Goal: Information Seeking & Learning: Learn about a topic

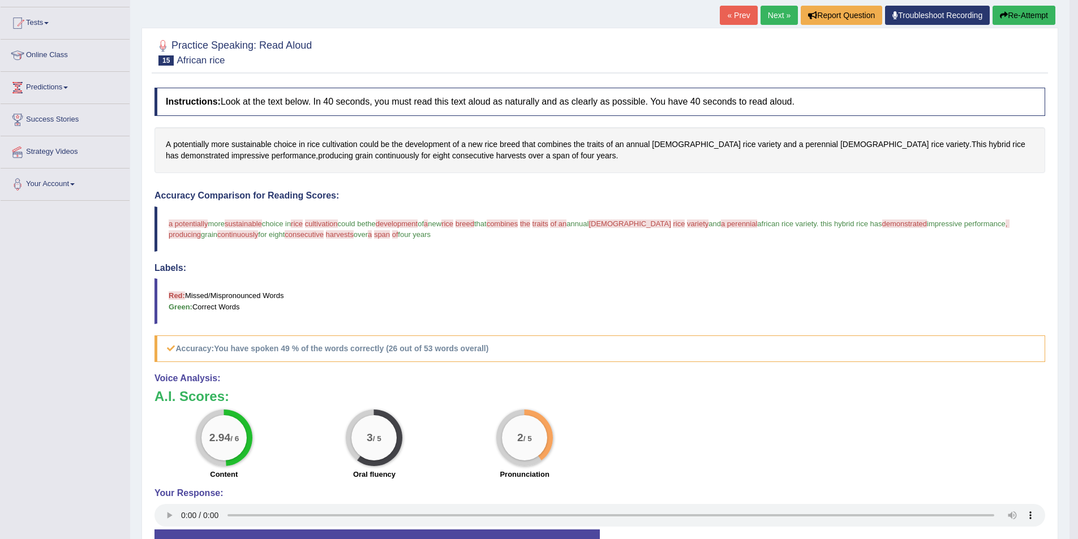
click at [75, 54] on link "Online Class" at bounding box center [65, 54] width 129 height 28
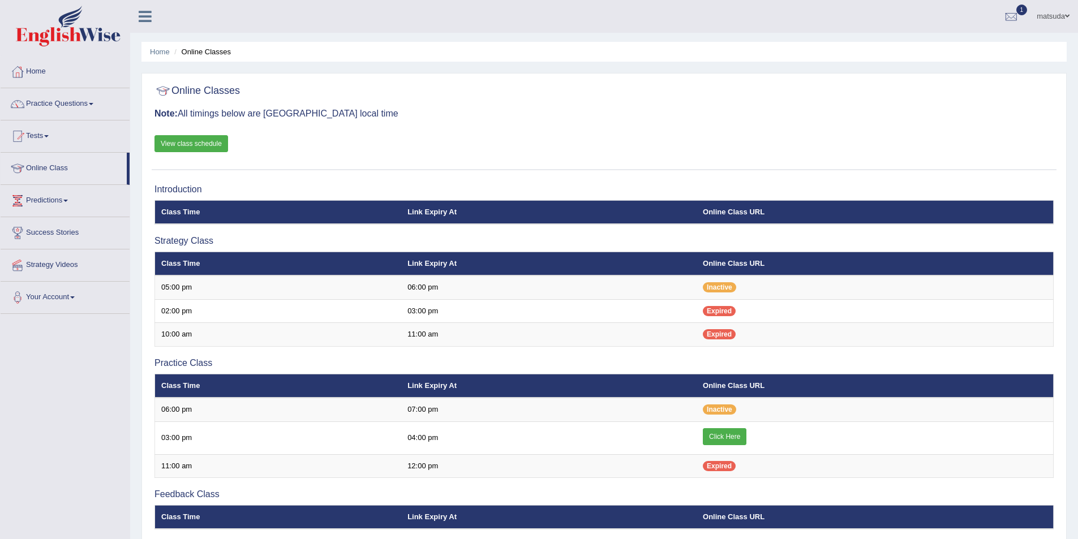
click at [76, 106] on link "Practice Questions" at bounding box center [65, 102] width 129 height 28
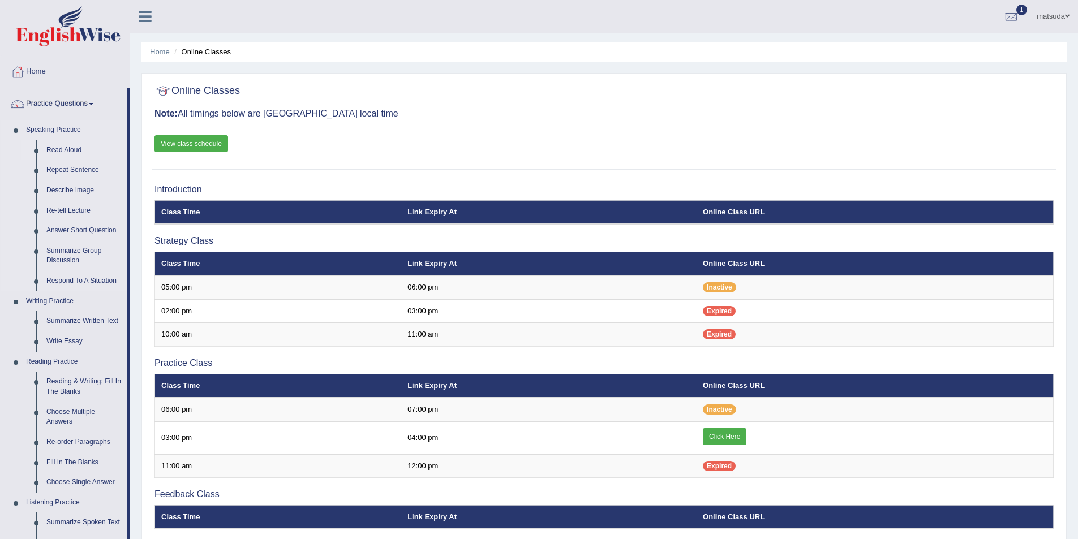
click at [64, 153] on link "Read Aloud" at bounding box center [83, 150] width 85 height 20
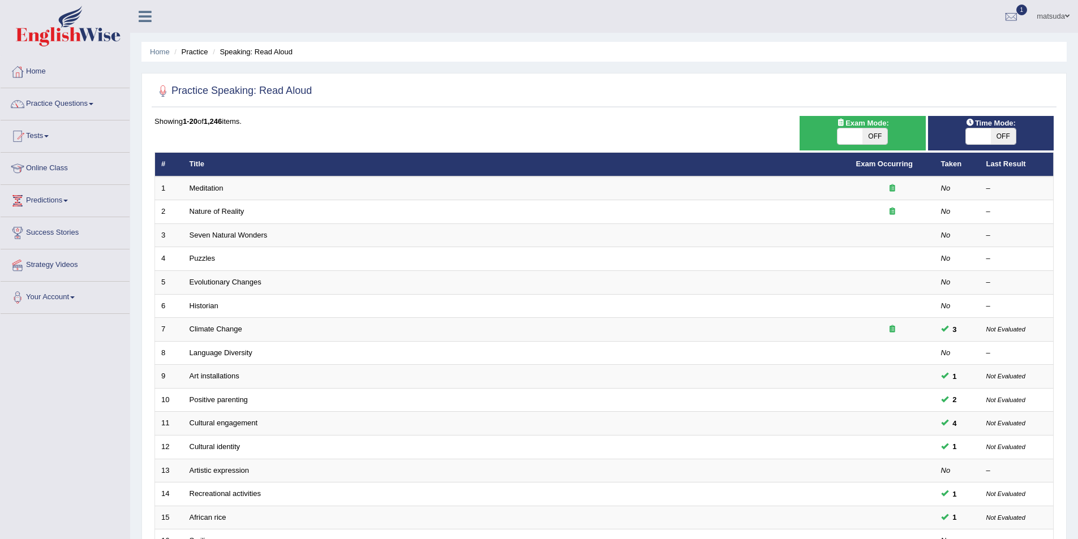
click at [63, 102] on link "Practice Questions" at bounding box center [65, 102] width 129 height 28
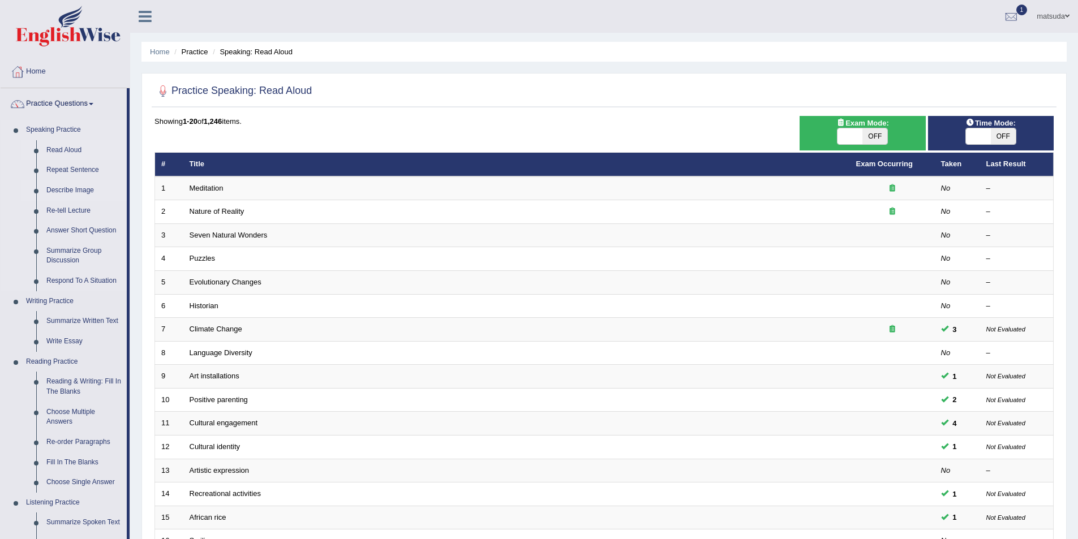
click at [87, 191] on link "Describe Image" at bounding box center [83, 191] width 85 height 20
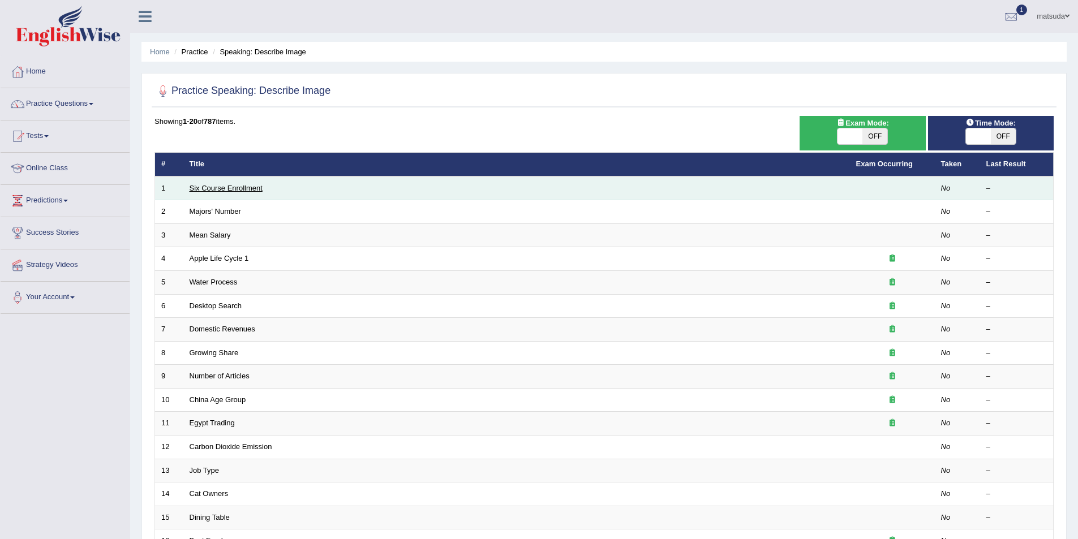
click at [252, 189] on link "Six Course Enrollment" at bounding box center [226, 188] width 73 height 8
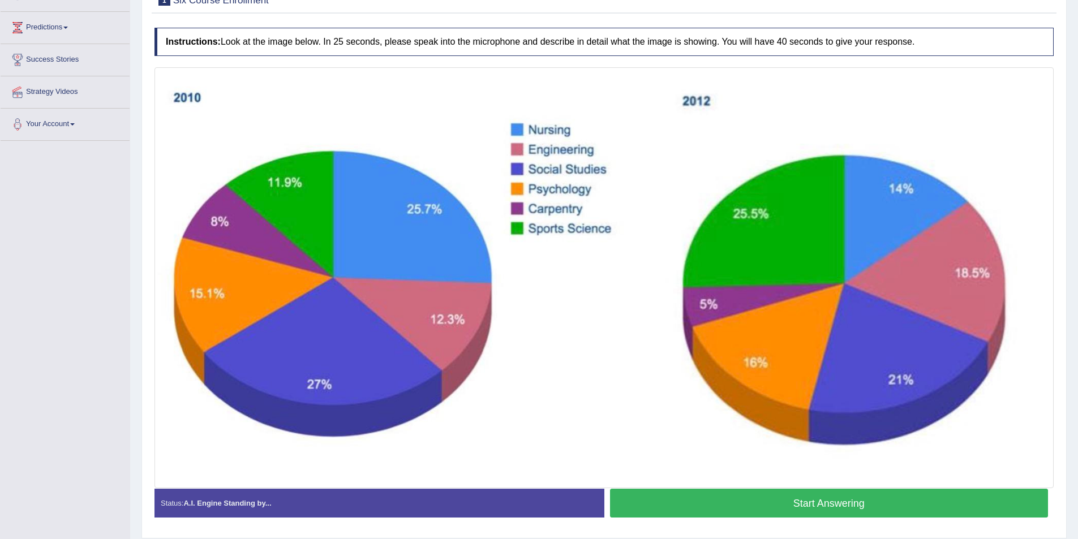
scroll to position [153, 0]
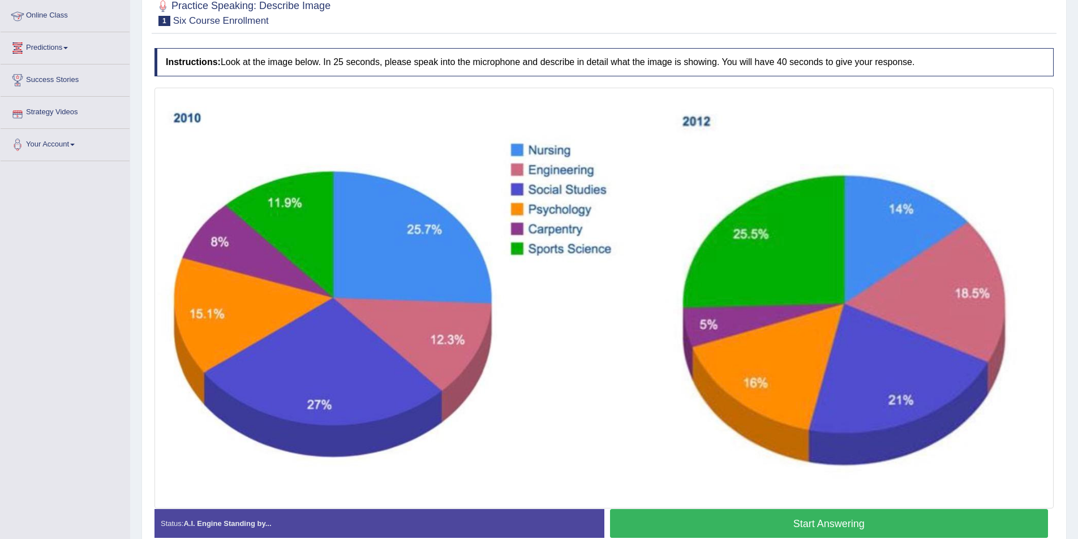
click at [71, 45] on link "Predictions" at bounding box center [65, 46] width 129 height 28
click at [58, 45] on link "Predictions" at bounding box center [64, 46] width 126 height 28
click at [60, 42] on link "Predictions" at bounding box center [65, 46] width 129 height 28
click at [50, 71] on link "Latest Predictions" at bounding box center [74, 74] width 106 height 20
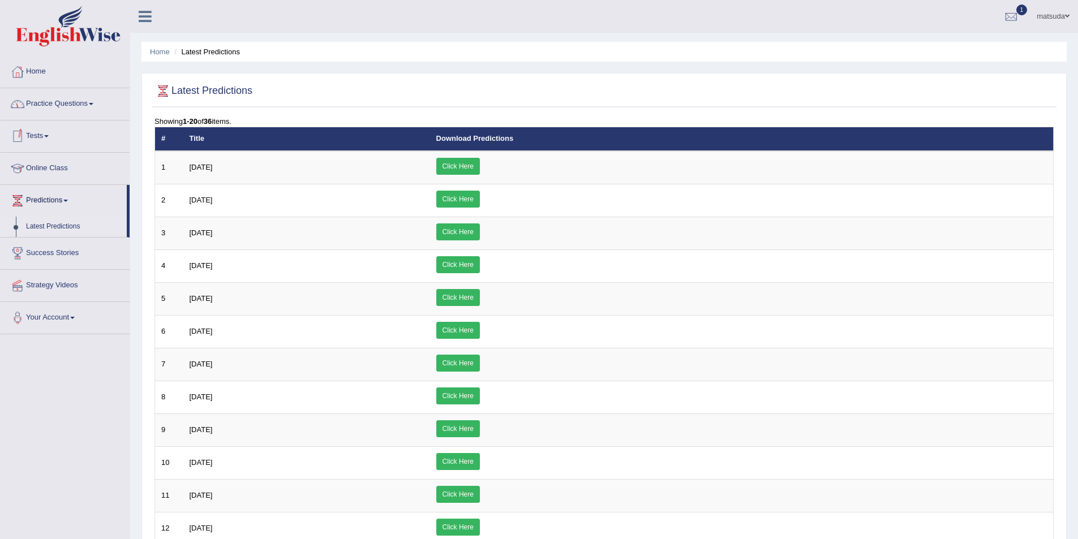
click at [68, 101] on link "Practice Questions" at bounding box center [65, 102] width 129 height 28
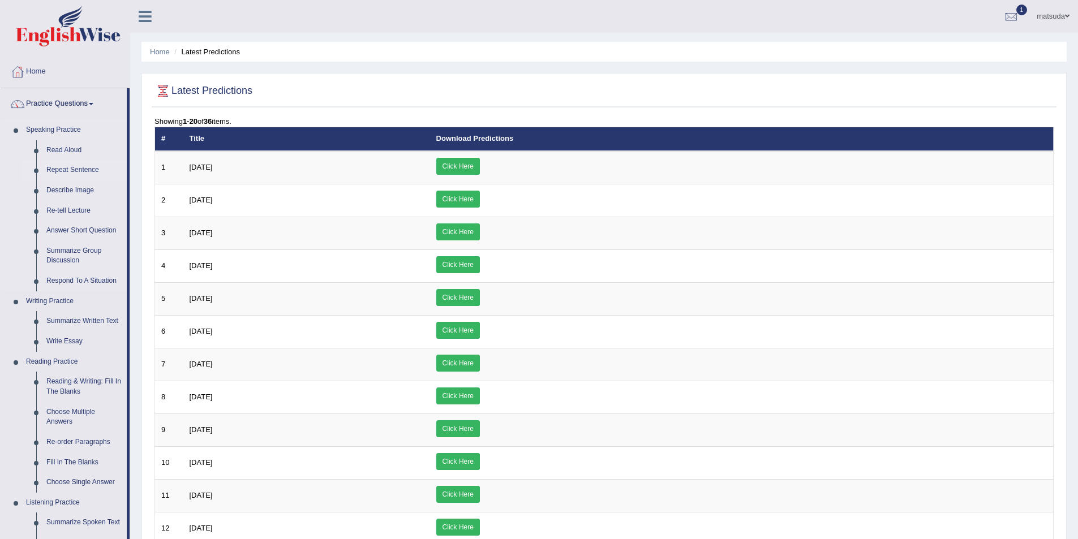
click at [67, 174] on link "Repeat Sentence" at bounding box center [83, 170] width 85 height 20
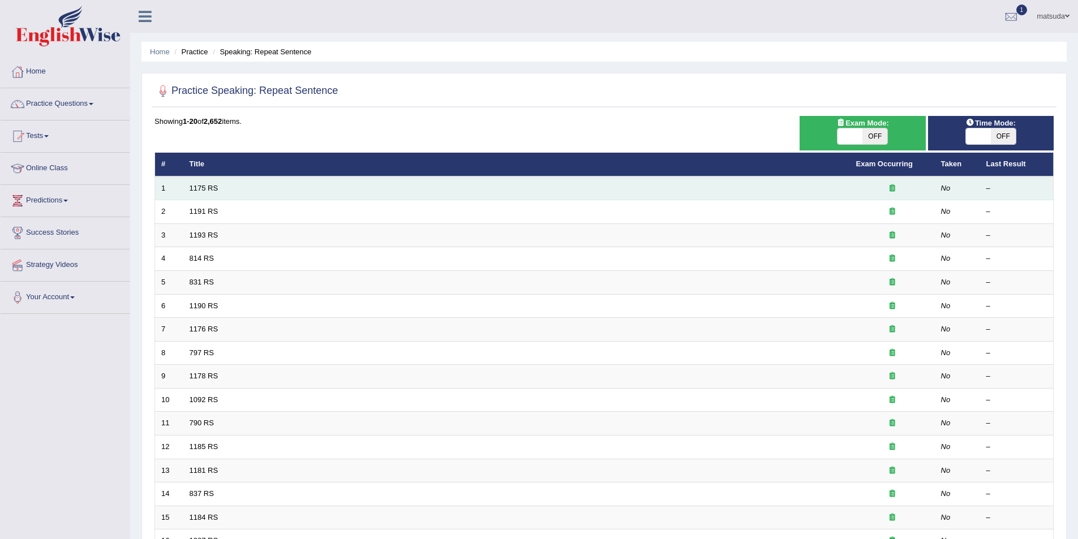
click at [221, 189] on td "1175 RS" at bounding box center [516, 189] width 667 height 24
click at [202, 191] on link "1175 RS" at bounding box center [204, 188] width 29 height 8
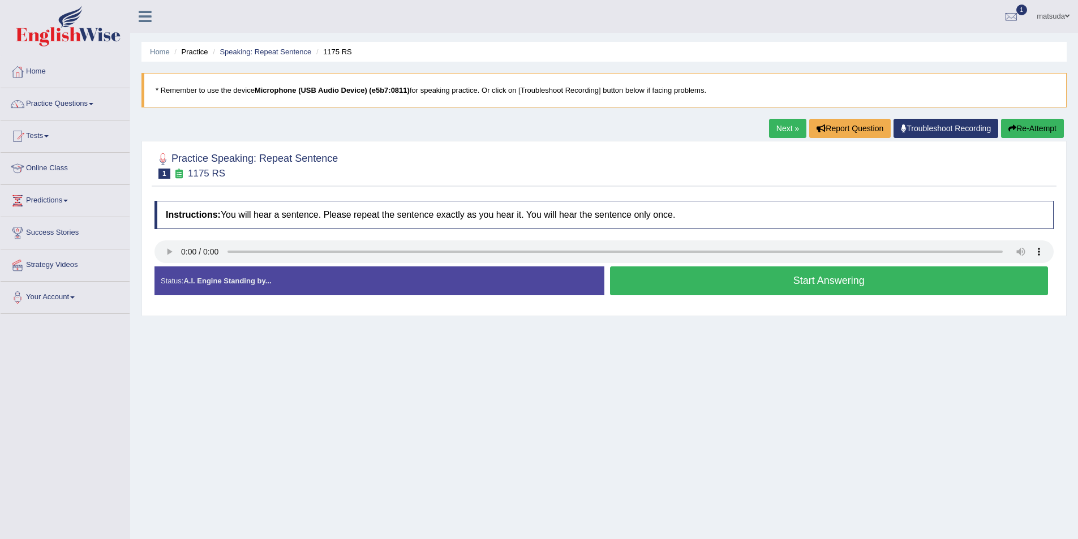
click at [652, 273] on button "Start Answering" at bounding box center [829, 281] width 439 height 29
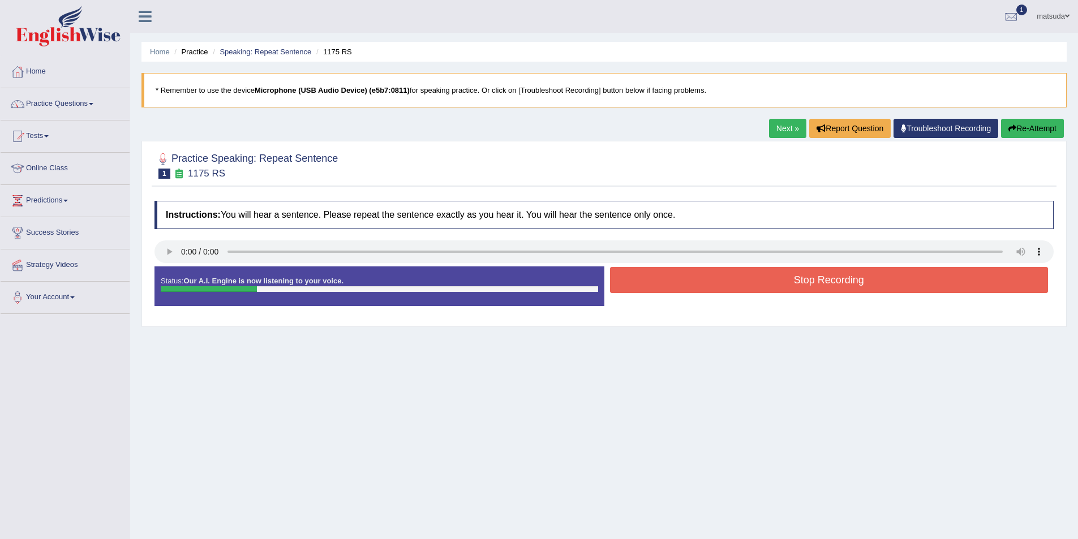
click at [652, 273] on button "Stop Recording" at bounding box center [829, 280] width 439 height 26
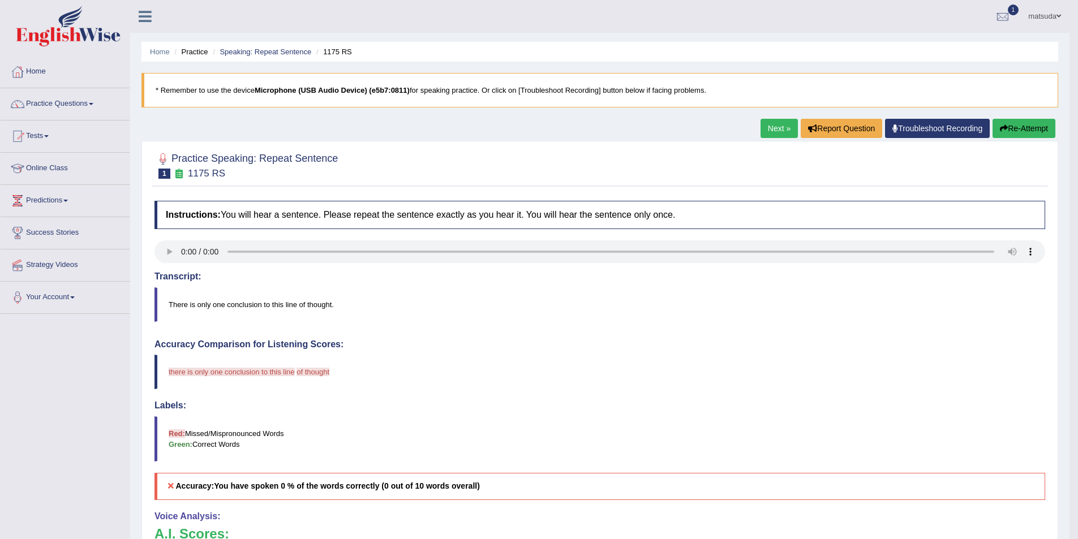
click at [319, 306] on blockquote "There is only one conclusion to this line of thought." at bounding box center [600, 305] width 891 height 35
click at [318, 372] on span "of thought" at bounding box center [313, 372] width 33 height 8
click at [322, 370] on span "of thought" at bounding box center [313, 372] width 33 height 8
click at [318, 304] on blockquote "There is only one conclusion to this line of thought." at bounding box center [600, 305] width 891 height 35
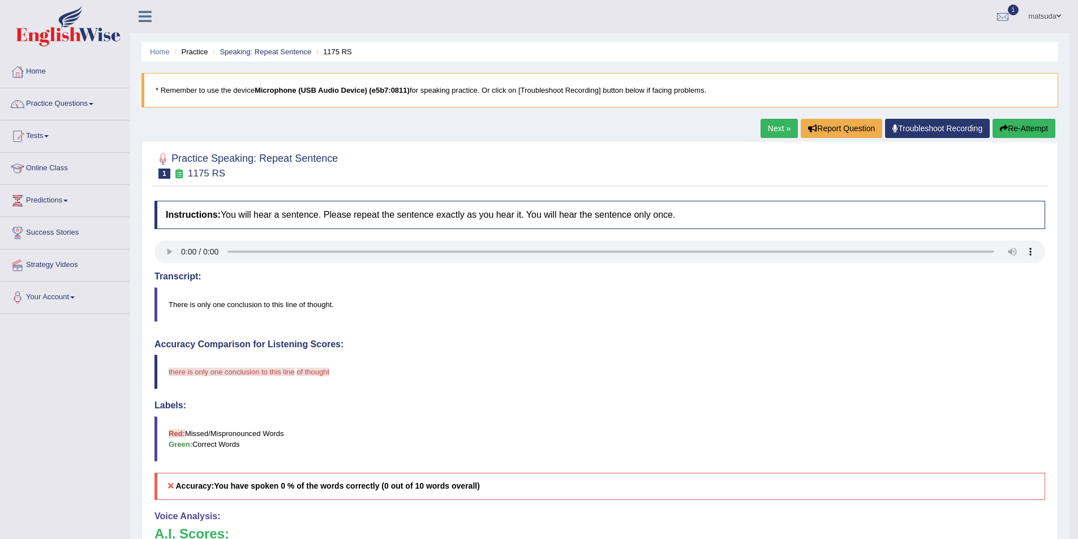
click at [1001, 127] on icon "button" at bounding box center [1004, 129] width 8 height 8
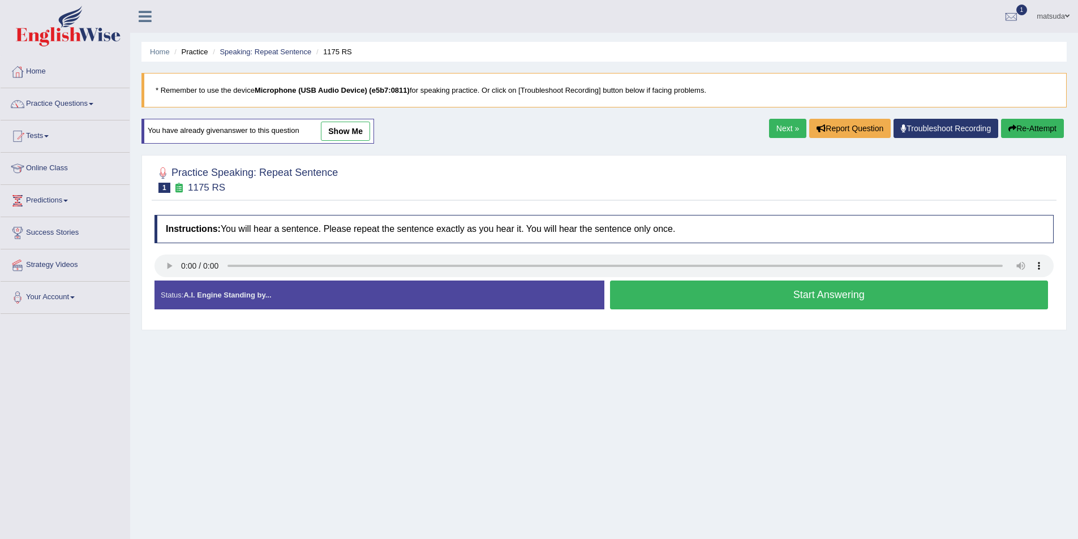
click at [683, 294] on button "Start Answering" at bounding box center [829, 295] width 439 height 29
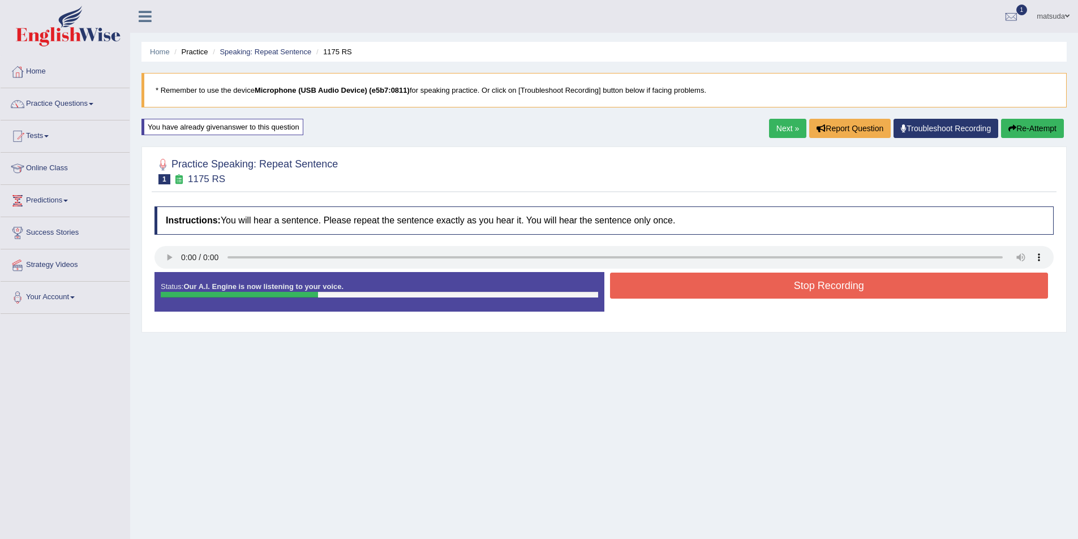
click at [683, 285] on button "Stop Recording" at bounding box center [829, 286] width 439 height 26
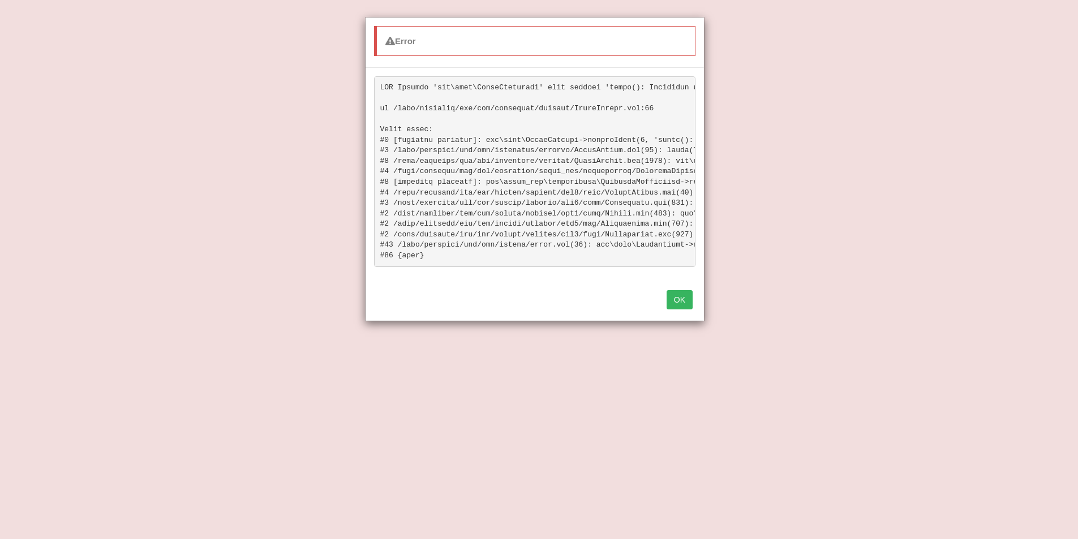
click at [683, 307] on button "OK" at bounding box center [680, 299] width 26 height 19
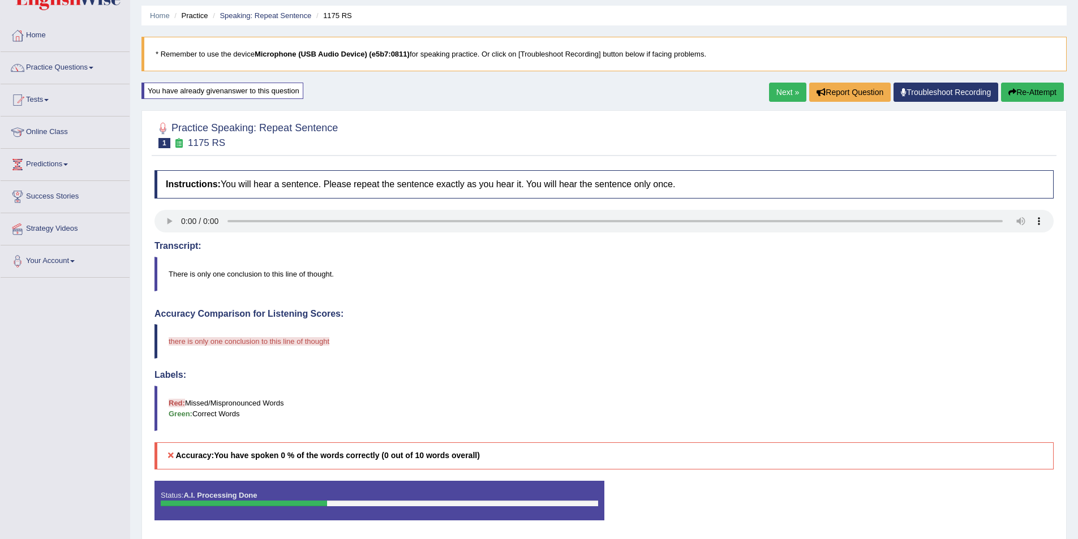
scroll to position [57, 0]
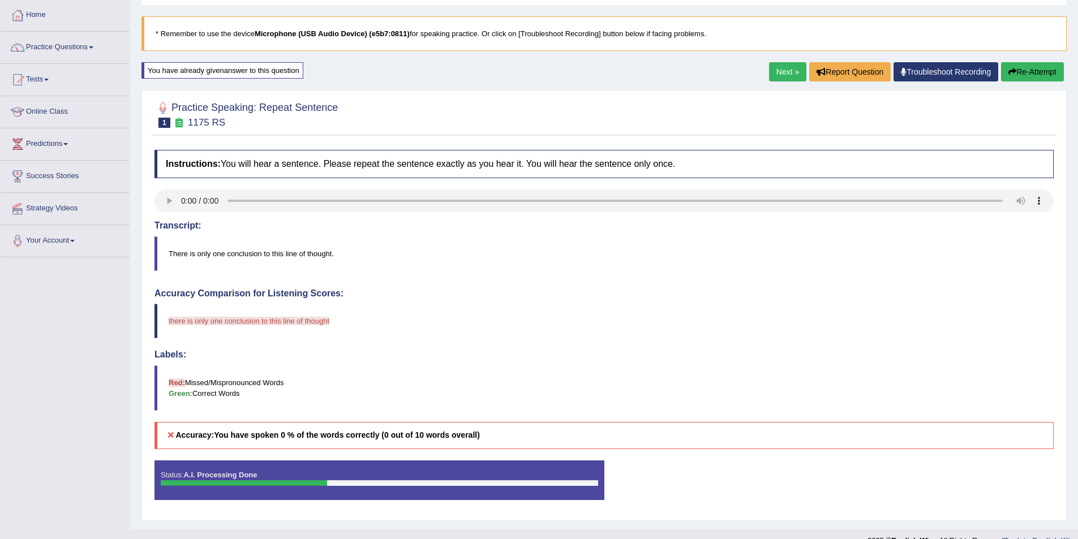
click at [1037, 71] on button "Re-Attempt" at bounding box center [1032, 71] width 63 height 19
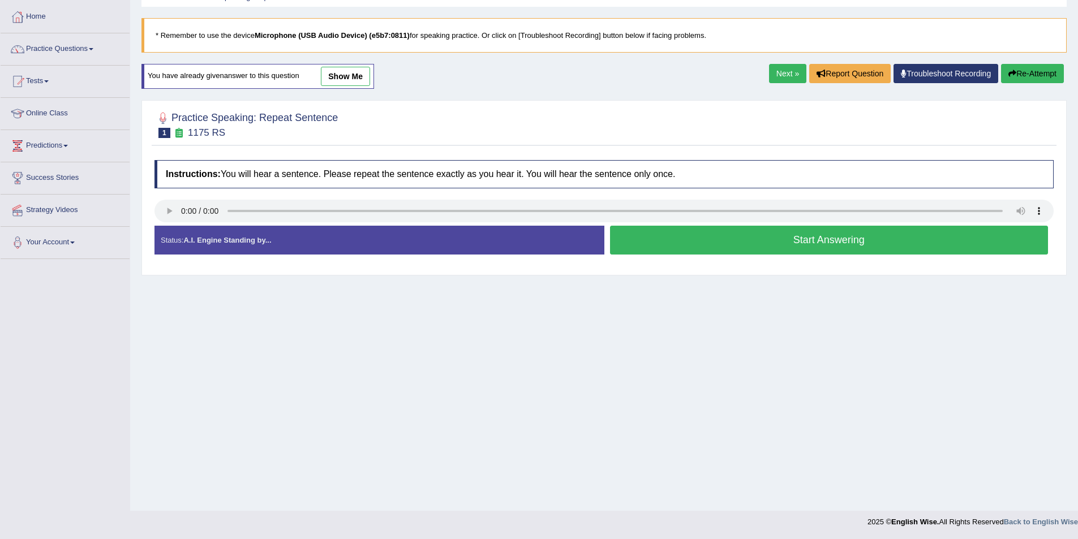
click at [781, 78] on link "Next »" at bounding box center [787, 73] width 37 height 19
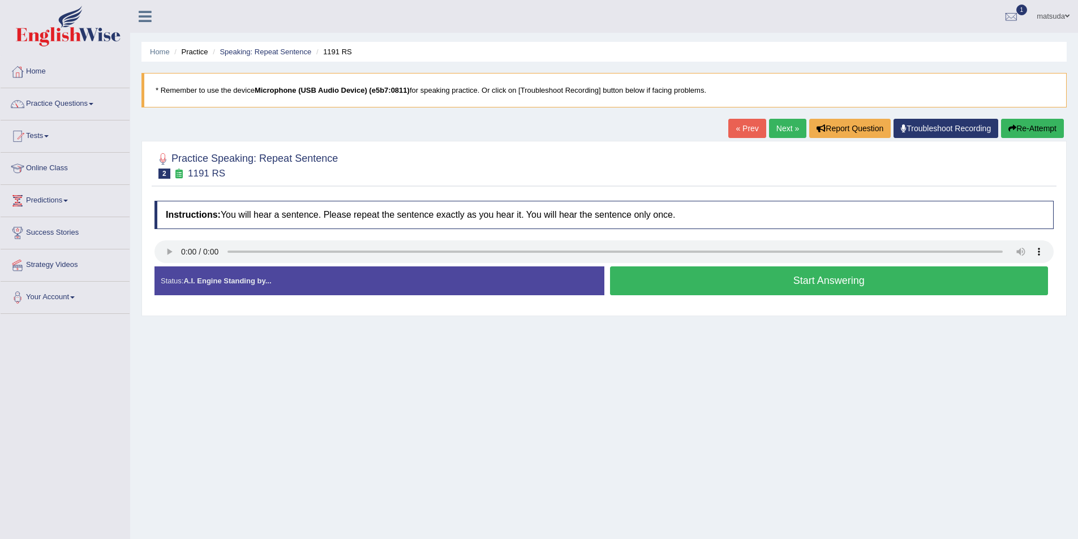
click at [785, 132] on link "Next »" at bounding box center [787, 128] width 37 height 19
click at [675, 275] on button "Start Answering" at bounding box center [829, 281] width 439 height 29
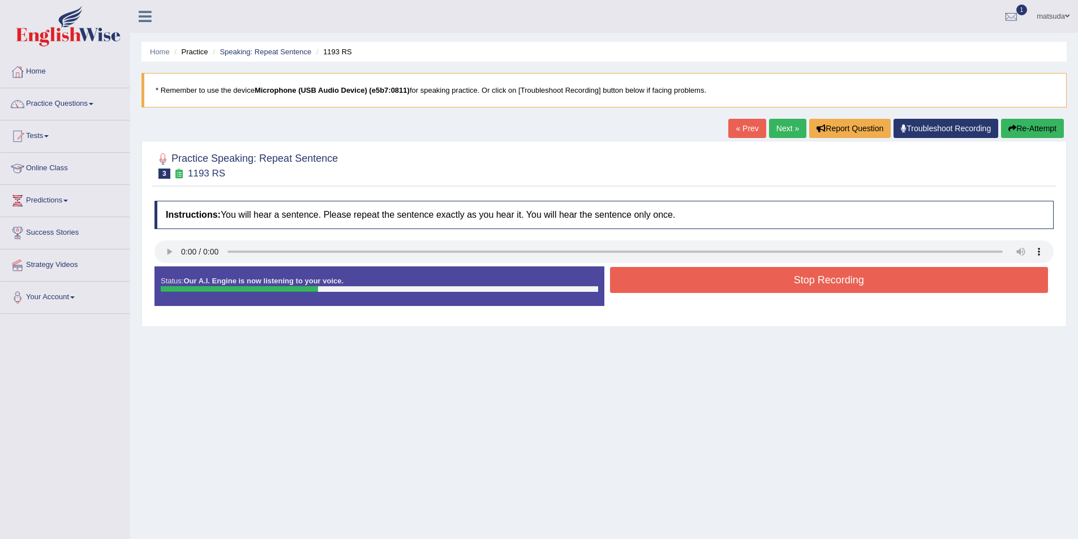
click at [675, 275] on button "Stop Recording" at bounding box center [829, 280] width 439 height 26
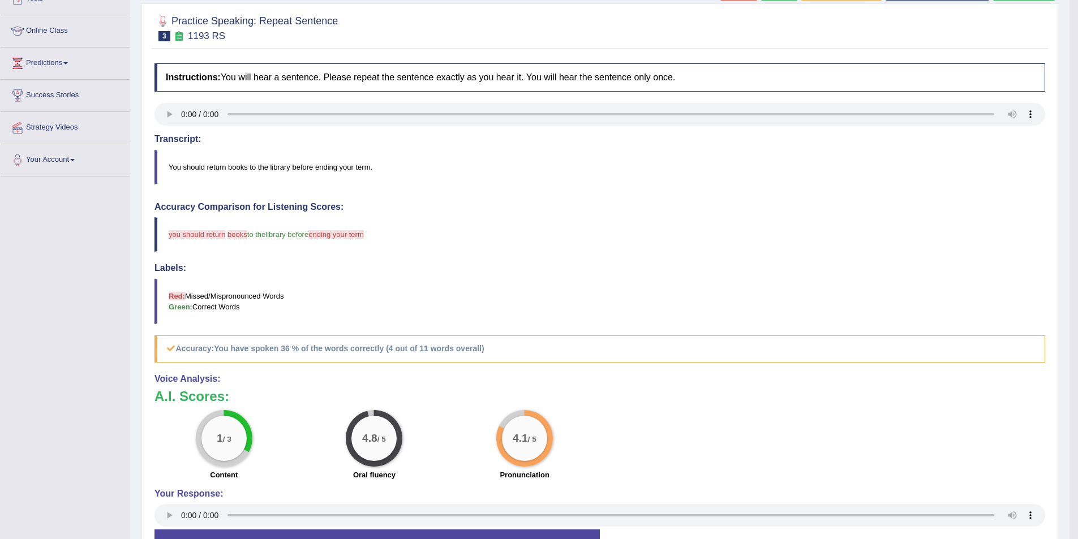
scroll to position [56, 0]
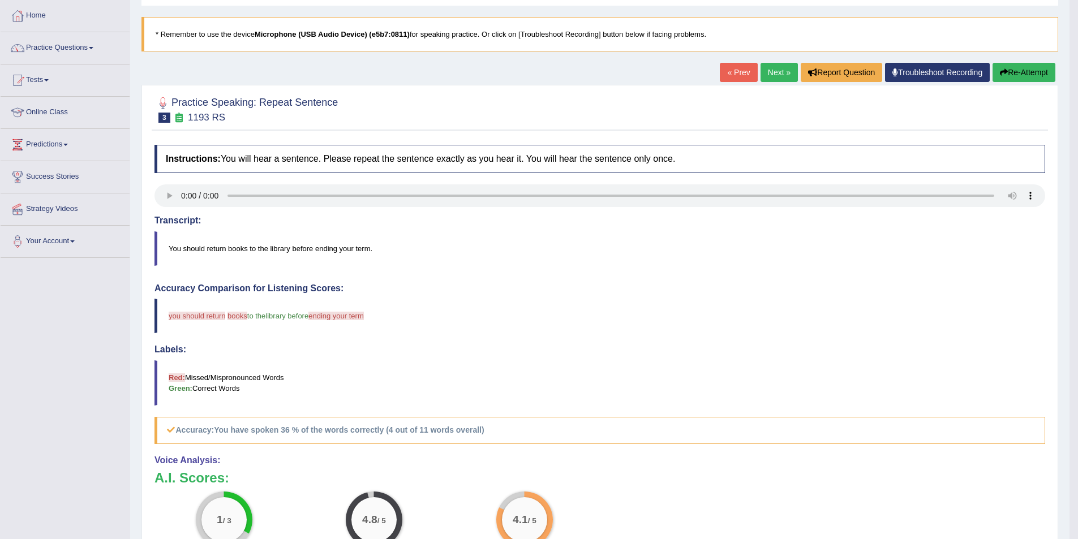
click at [1008, 71] on button "Re-Attempt" at bounding box center [1024, 72] width 63 height 19
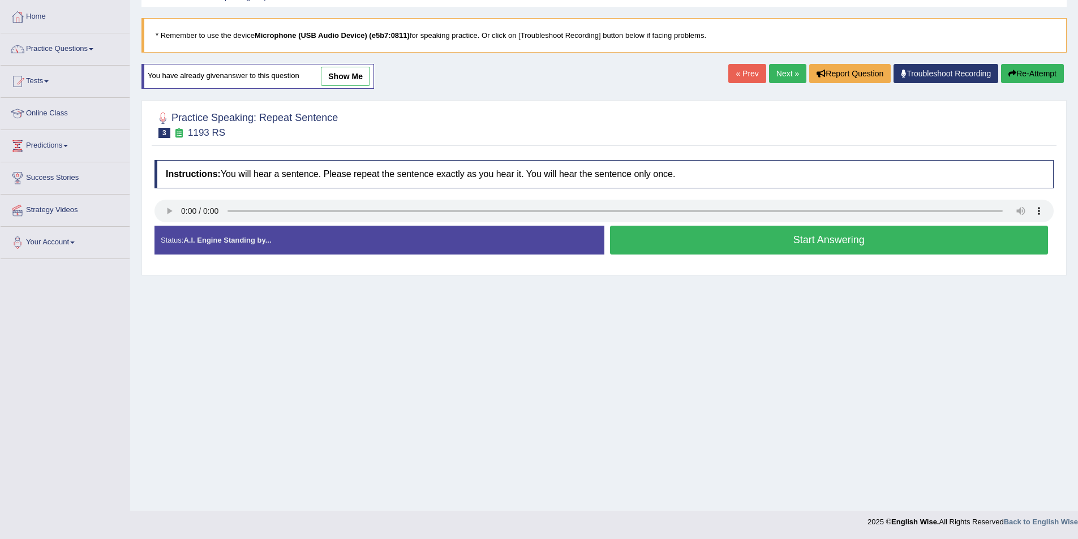
click at [730, 232] on button "Start Answering" at bounding box center [829, 240] width 439 height 29
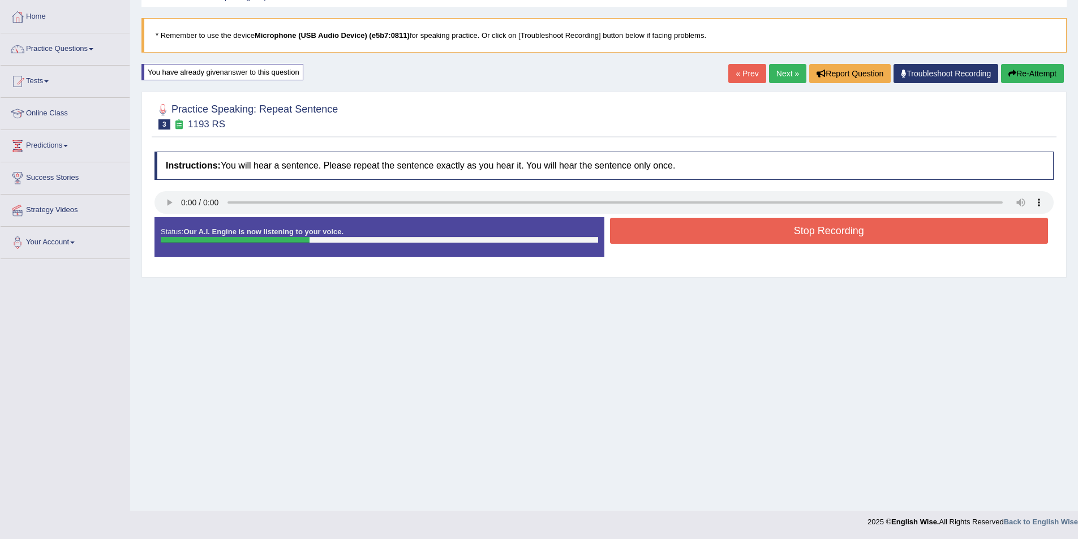
click at [730, 232] on button "Stop Recording" at bounding box center [829, 231] width 439 height 26
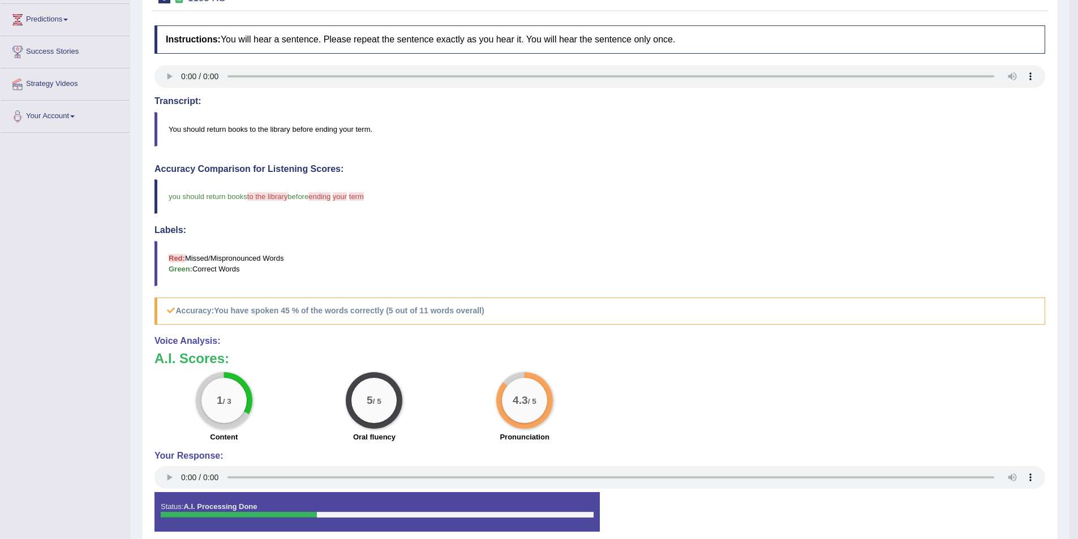
scroll to position [118, 0]
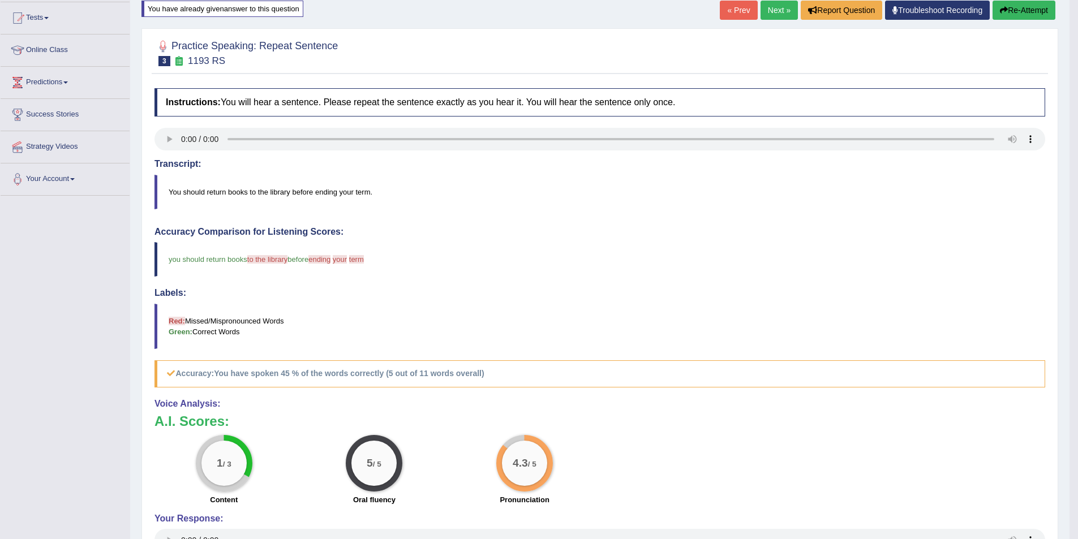
click at [1015, 8] on button "Re-Attempt" at bounding box center [1024, 10] width 63 height 19
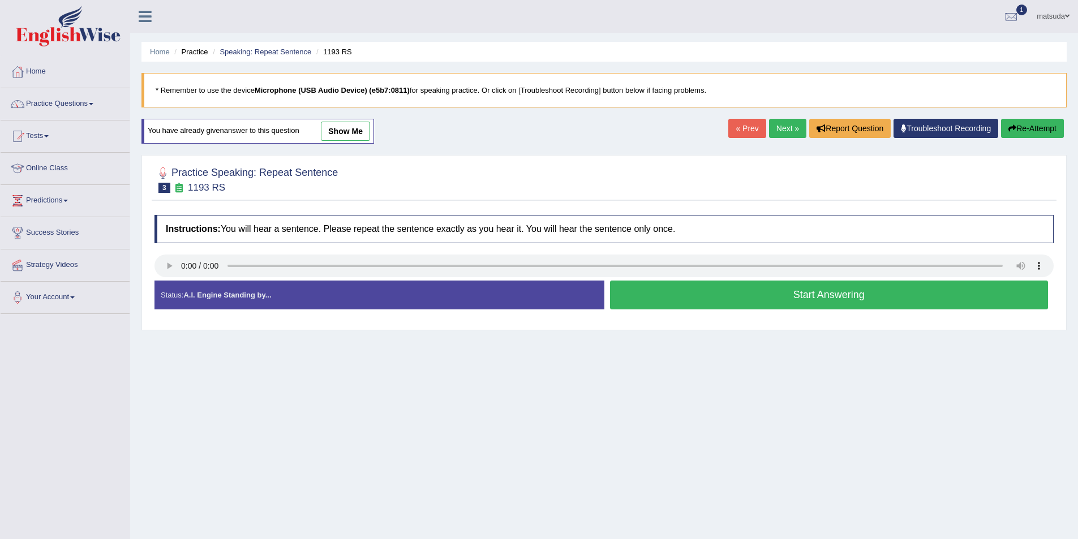
scroll to position [55, 0]
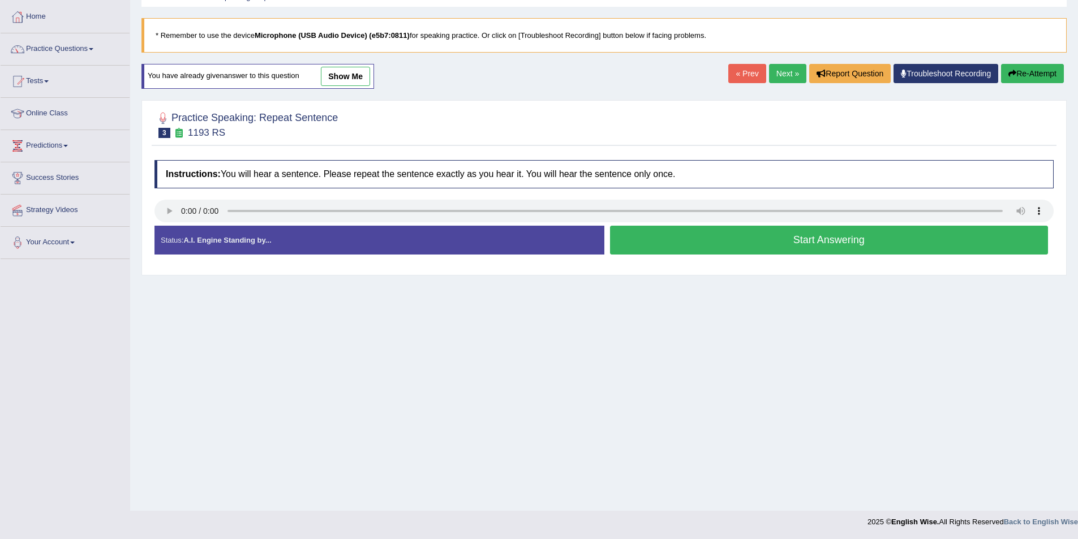
click at [730, 236] on button "Start Answering" at bounding box center [829, 240] width 439 height 29
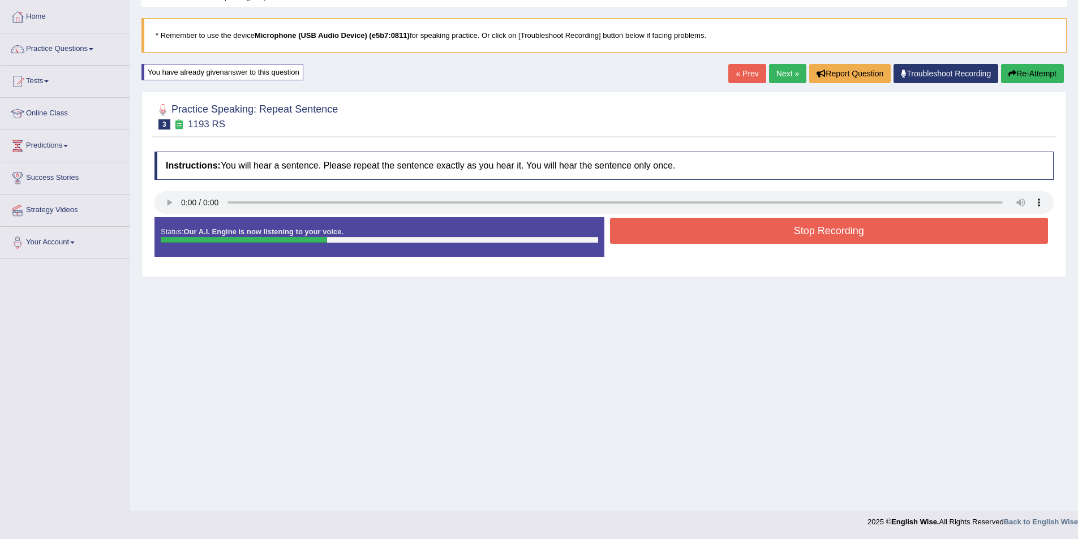
click at [730, 236] on button "Stop Recording" at bounding box center [829, 231] width 439 height 26
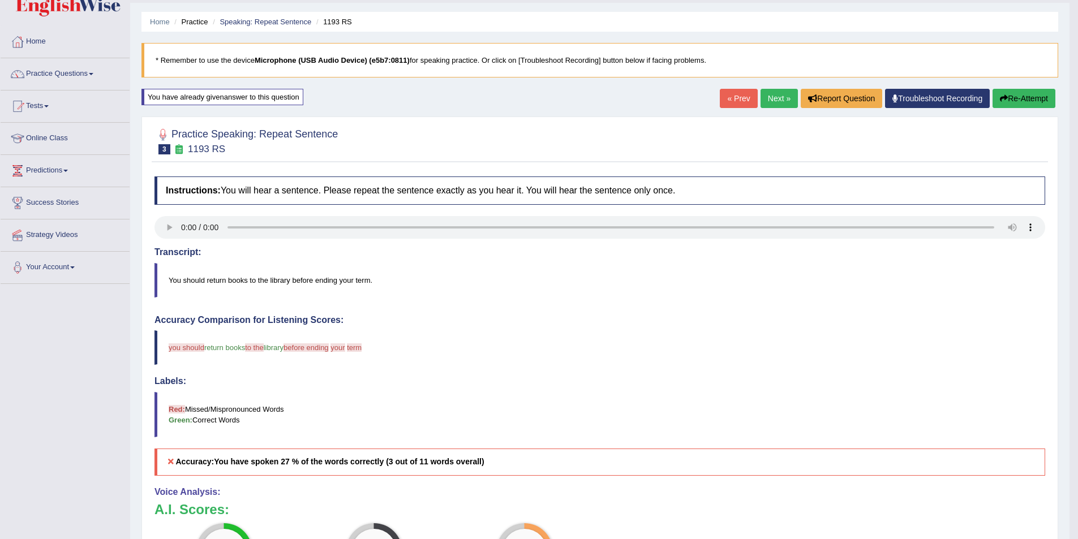
scroll to position [0, 0]
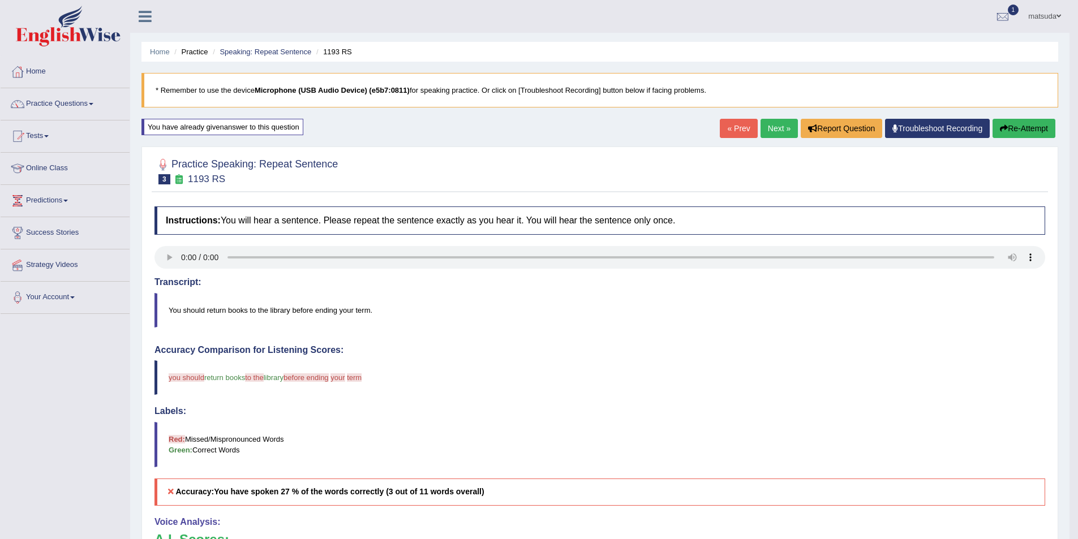
click at [761, 128] on link "Next »" at bounding box center [779, 128] width 37 height 19
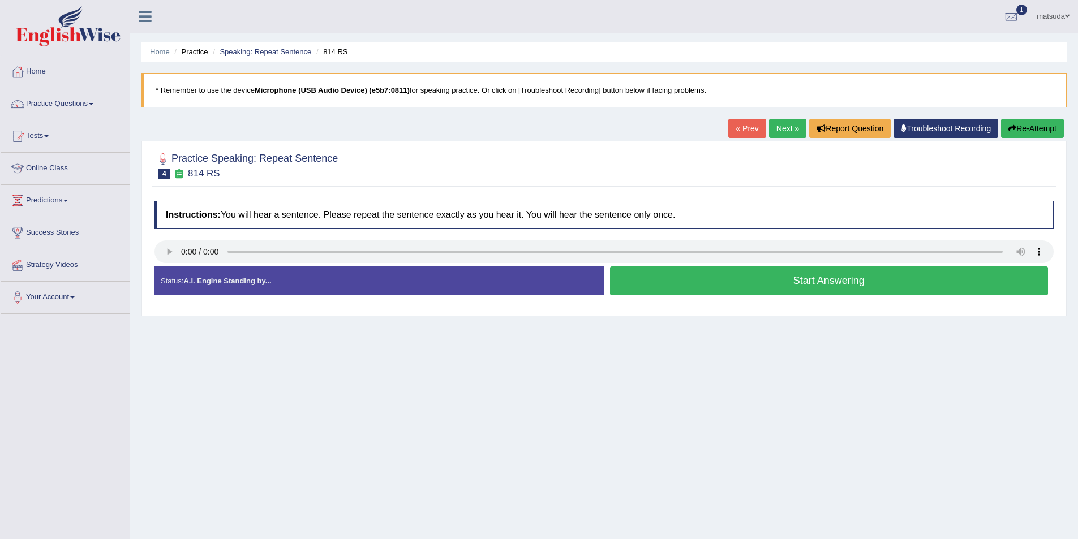
click at [771, 132] on link "Next »" at bounding box center [787, 128] width 37 height 19
click at [657, 276] on button "Start Answering" at bounding box center [829, 281] width 439 height 29
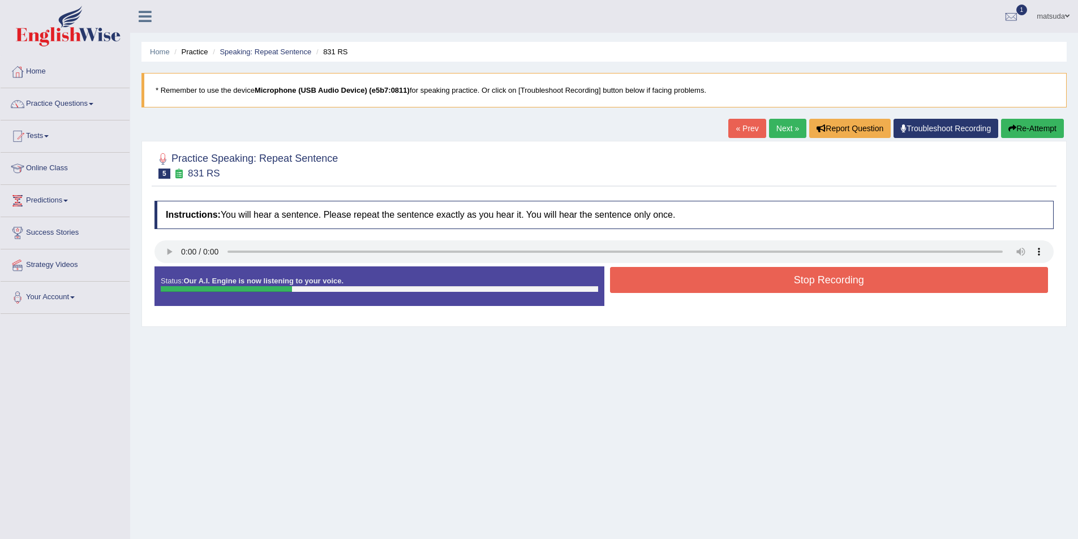
click at [657, 276] on button "Stop Recording" at bounding box center [829, 280] width 439 height 26
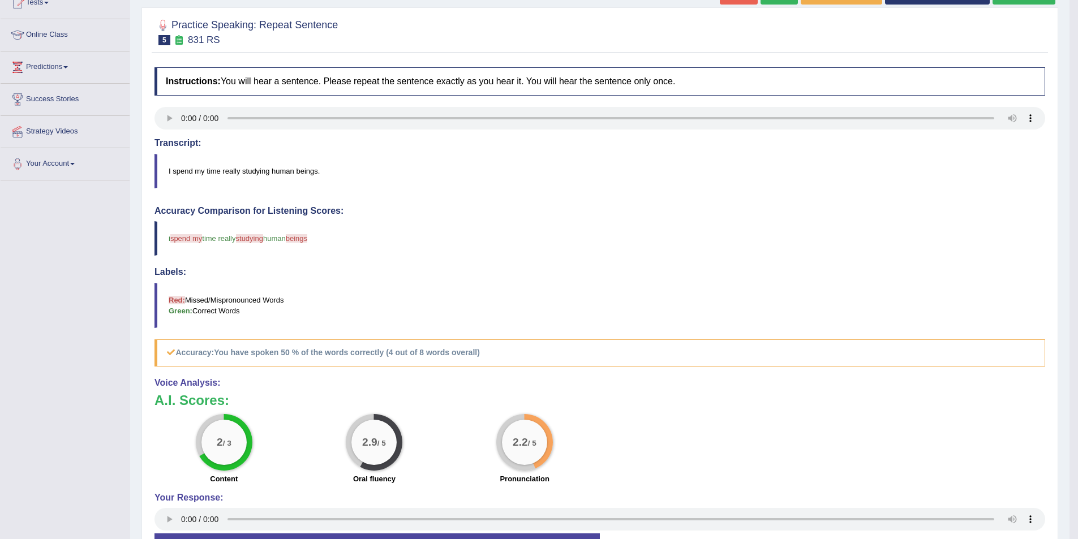
scroll to position [113, 0]
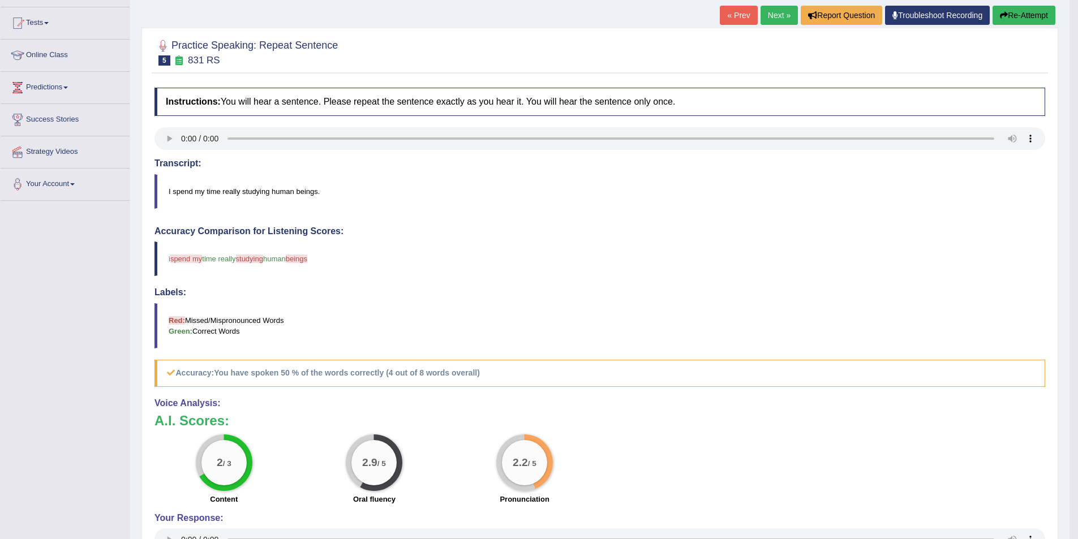
click at [1015, 15] on button "Re-Attempt" at bounding box center [1024, 15] width 63 height 19
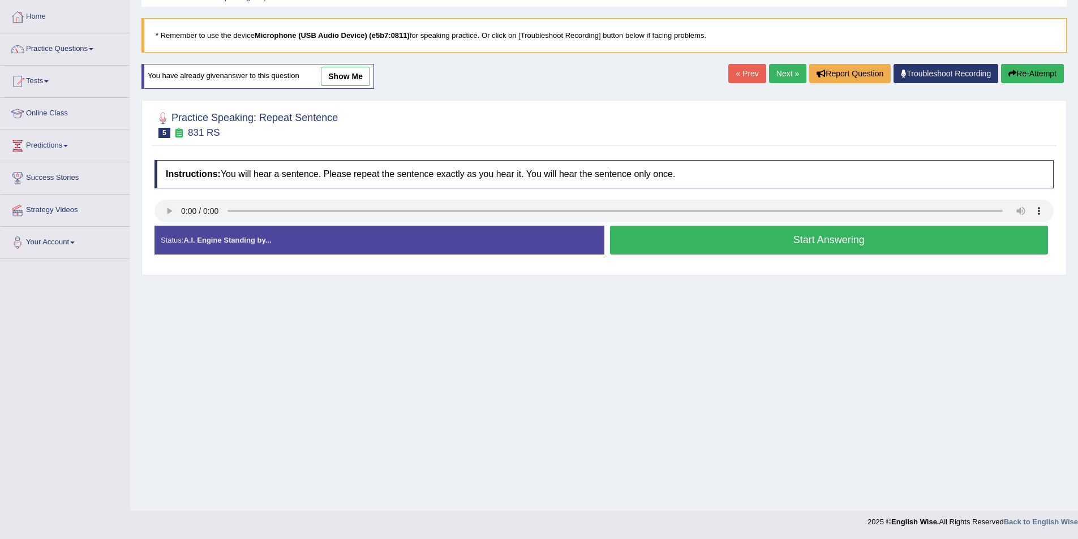
click at [168, 268] on div "Instructions: You will hear a sentence. Please repeat the sentence exactly as y…" at bounding box center [604, 212] width 905 height 115
click at [782, 239] on button "Start Answering" at bounding box center [829, 240] width 439 height 29
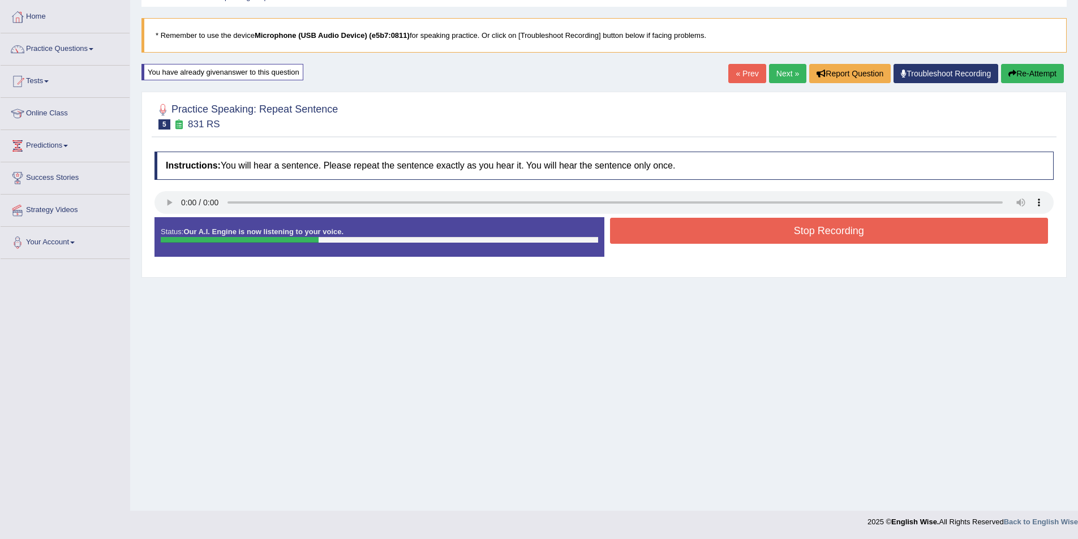
click at [780, 228] on button "Stop Recording" at bounding box center [829, 231] width 439 height 26
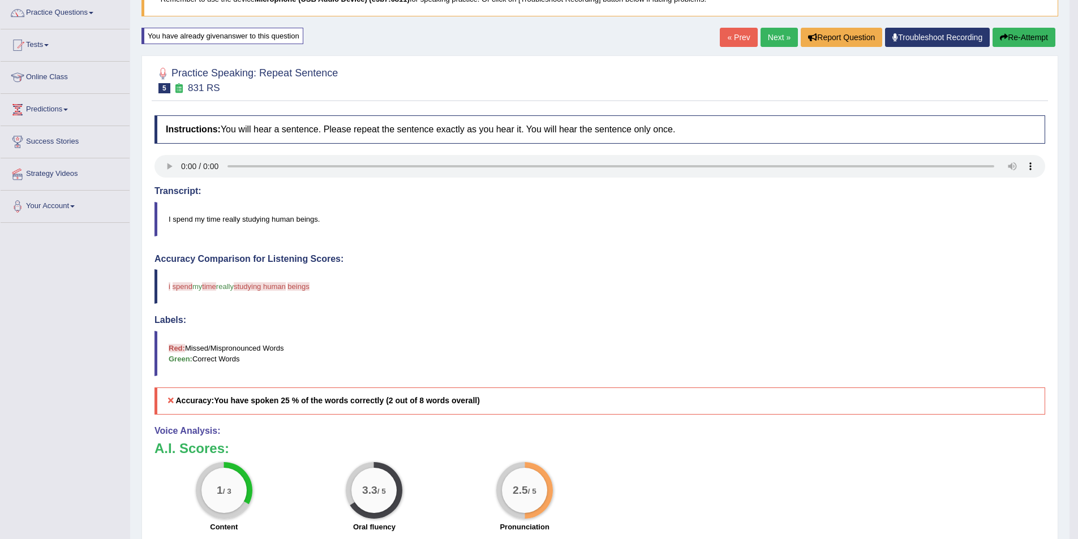
scroll to position [112, 0]
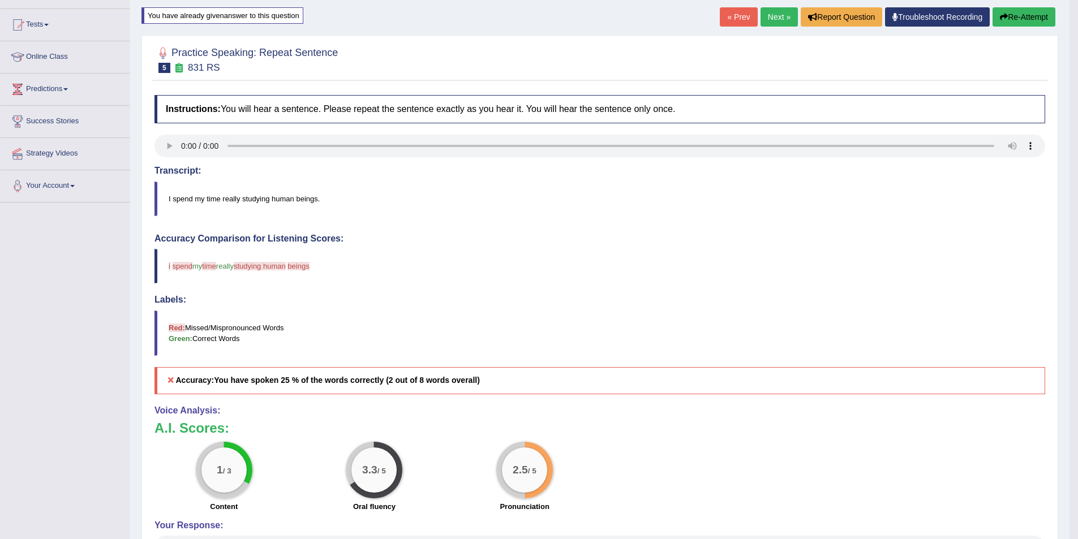
click at [1016, 11] on button "Re-Attempt" at bounding box center [1024, 16] width 63 height 19
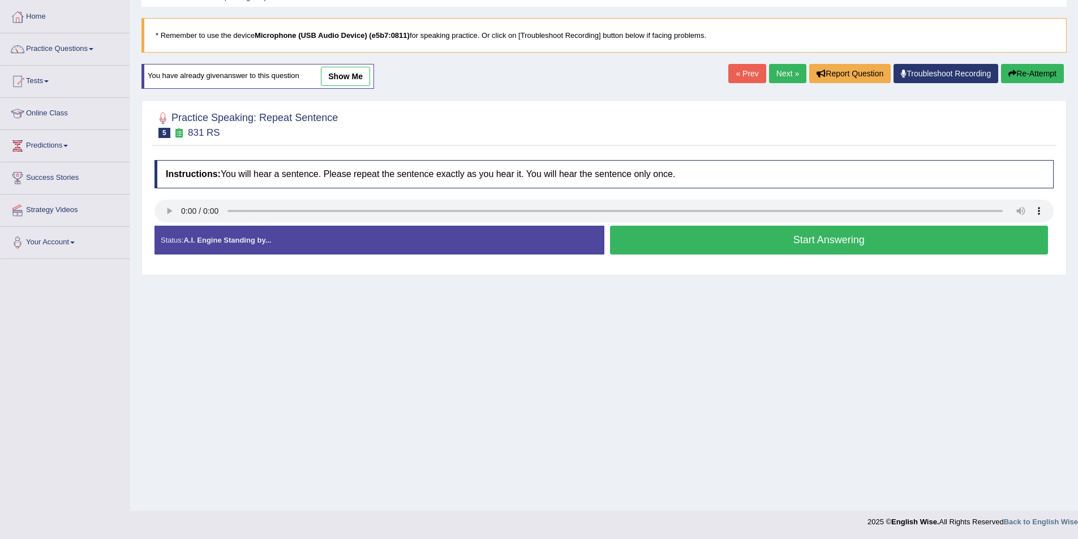
click at [673, 230] on button "Start Answering" at bounding box center [829, 240] width 439 height 29
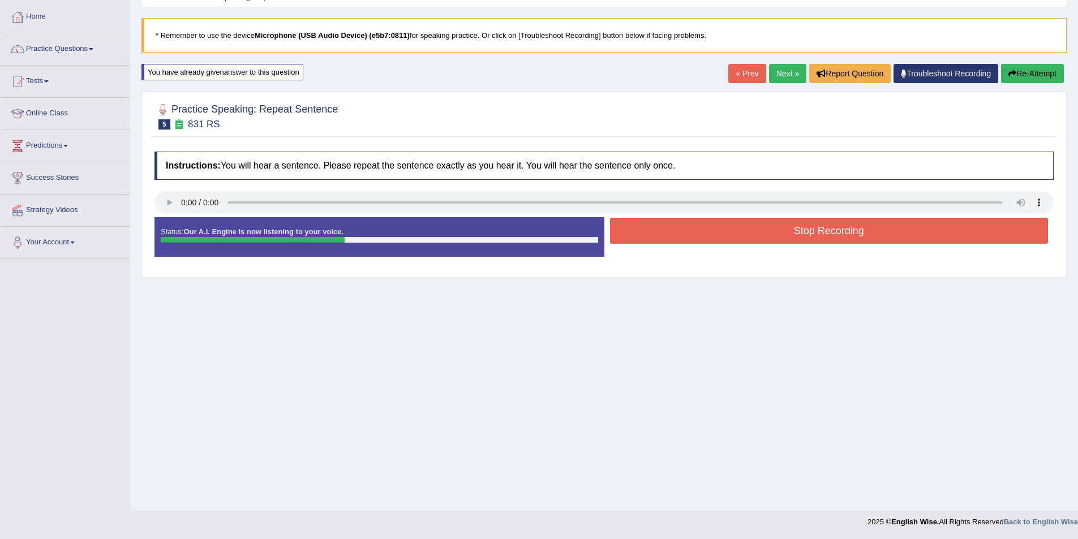
click at [673, 230] on button "Stop Recording" at bounding box center [829, 231] width 439 height 26
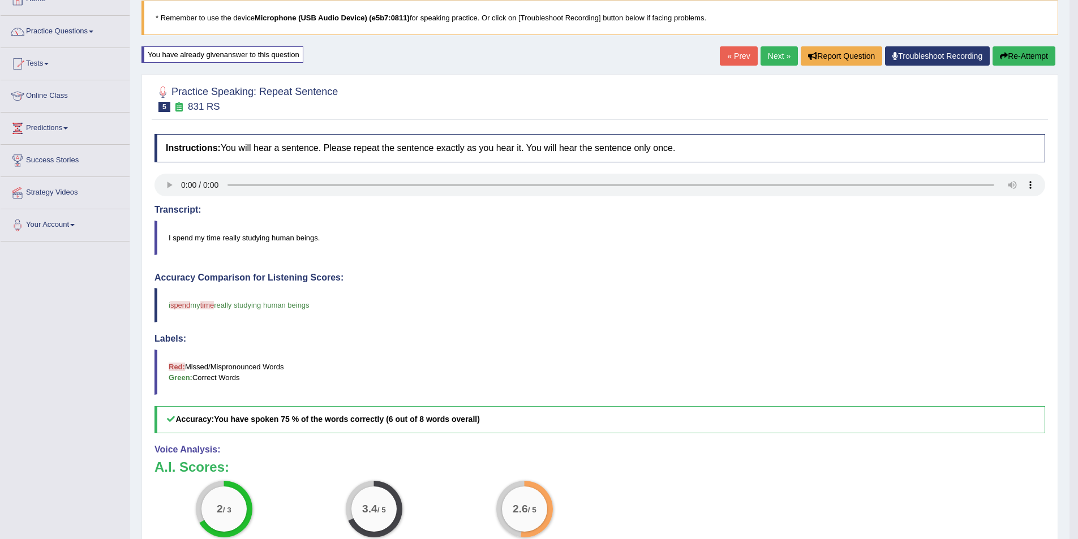
scroll to position [55, 0]
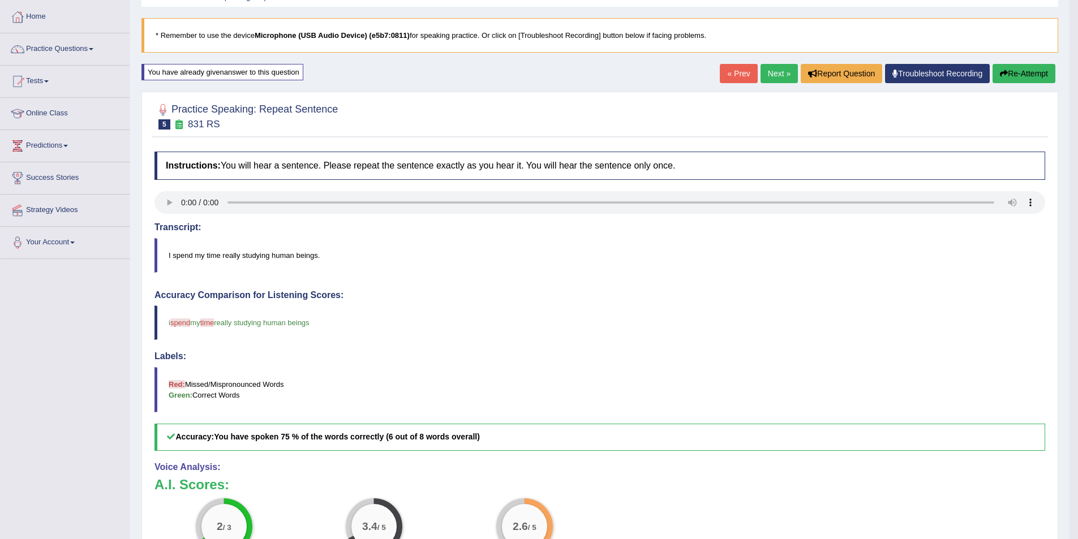
click at [1009, 74] on button "Re-Attempt" at bounding box center [1024, 73] width 63 height 19
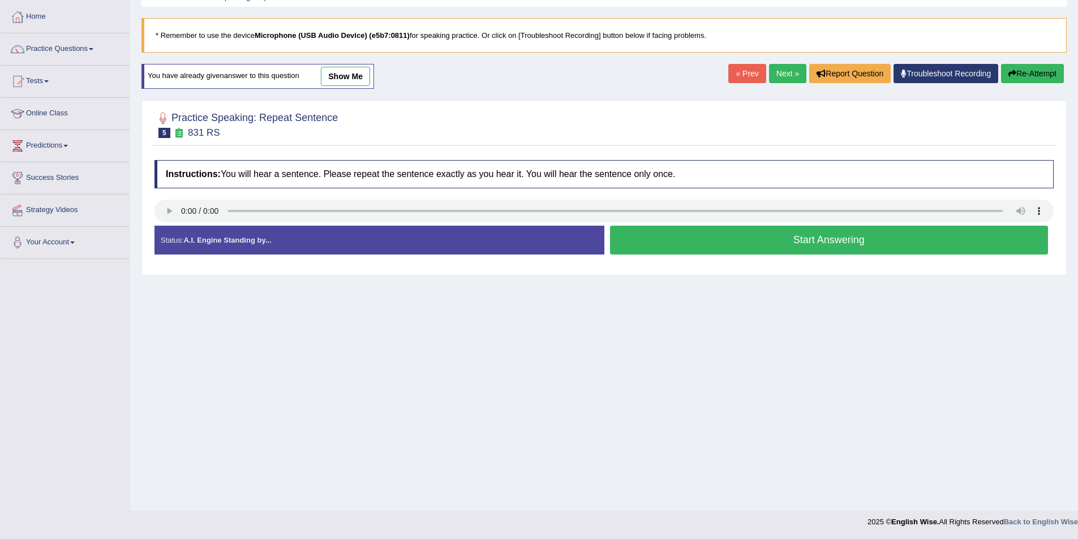
click at [783, 245] on button "Start Answering" at bounding box center [829, 240] width 439 height 29
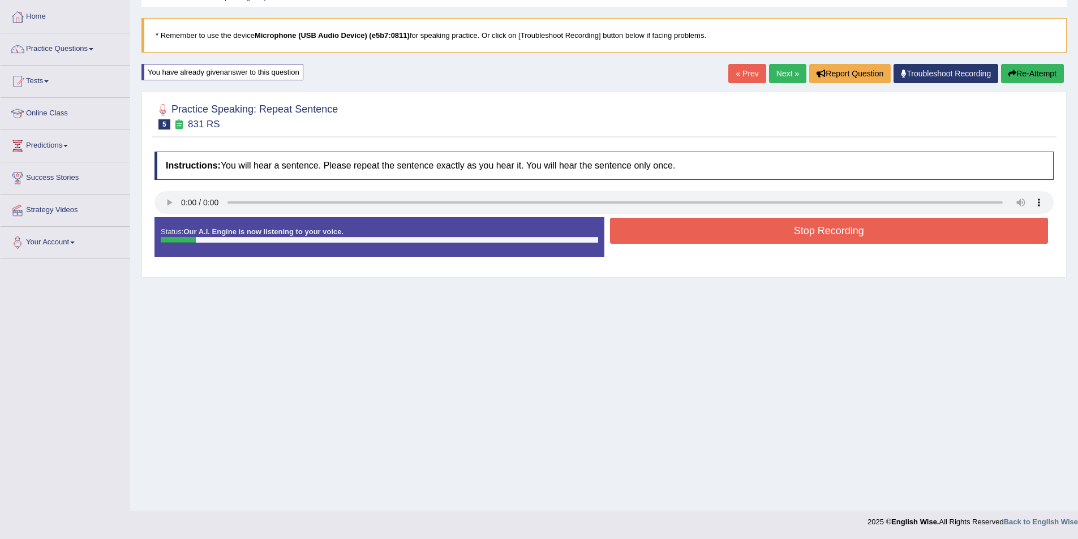
click at [748, 235] on button "Stop Recording" at bounding box center [829, 231] width 439 height 26
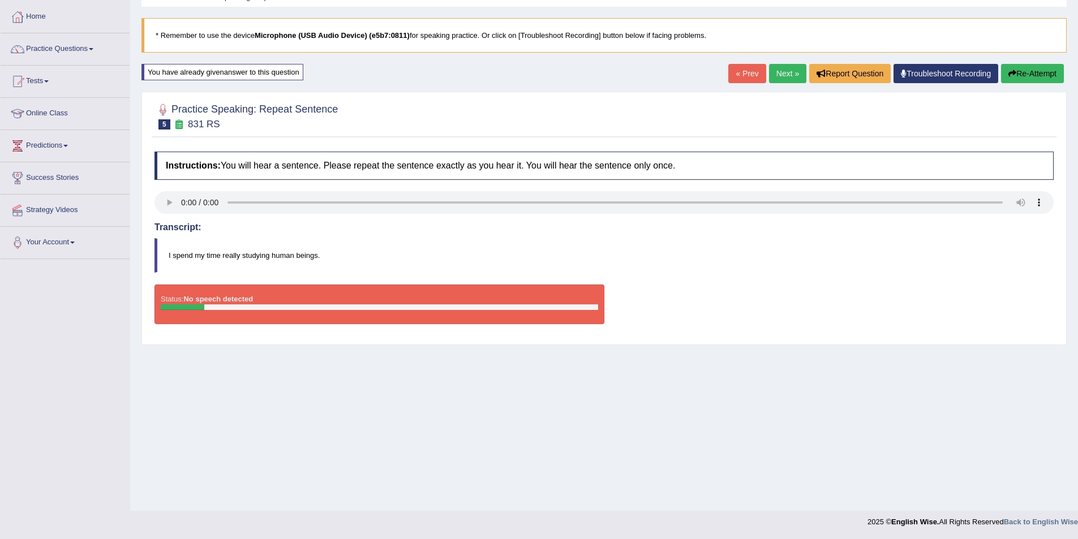
click at [778, 75] on link "Next »" at bounding box center [787, 73] width 37 height 19
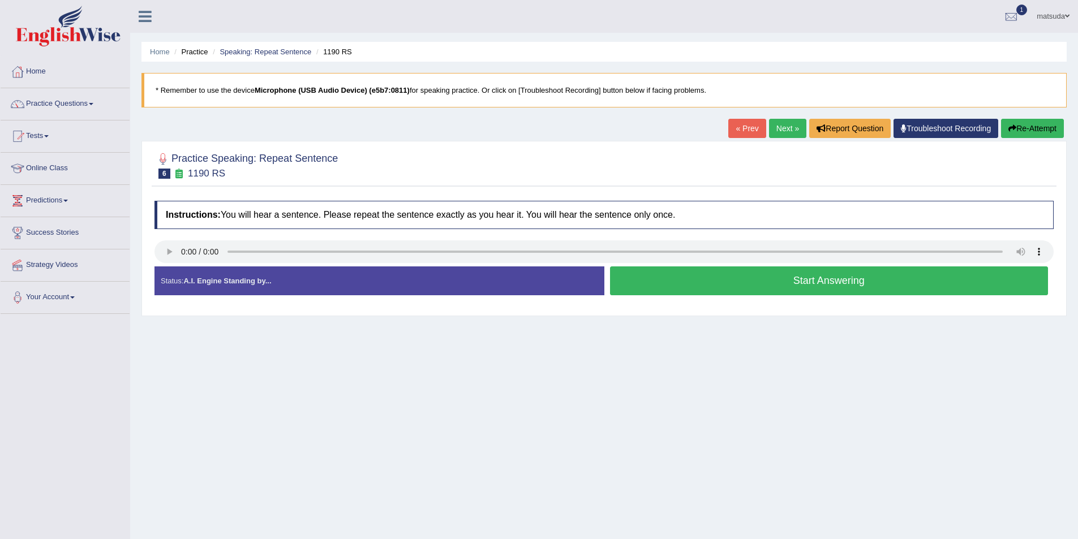
click at [779, 126] on link "Next »" at bounding box center [787, 128] width 37 height 19
click at [670, 275] on button "Start Answering" at bounding box center [829, 281] width 439 height 29
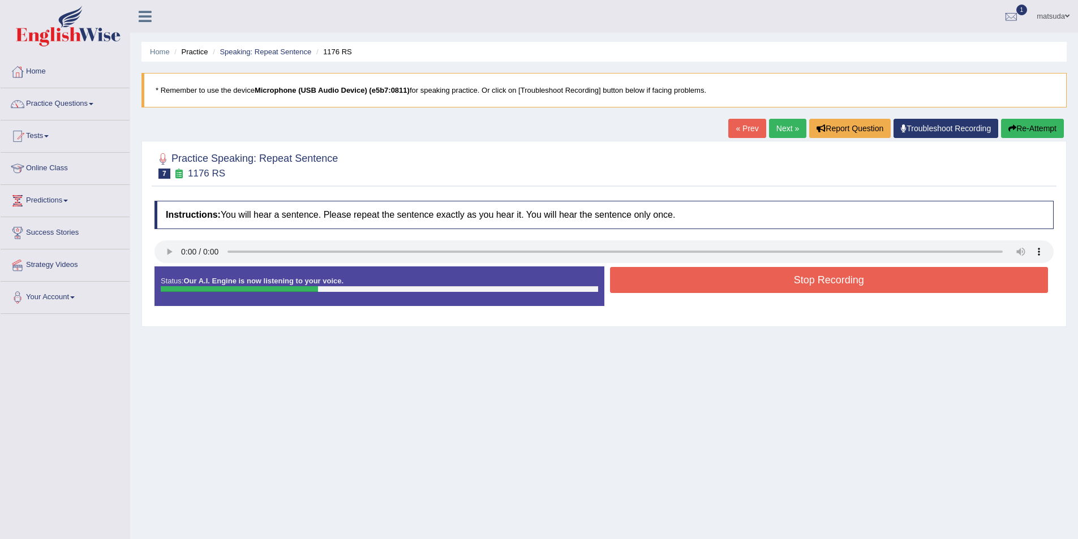
click at [670, 275] on button "Stop Recording" at bounding box center [829, 280] width 439 height 26
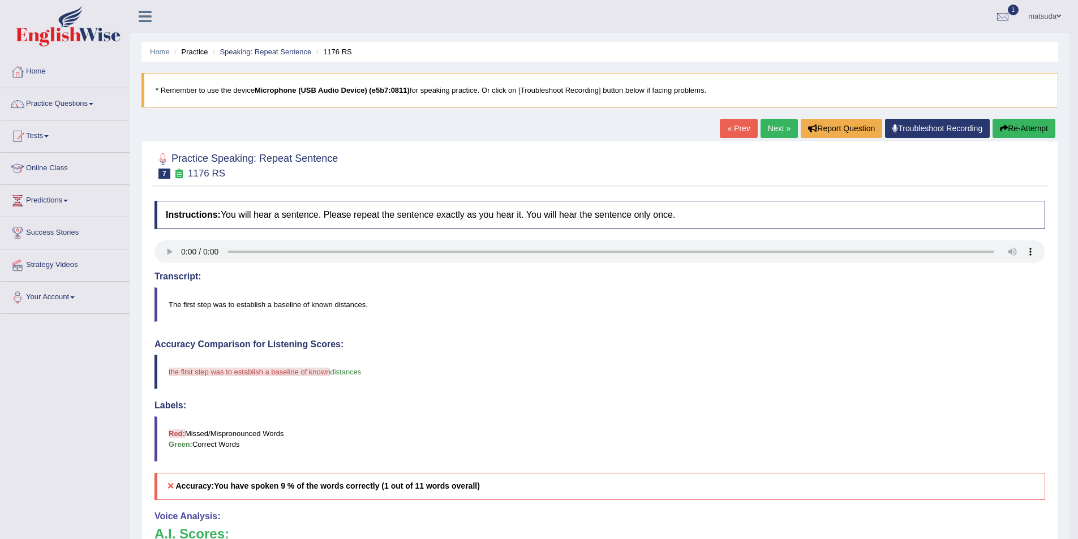
click at [1006, 128] on button "Re-Attempt" at bounding box center [1024, 128] width 63 height 19
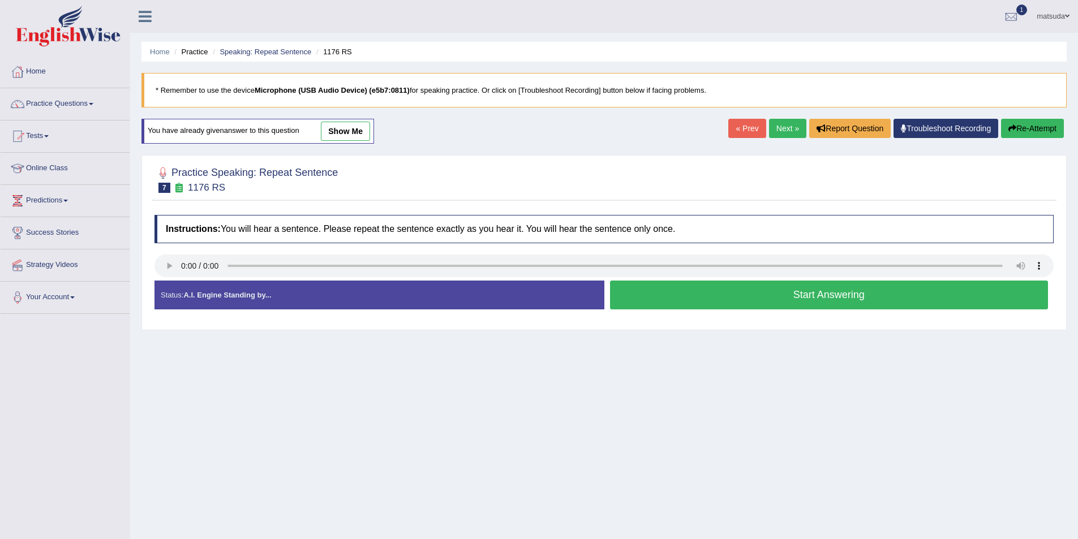
click at [674, 298] on button "Start Answering" at bounding box center [829, 295] width 439 height 29
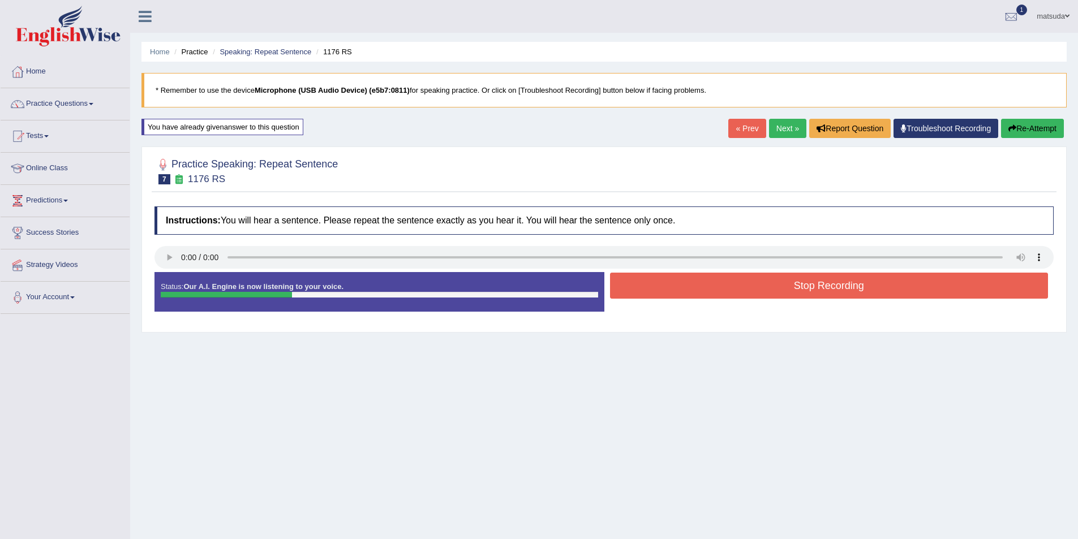
click at [678, 286] on button "Stop Recording" at bounding box center [829, 286] width 439 height 26
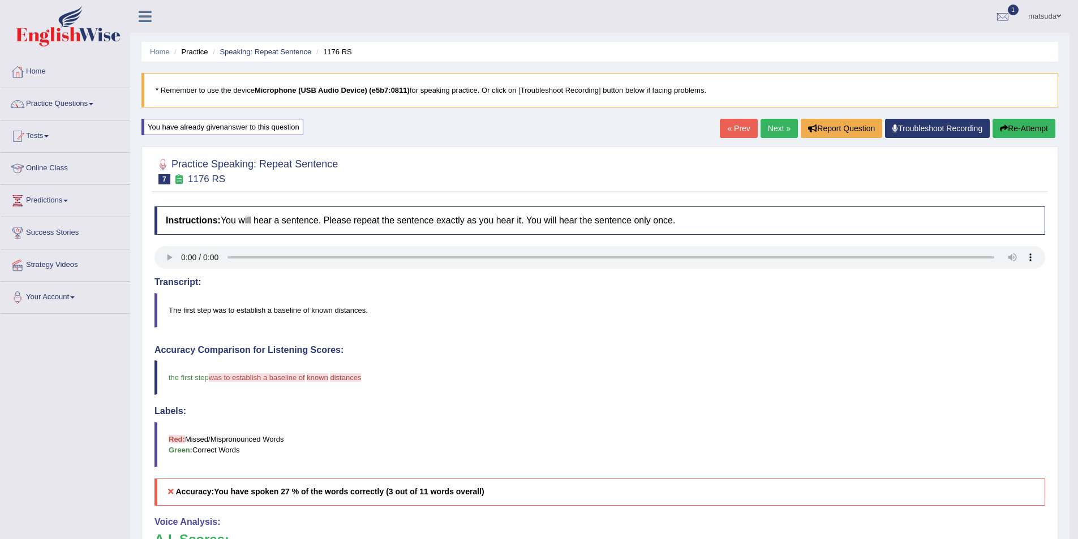
scroll to position [113, 0]
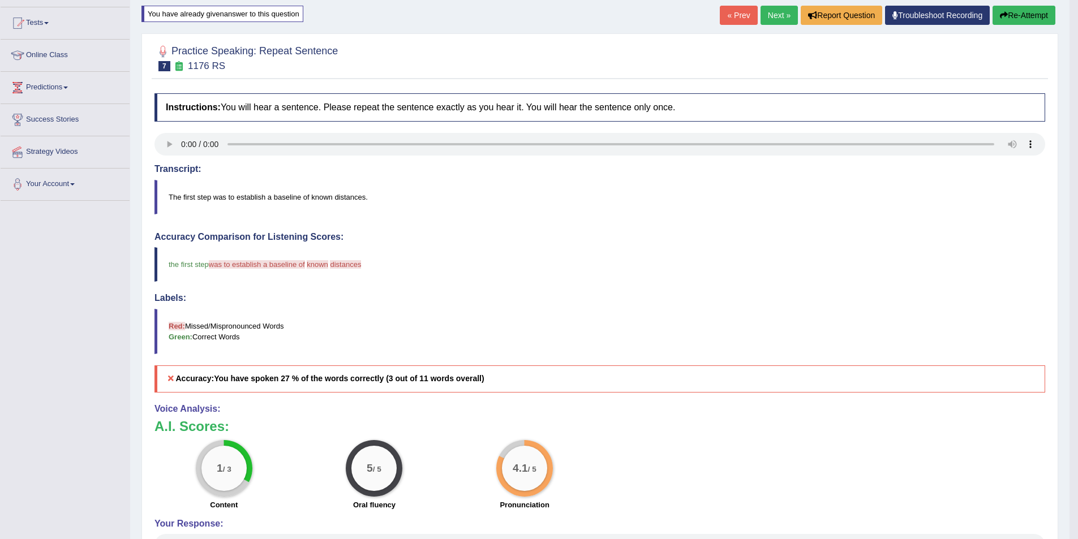
click at [769, 10] on link "Next »" at bounding box center [779, 15] width 37 height 19
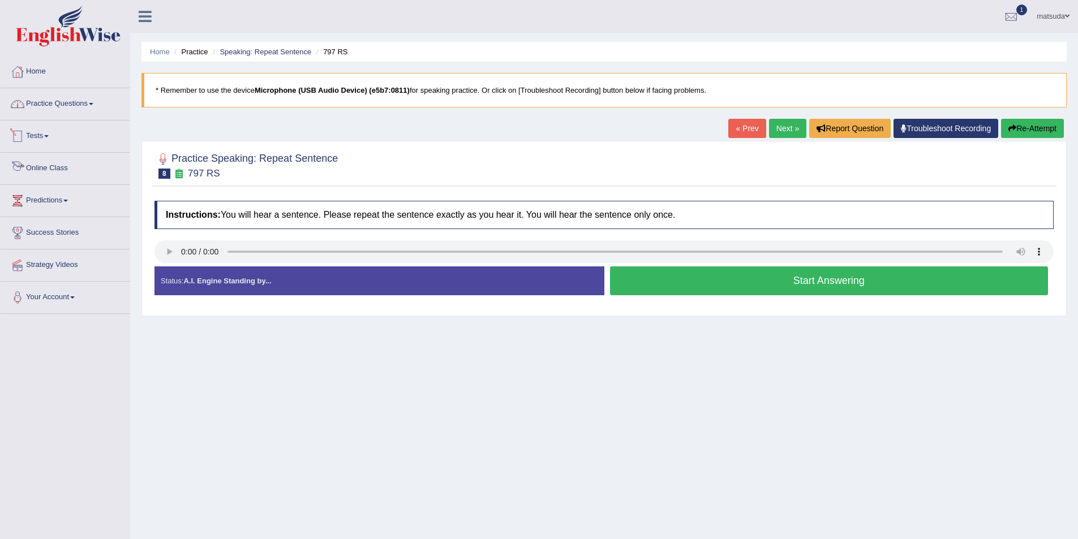
click at [30, 108] on link "Practice Questions" at bounding box center [65, 102] width 129 height 28
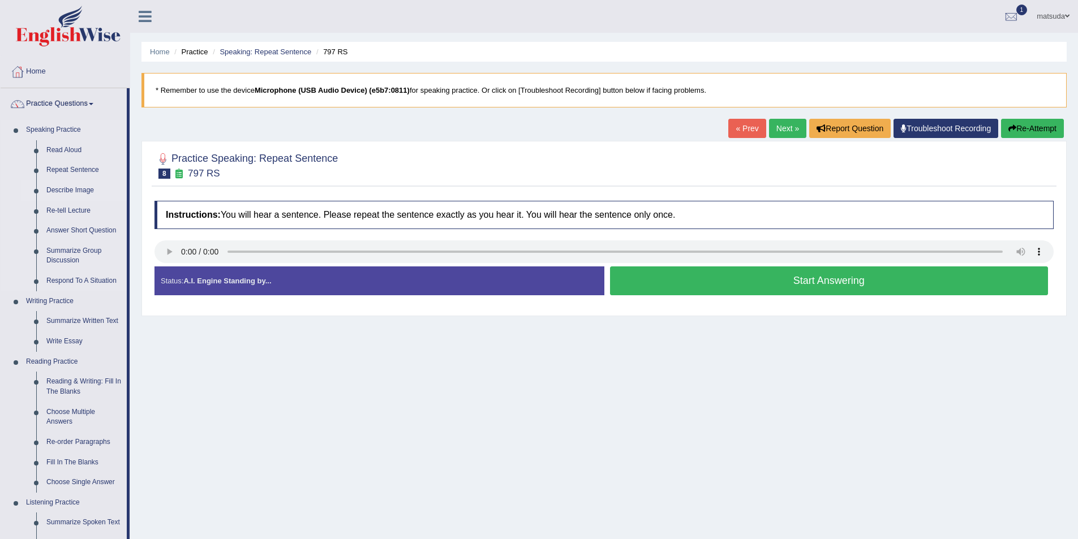
click at [54, 195] on link "Describe Image" at bounding box center [83, 191] width 85 height 20
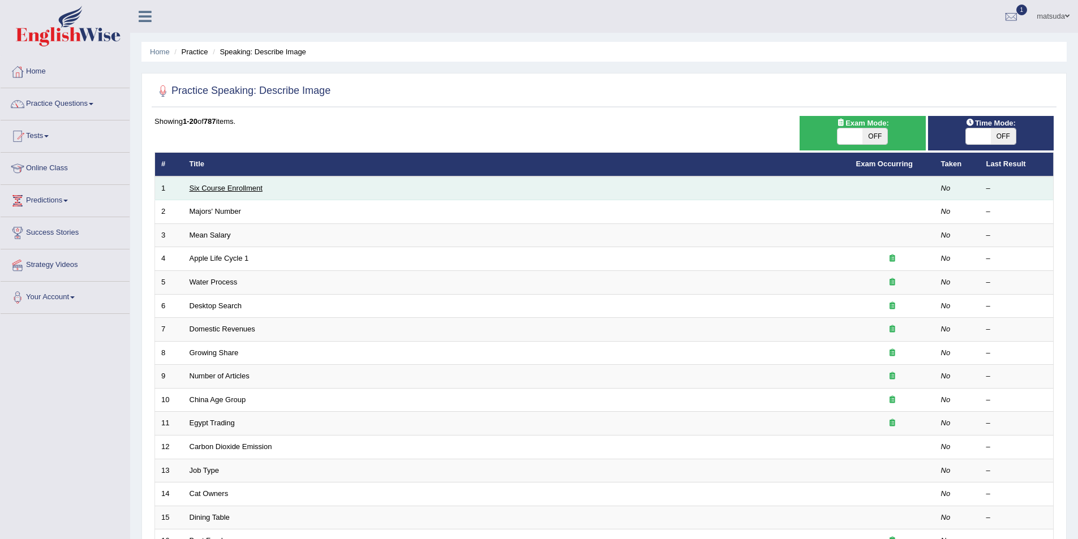
click at [222, 191] on link "Six Course Enrollment" at bounding box center [226, 188] width 73 height 8
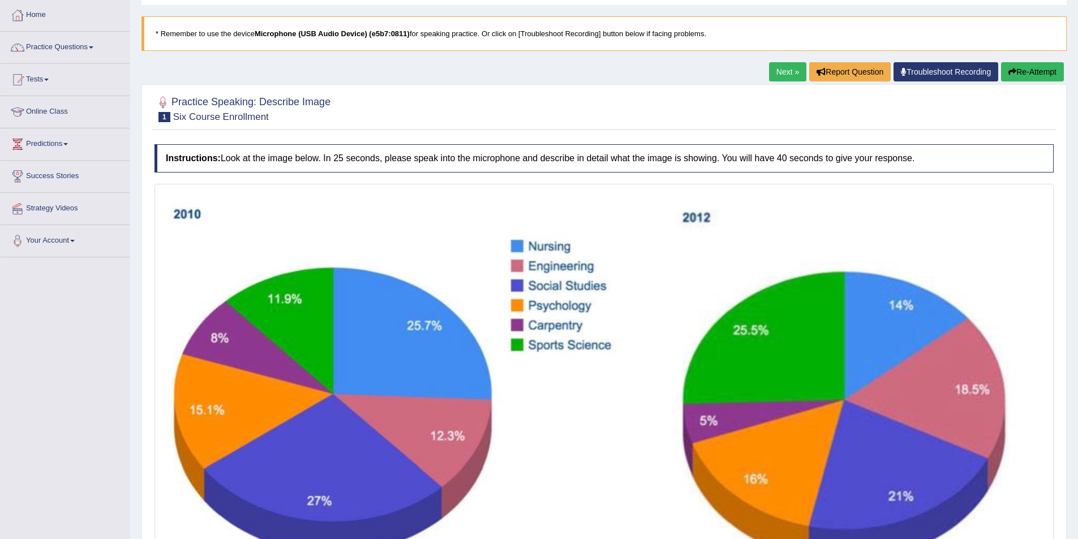
drag, startPoint x: 462, startPoint y: 164, endPoint x: 450, endPoint y: 145, distance: 22.6
click at [450, 145] on h4 "Instructions: Look at the image below. In 25 seconds, please speak into the mic…" at bounding box center [604, 158] width 899 height 28
click at [450, 135] on div "Practice Speaking: Describe Image 1 Six Course Enrollment Instructions: Look at…" at bounding box center [605, 369] width 926 height 571
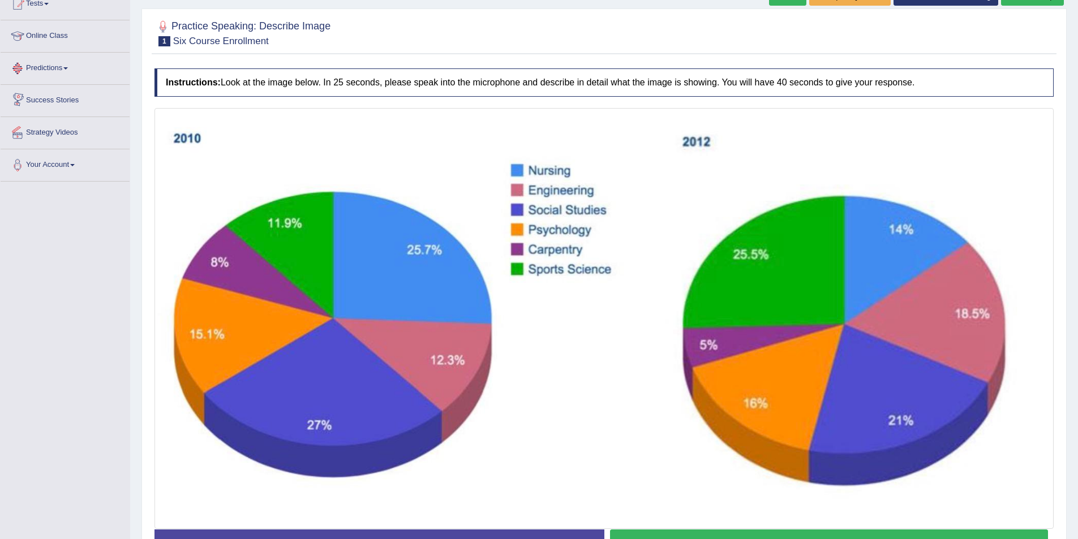
scroll to position [153, 0]
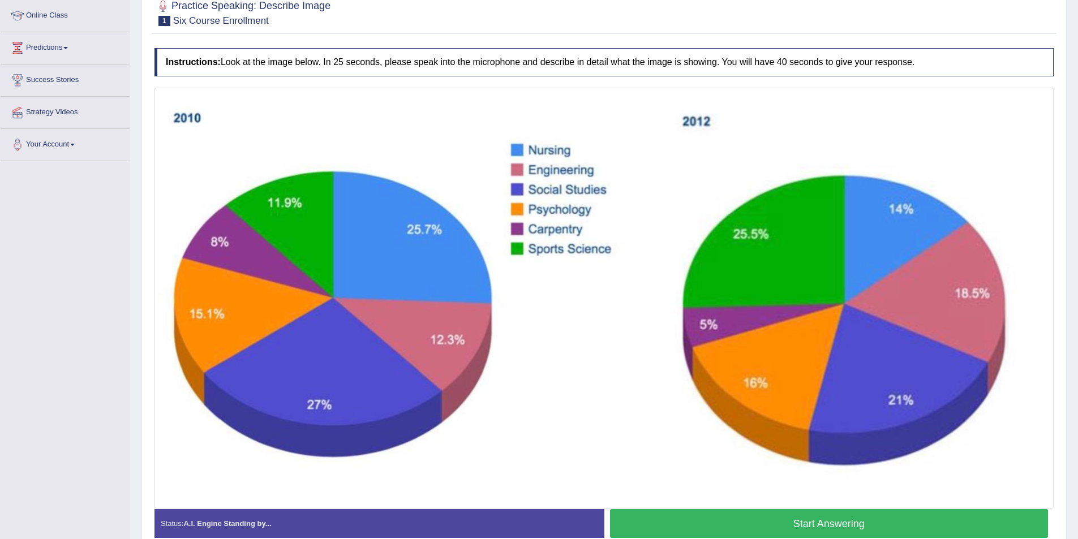
click at [717, 524] on button "Start Answering" at bounding box center [829, 523] width 439 height 29
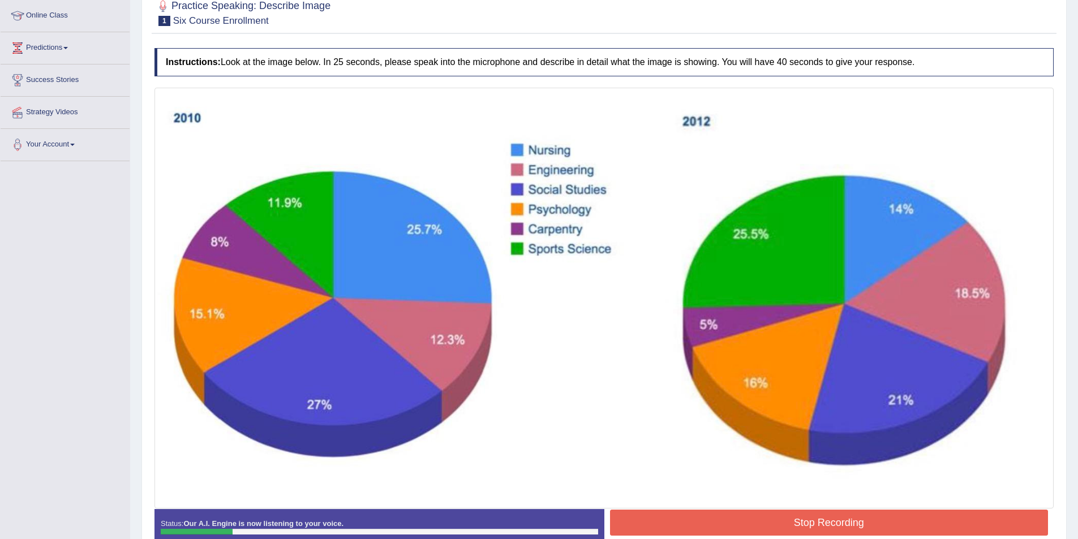
click at [717, 524] on button "Stop Recording" at bounding box center [829, 523] width 439 height 26
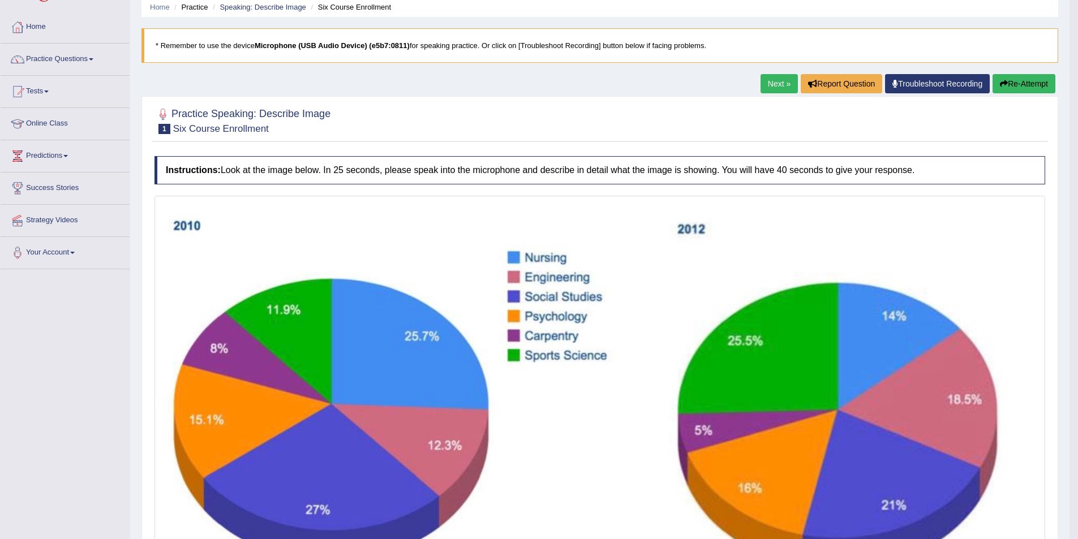
scroll to position [40, 0]
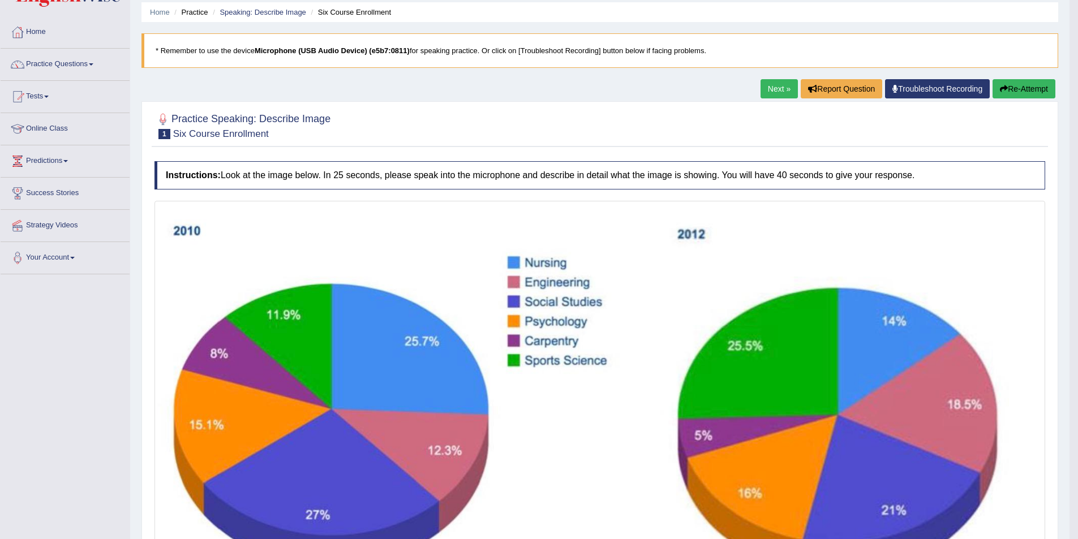
click at [1012, 85] on button "Re-Attempt" at bounding box center [1024, 88] width 63 height 19
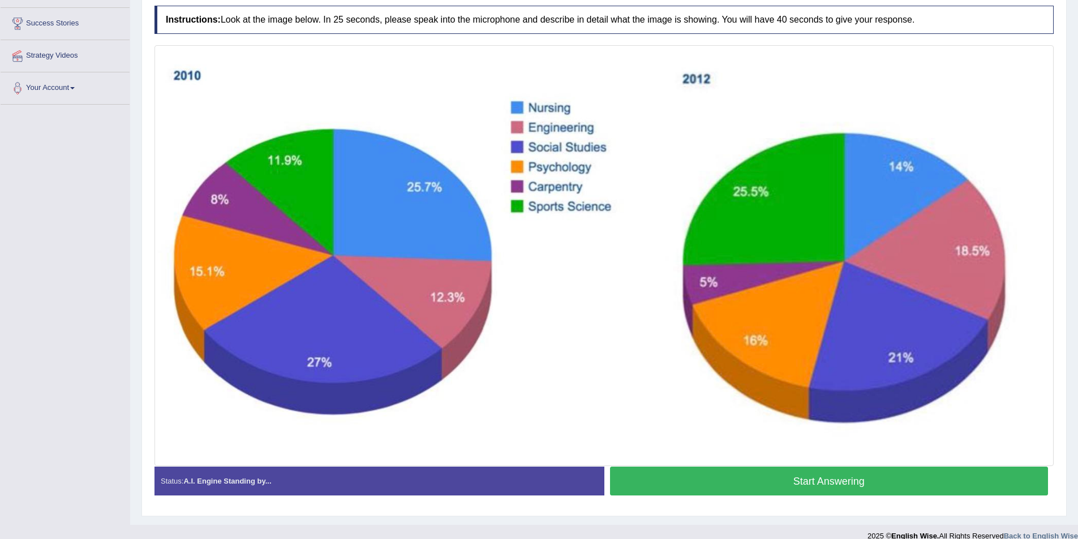
click at [764, 479] on button "Start Answering" at bounding box center [829, 481] width 439 height 29
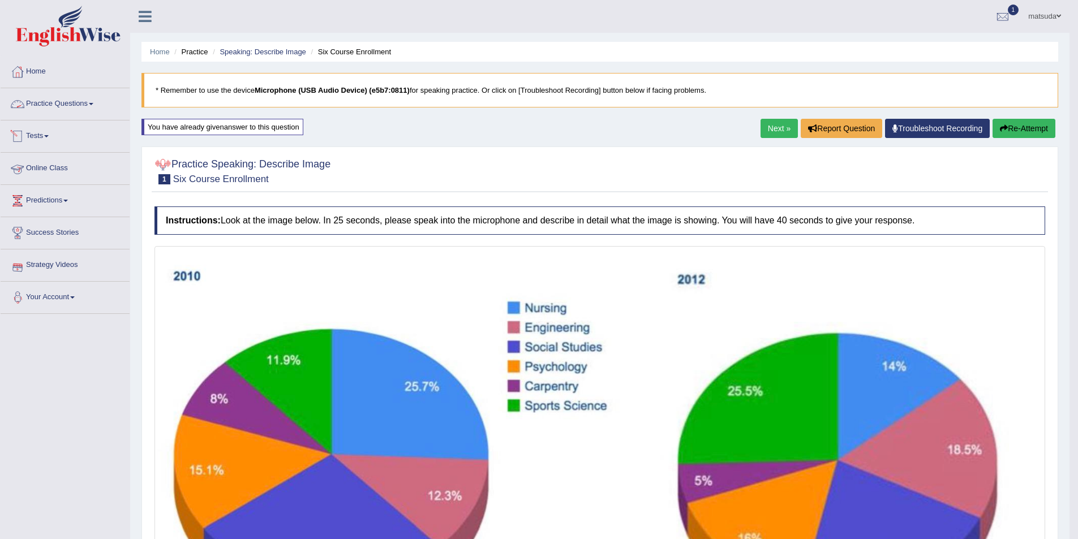
click at [95, 106] on link "Practice Questions" at bounding box center [65, 102] width 129 height 28
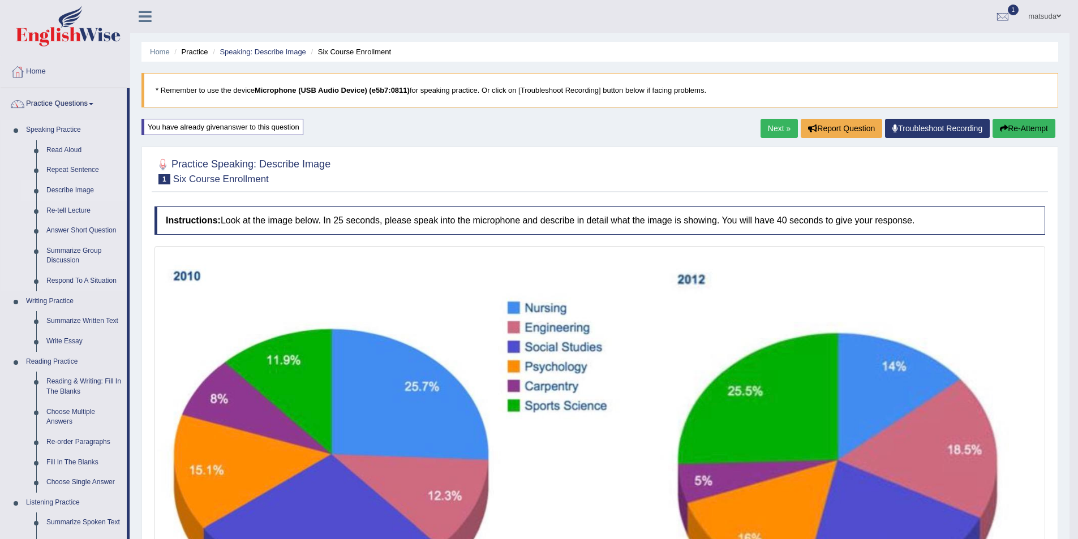
click at [87, 190] on link "Describe Image" at bounding box center [83, 191] width 85 height 20
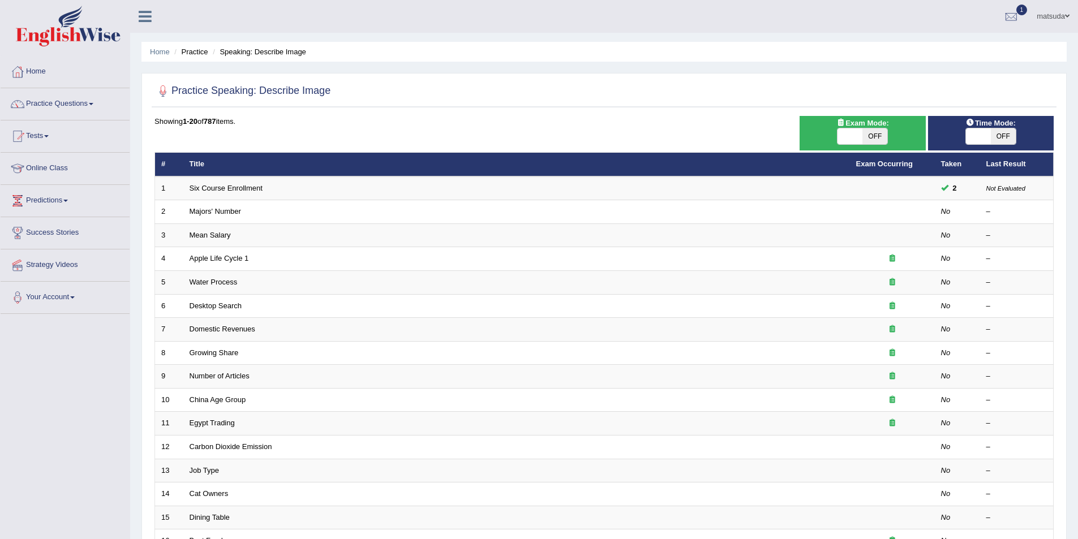
click at [204, 216] on link "Majors' Number" at bounding box center [216, 211] width 52 height 8
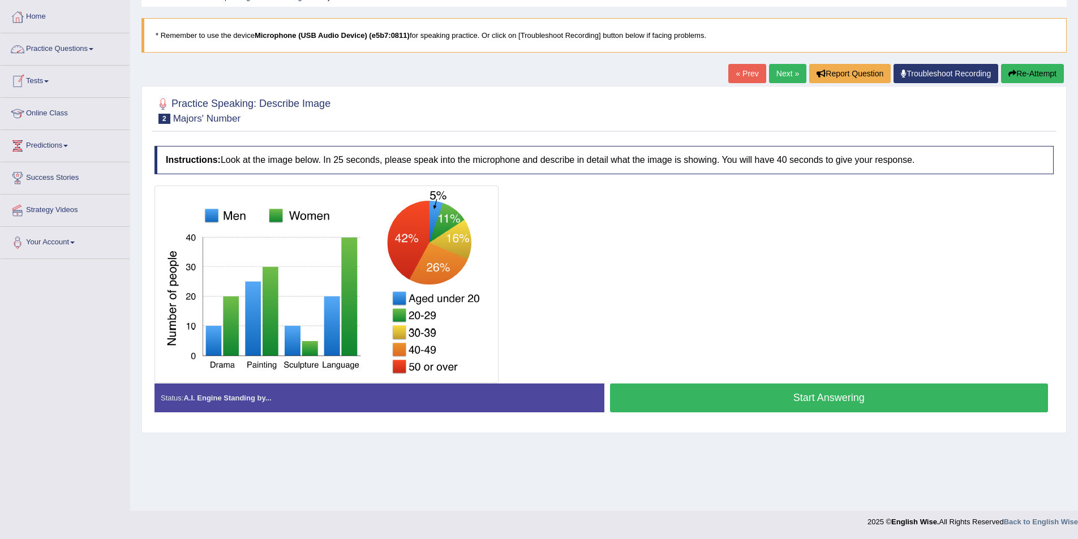
click at [101, 46] on link "Practice Questions" at bounding box center [65, 47] width 129 height 28
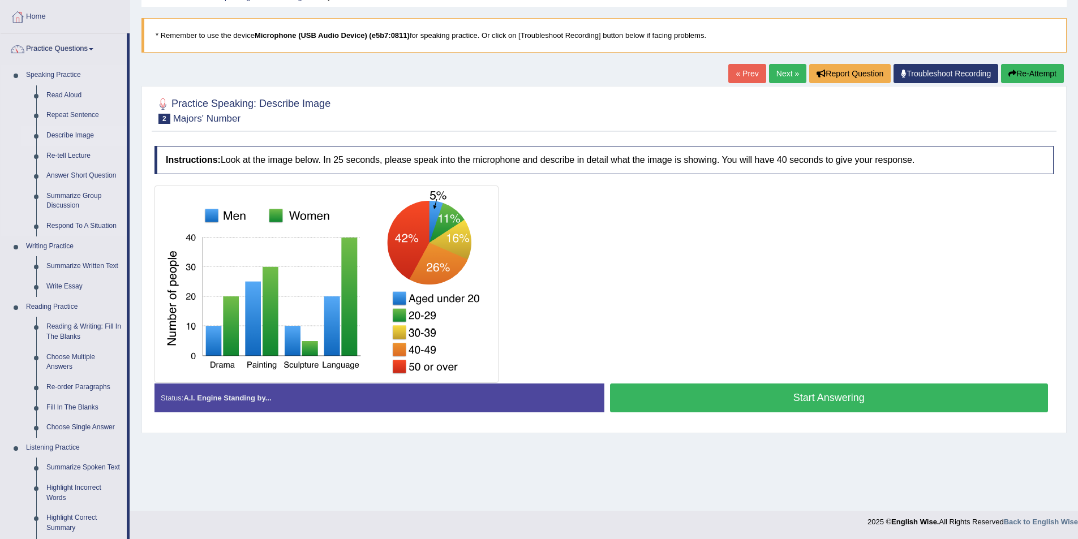
click at [86, 134] on link "Describe Image" at bounding box center [83, 136] width 85 height 20
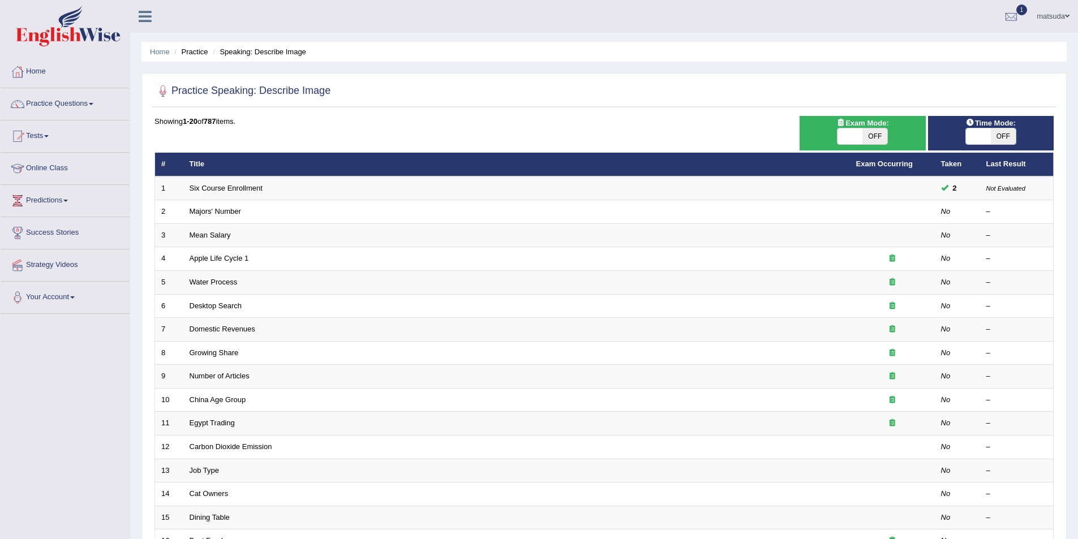
click at [288, 193] on td "Six Course Enrollment" at bounding box center [516, 189] width 667 height 24
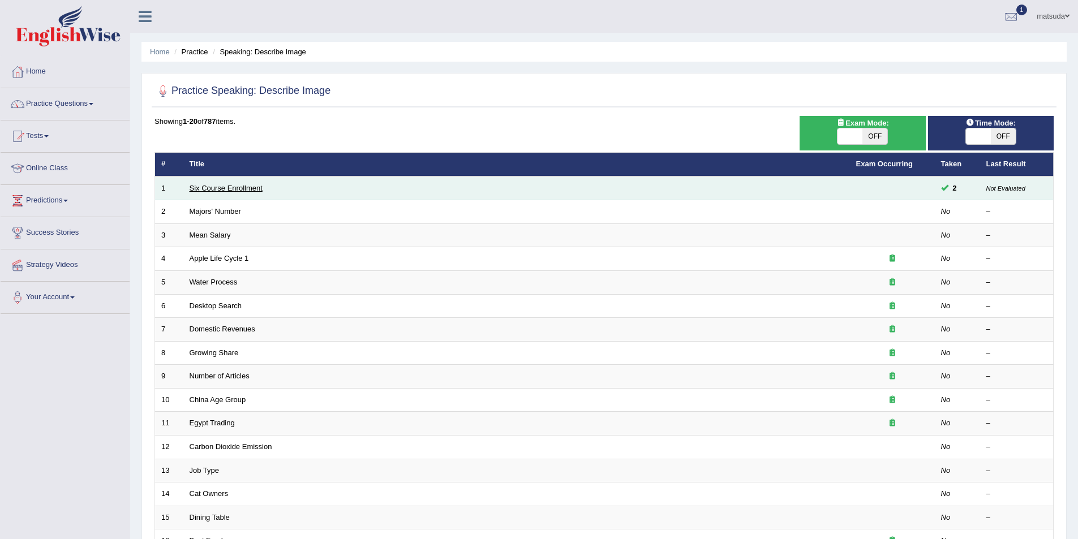
click at [226, 190] on link "Six Course Enrollment" at bounding box center [226, 188] width 73 height 8
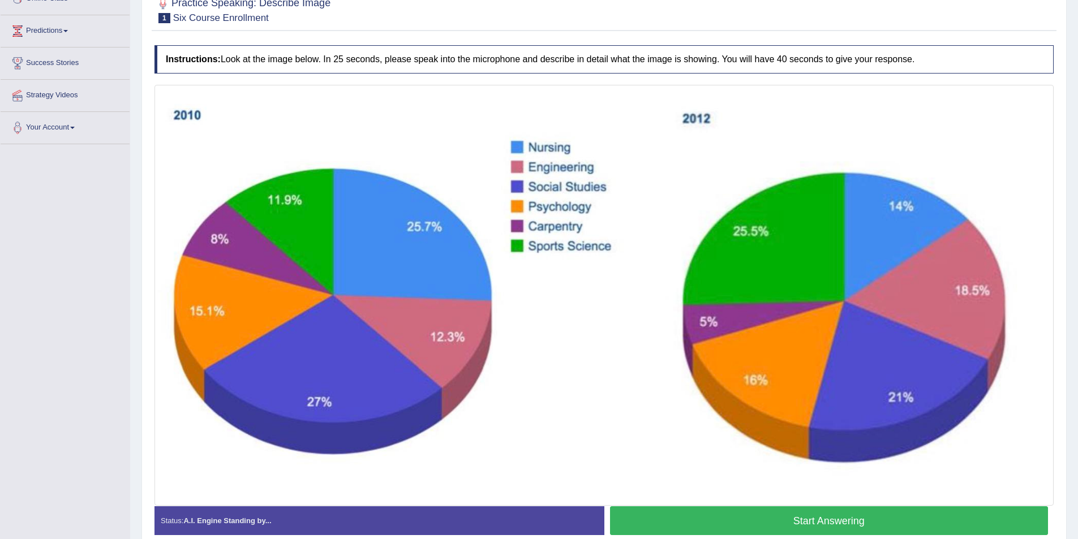
scroll to position [224, 0]
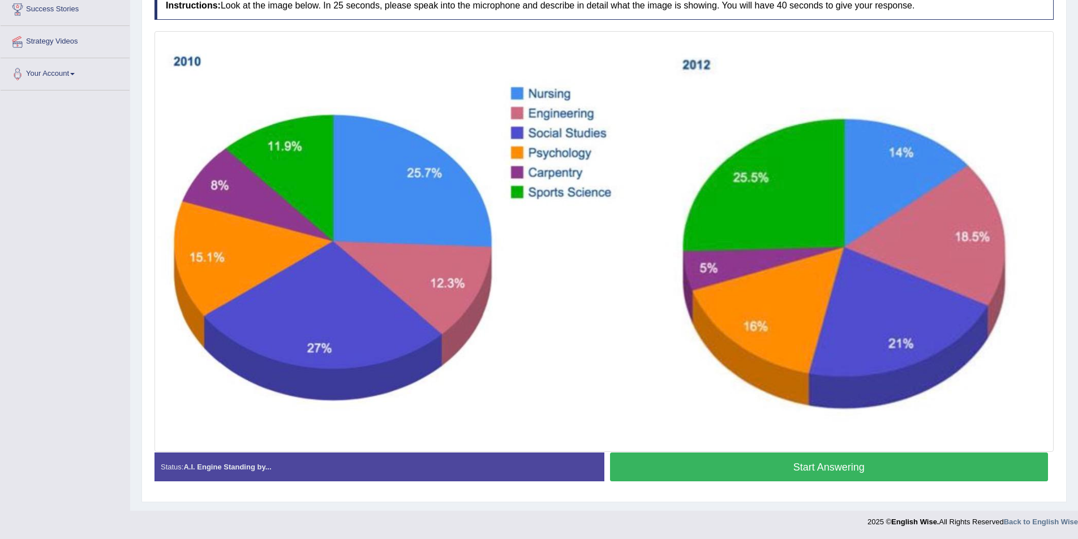
click at [774, 462] on button "Start Answering" at bounding box center [829, 467] width 439 height 29
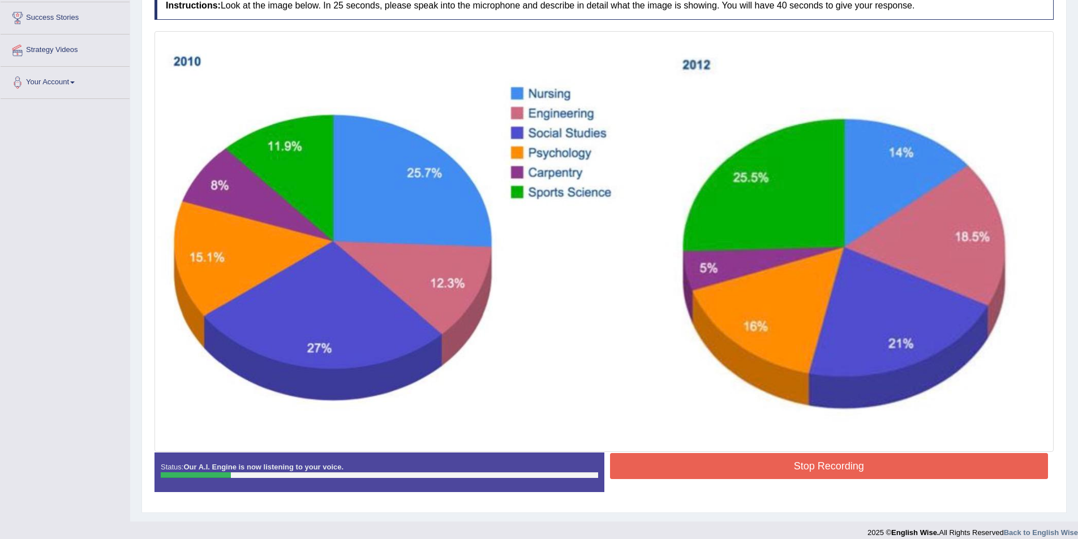
click at [770, 460] on button "Stop Recording" at bounding box center [829, 466] width 439 height 26
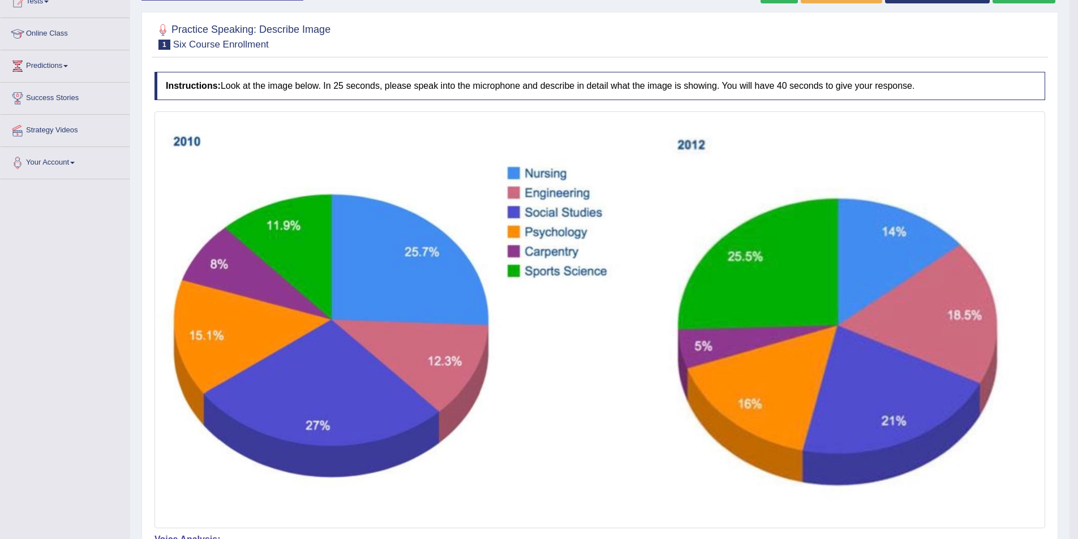
scroll to position [63, 0]
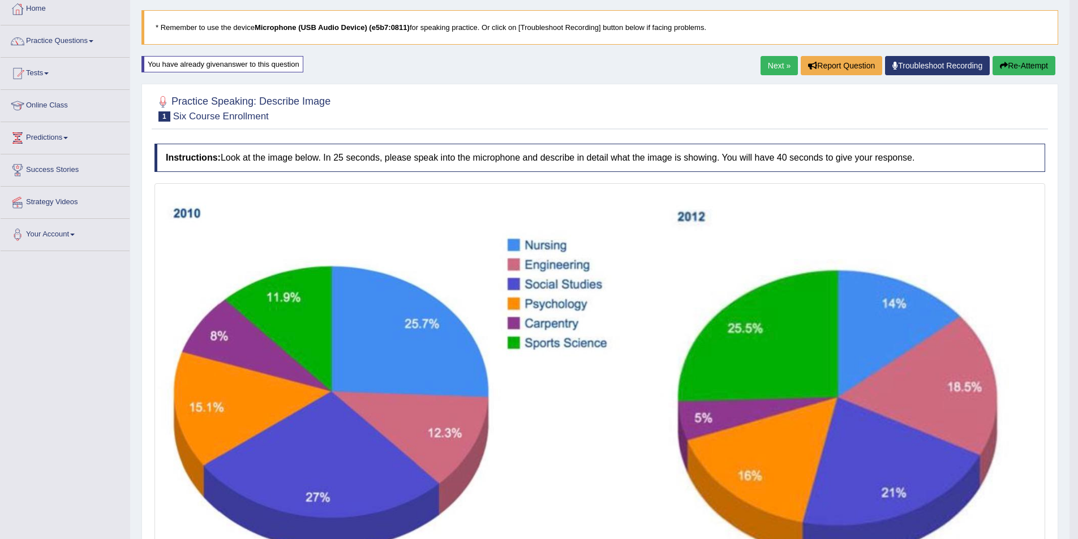
click at [1019, 65] on button "Re-Attempt" at bounding box center [1024, 65] width 63 height 19
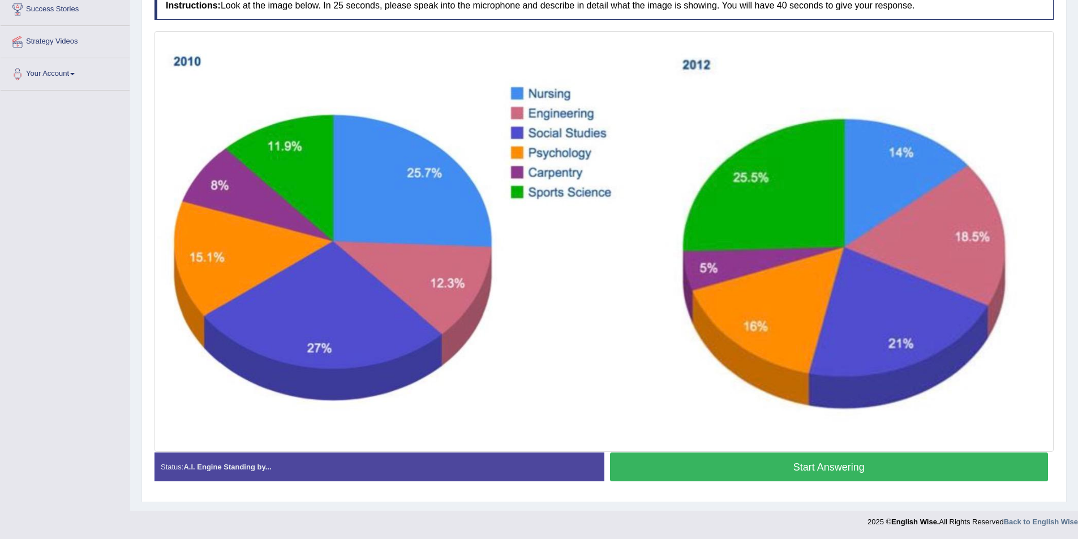
click at [762, 466] on button "Start Answering" at bounding box center [829, 467] width 439 height 29
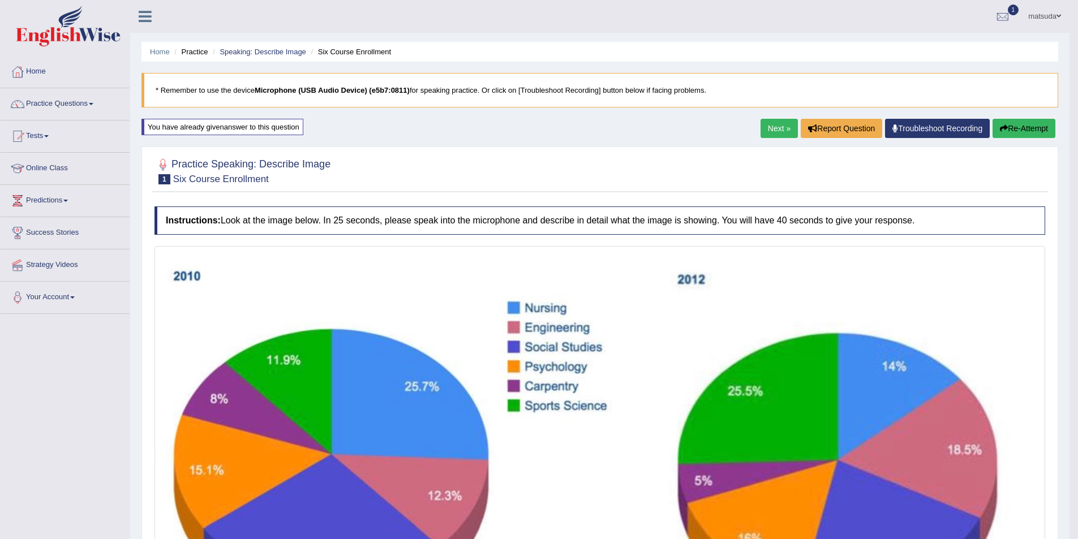
click at [1009, 132] on button "Re-Attempt" at bounding box center [1024, 128] width 63 height 19
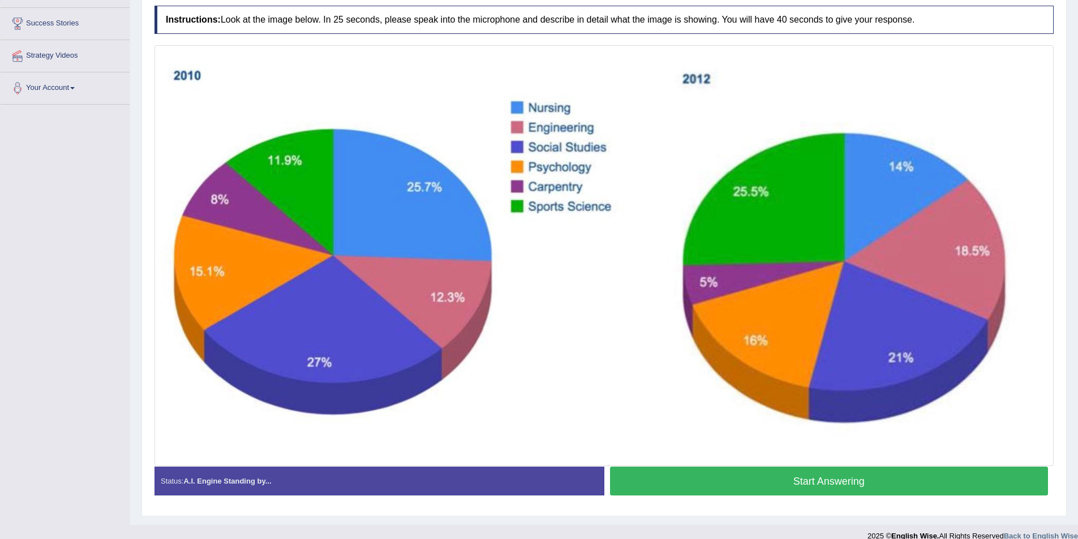
scroll to position [224, 0]
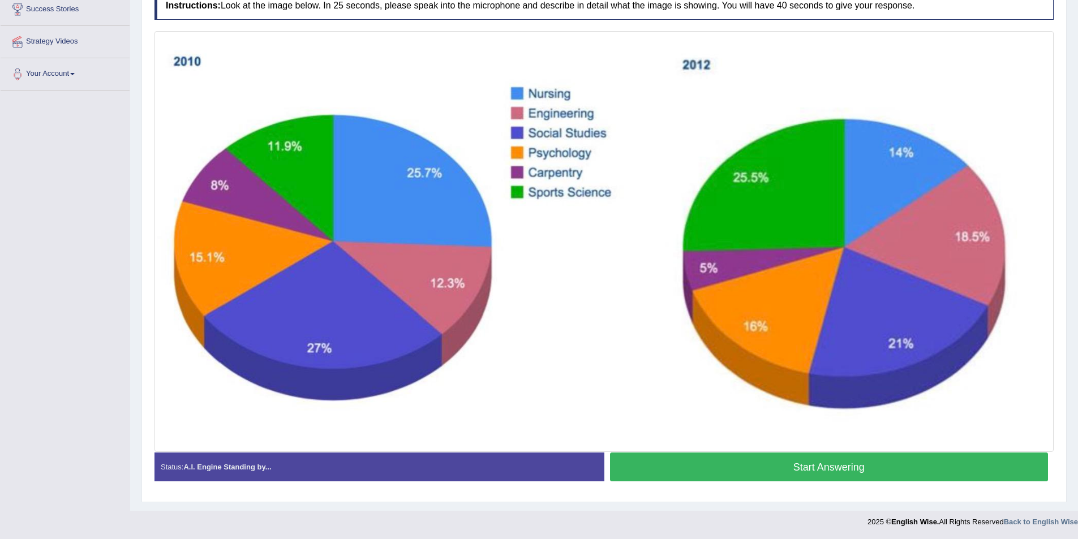
click at [723, 449] on img at bounding box center [604, 241] width 894 height 415
click at [718, 462] on button "Start Answering" at bounding box center [829, 467] width 439 height 29
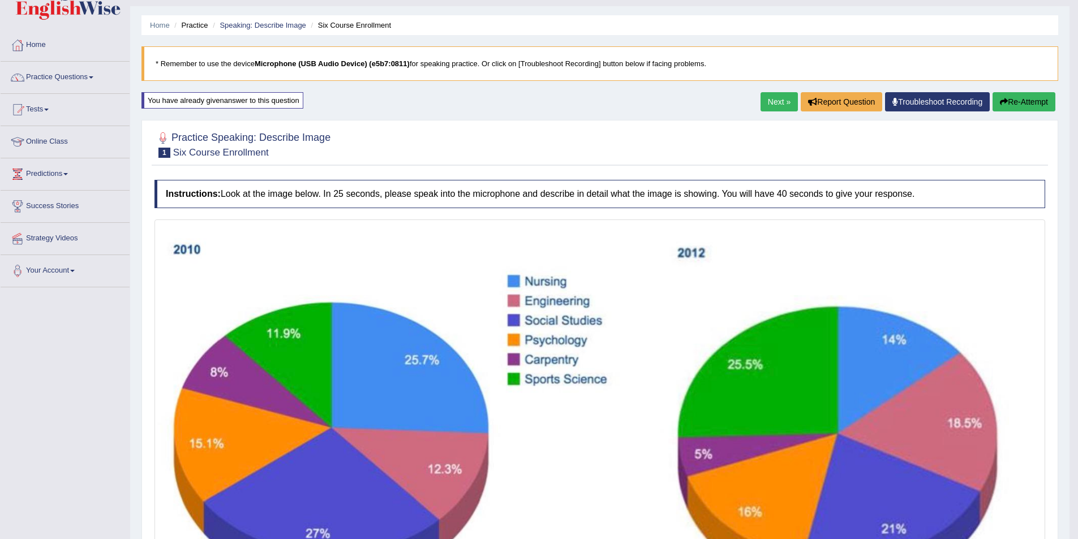
scroll to position [0, 0]
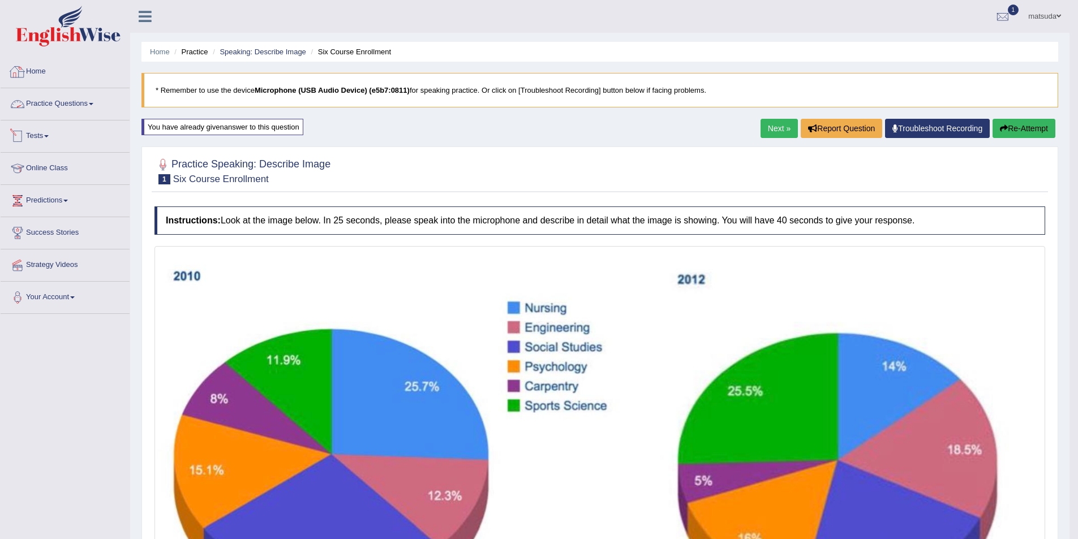
click at [79, 99] on link "Practice Questions" at bounding box center [65, 102] width 129 height 28
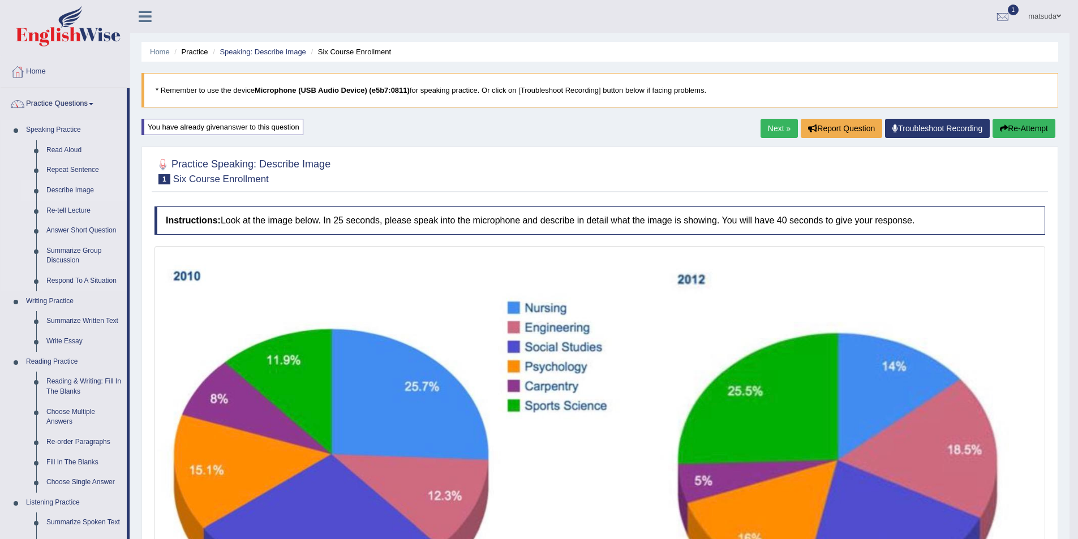
click at [86, 189] on link "Describe Image" at bounding box center [83, 191] width 85 height 20
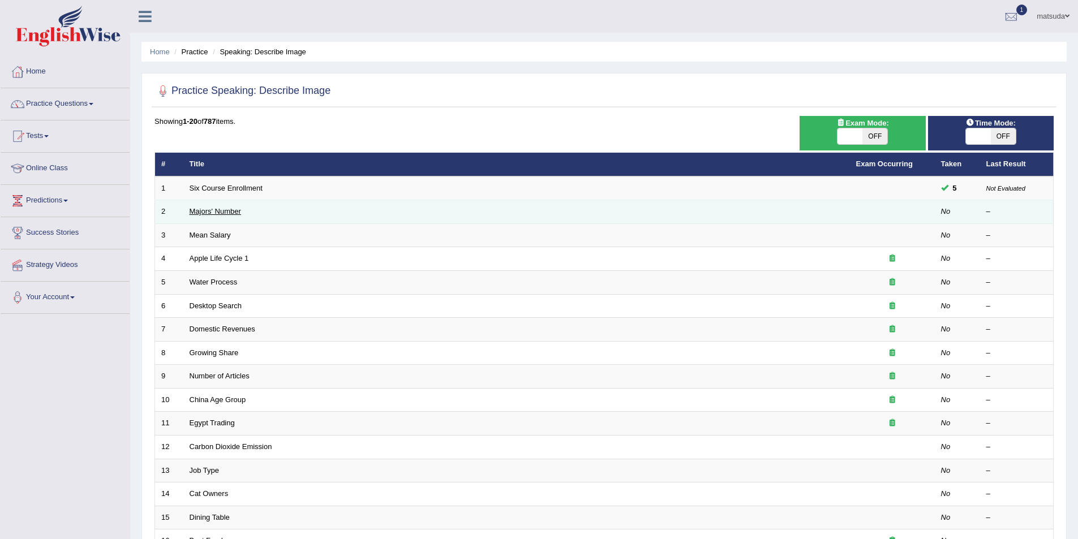
click at [219, 207] on link "Majors' Number" at bounding box center [216, 211] width 52 height 8
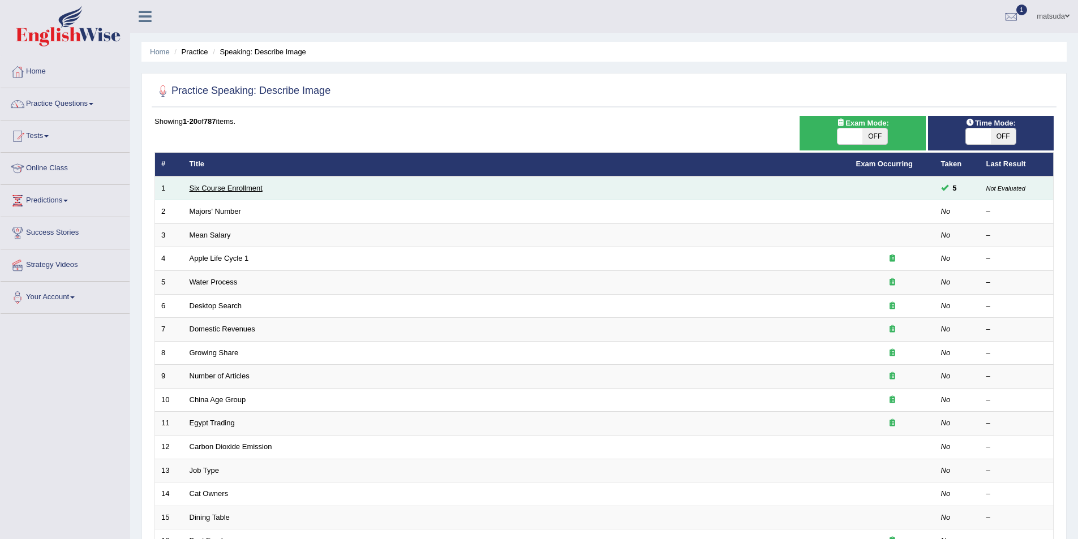
click at [232, 189] on link "Six Course Enrollment" at bounding box center [226, 188] width 73 height 8
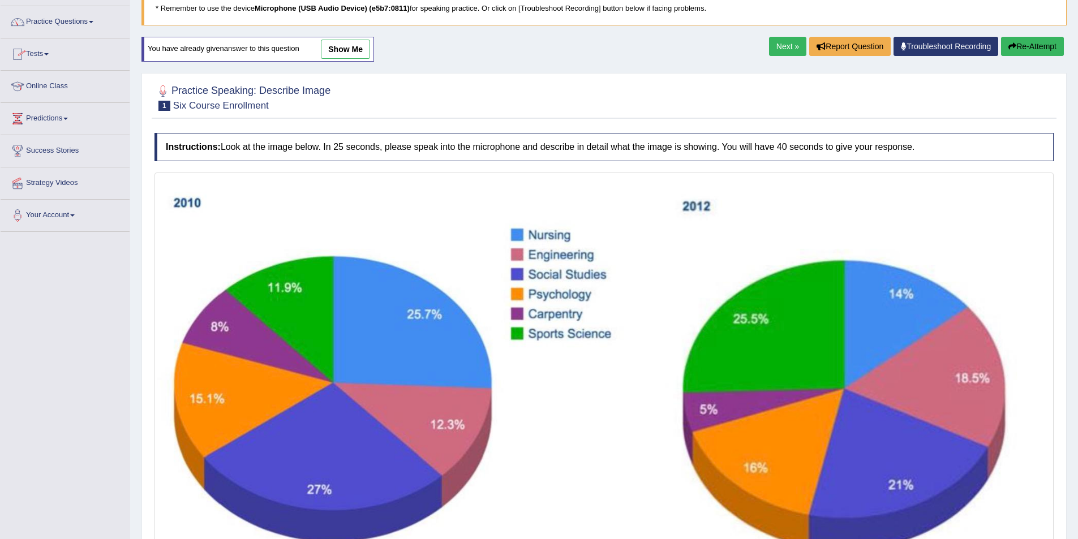
scroll to position [54, 0]
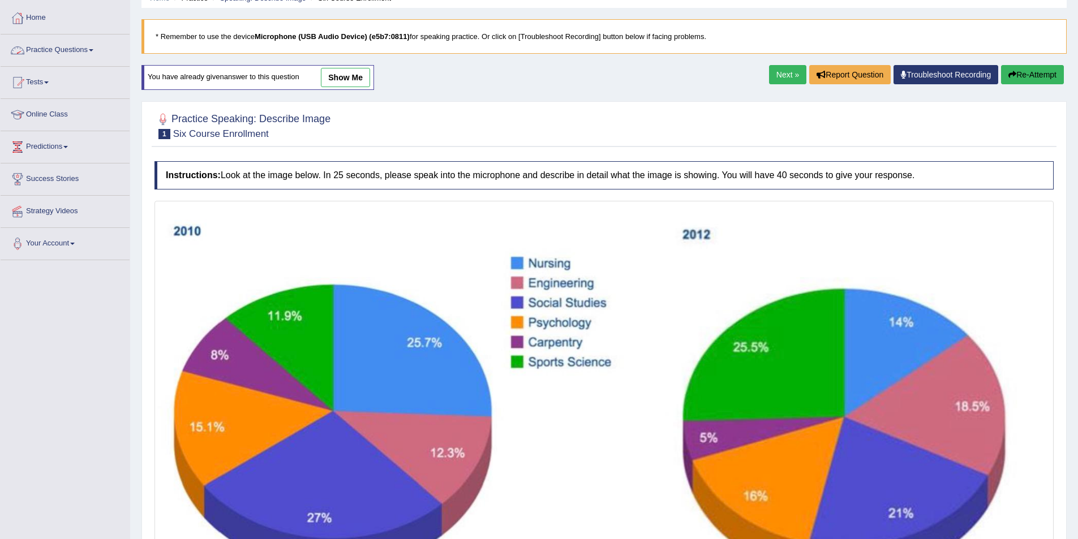
click at [84, 48] on link "Practice Questions" at bounding box center [65, 49] width 129 height 28
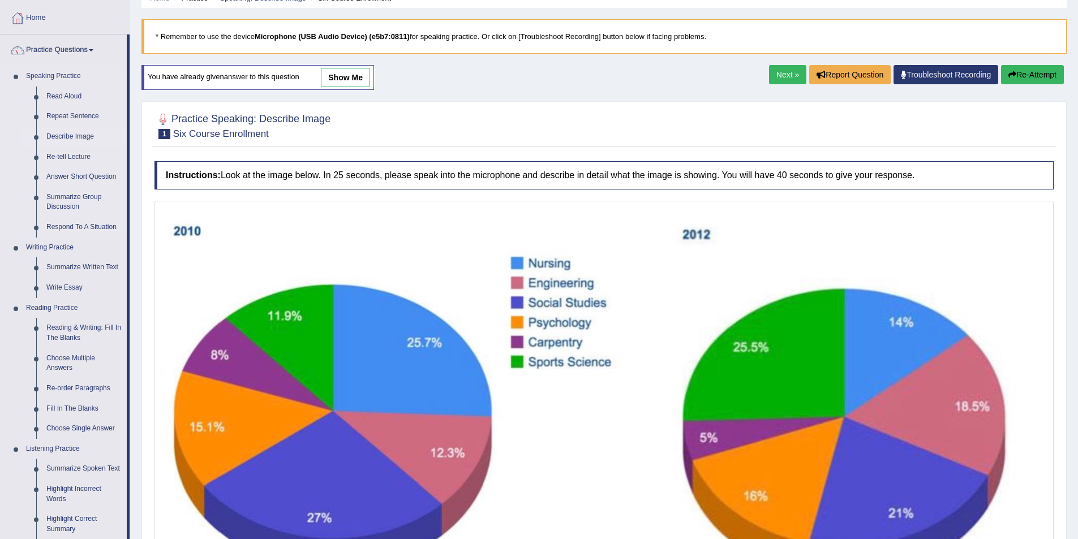
click at [75, 139] on link "Describe Image" at bounding box center [83, 137] width 85 height 20
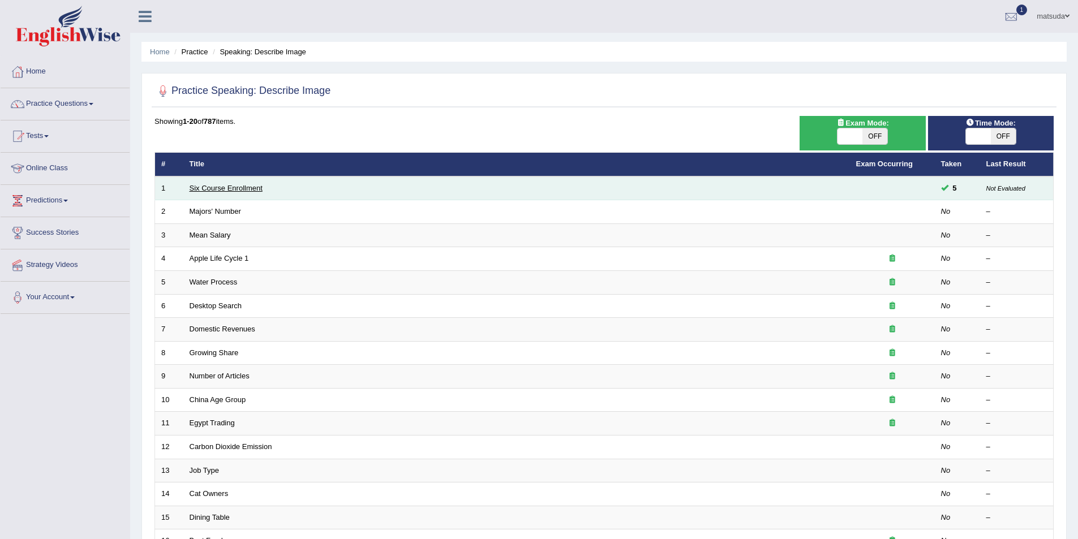
click at [220, 185] on link "Six Course Enrollment" at bounding box center [226, 188] width 73 height 8
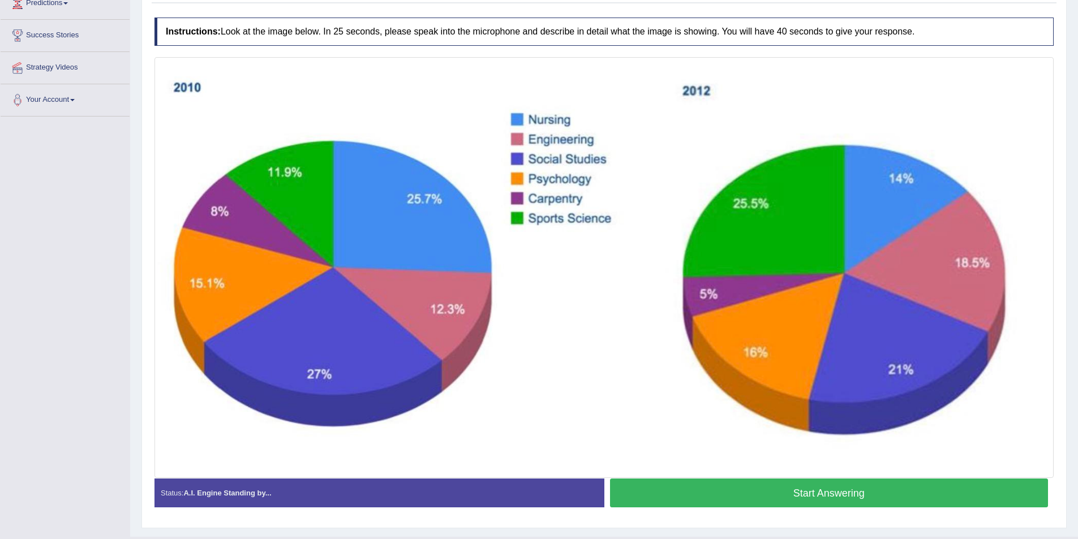
scroll to position [224, 0]
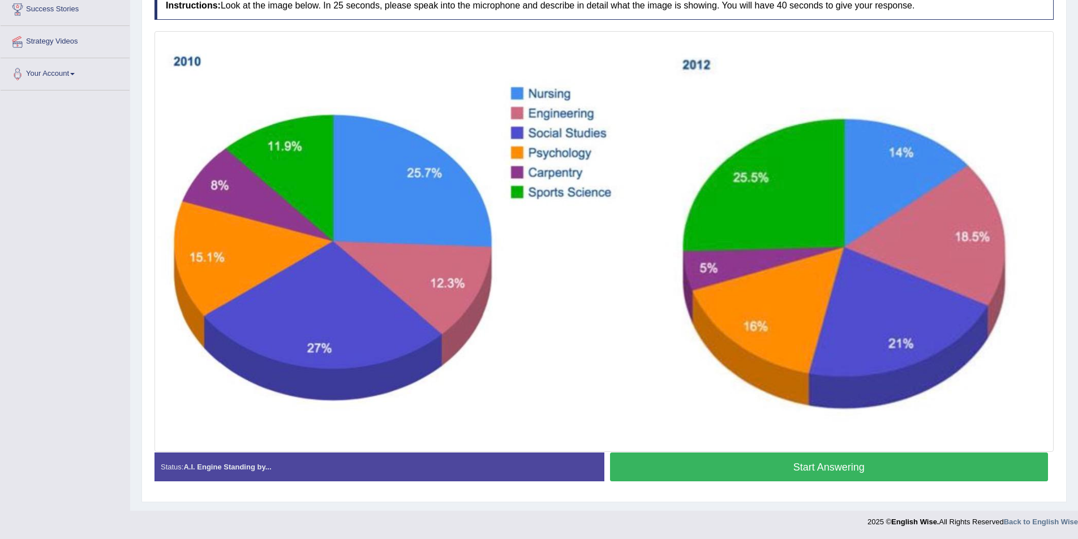
click at [660, 463] on button "Start Answering" at bounding box center [829, 467] width 439 height 29
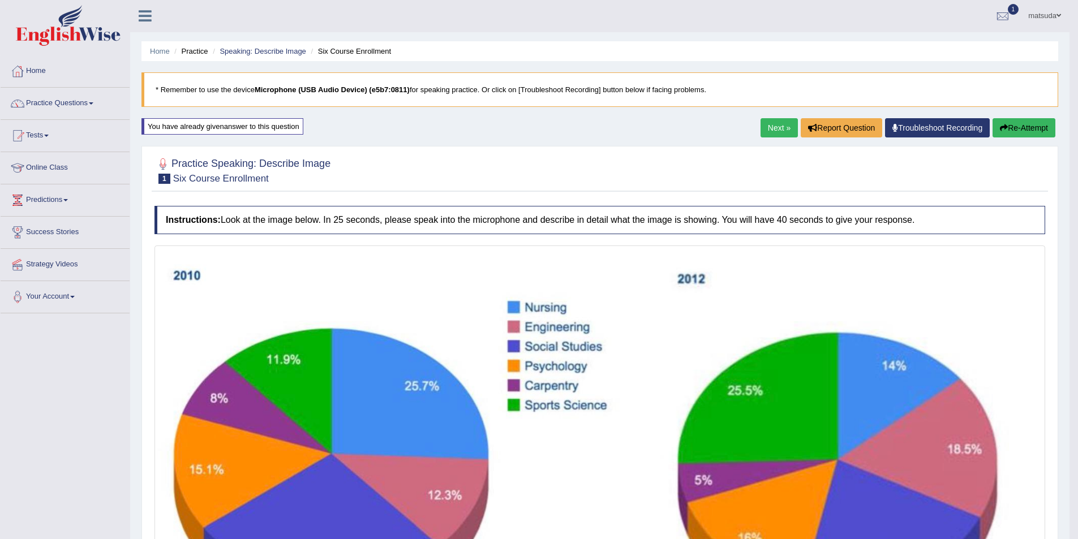
scroll to position [0, 0]
click at [65, 106] on link "Practice Questions" at bounding box center [65, 102] width 129 height 28
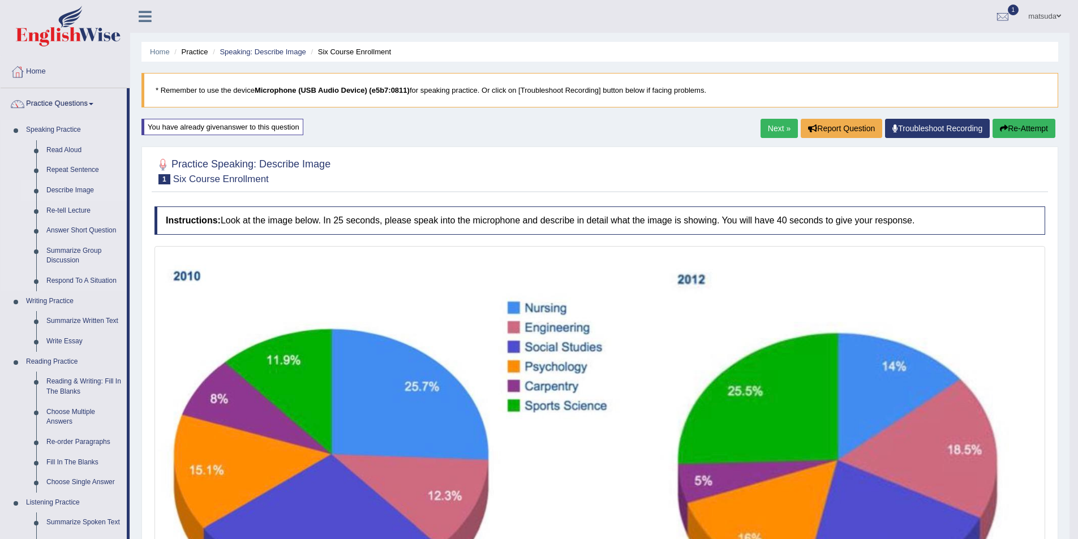
click at [68, 191] on link "Describe Image" at bounding box center [83, 191] width 85 height 20
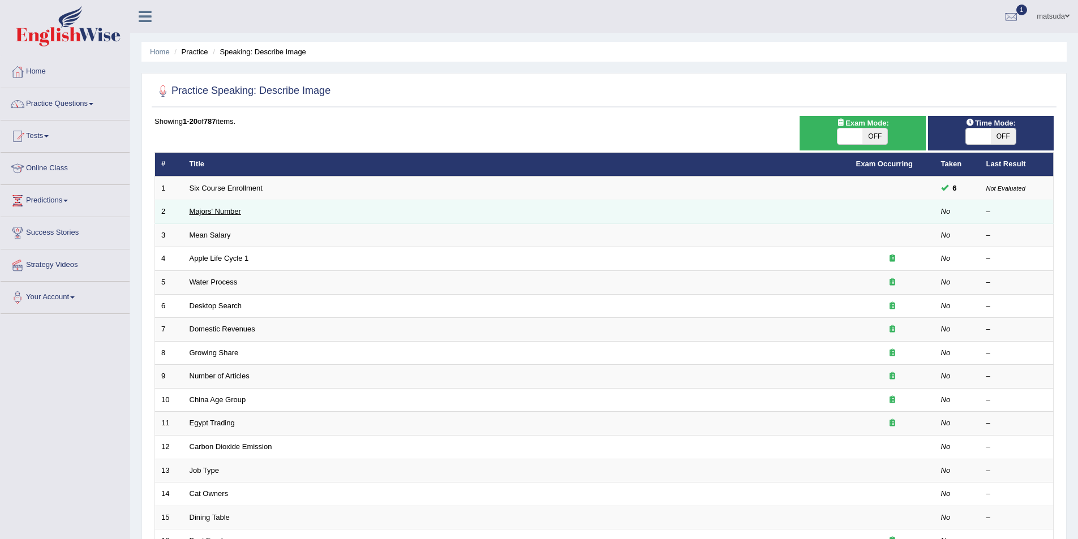
click at [224, 211] on link "Majors' Number" at bounding box center [216, 211] width 52 height 8
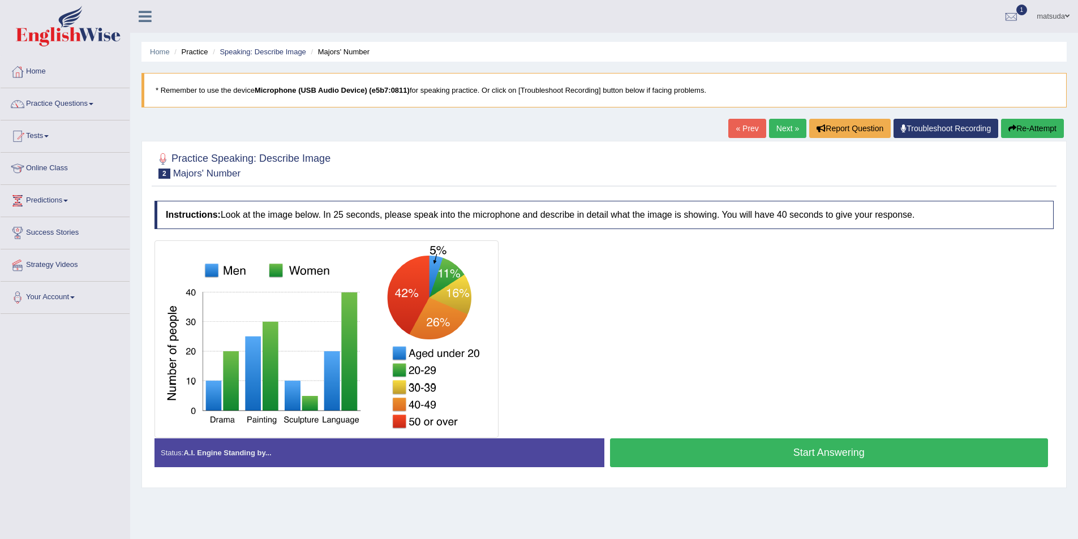
scroll to position [55, 0]
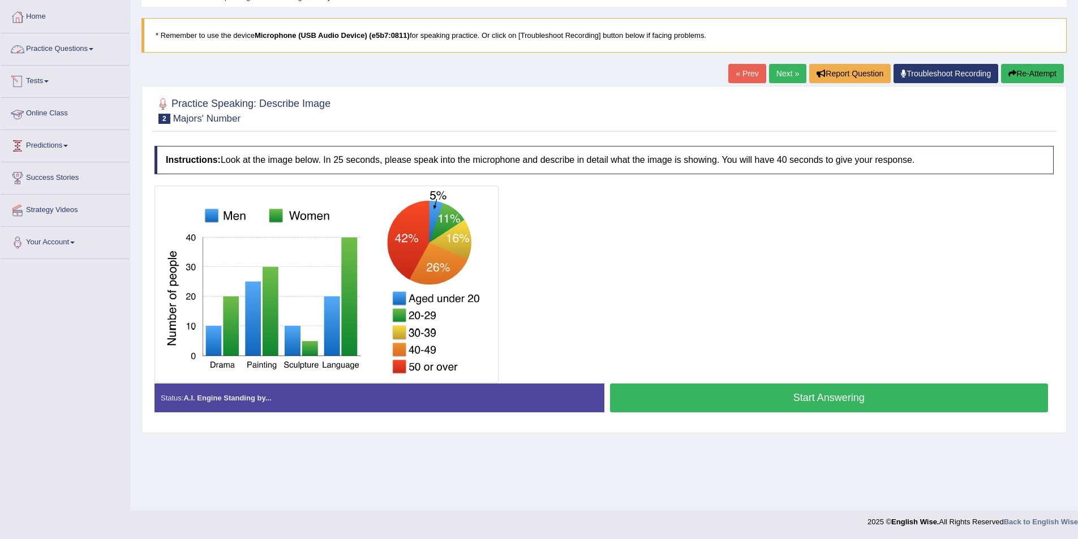
click at [52, 41] on link "Practice Questions" at bounding box center [65, 47] width 129 height 28
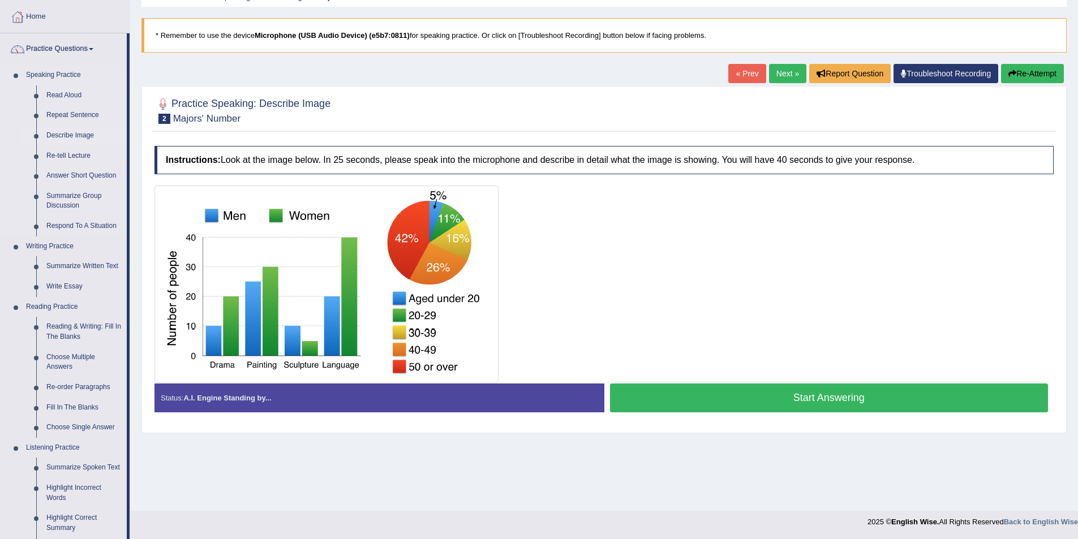
click at [62, 132] on link "Describe Image" at bounding box center [83, 136] width 85 height 20
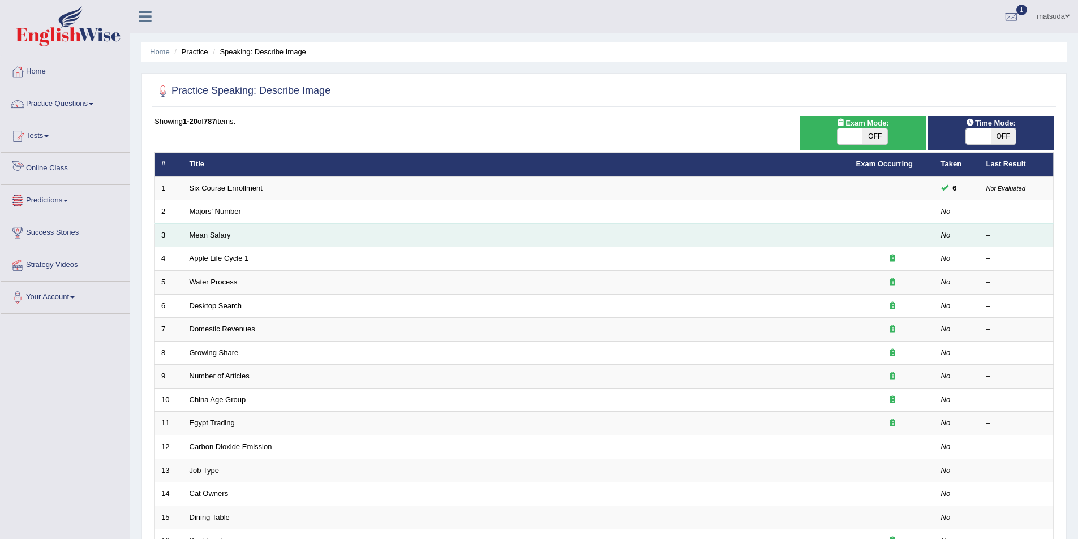
click at [217, 241] on td "Mean Salary" at bounding box center [516, 236] width 667 height 24
click at [219, 233] on link "Mean Salary" at bounding box center [210, 235] width 41 height 8
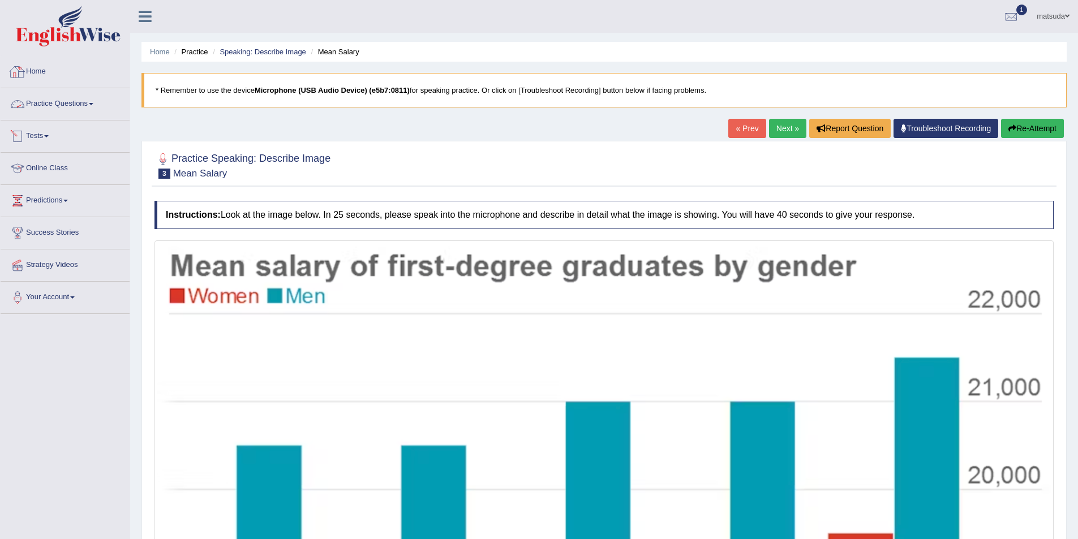
click at [80, 105] on link "Practice Questions" at bounding box center [65, 102] width 129 height 28
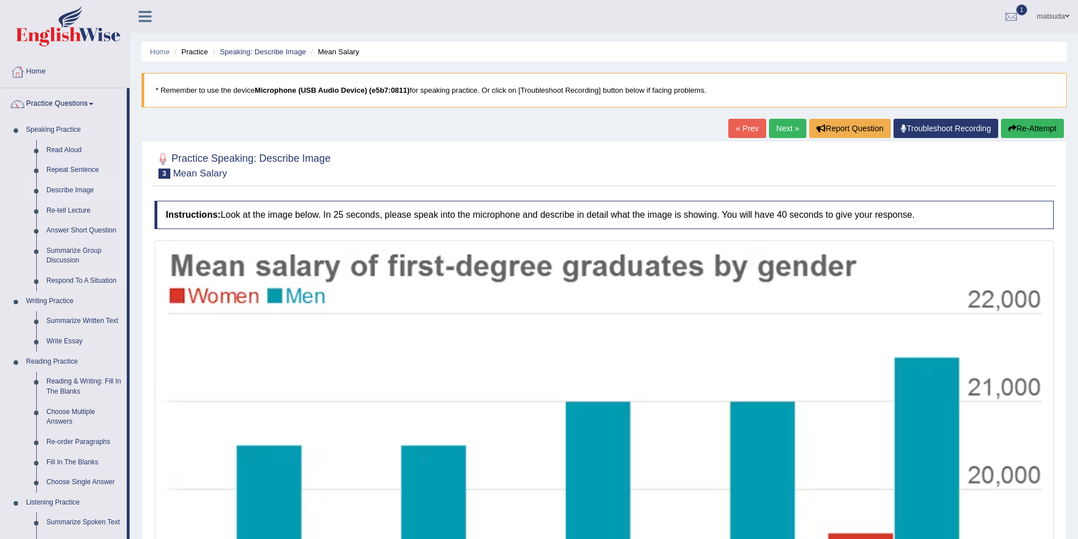
click at [76, 188] on link "Describe Image" at bounding box center [83, 191] width 85 height 20
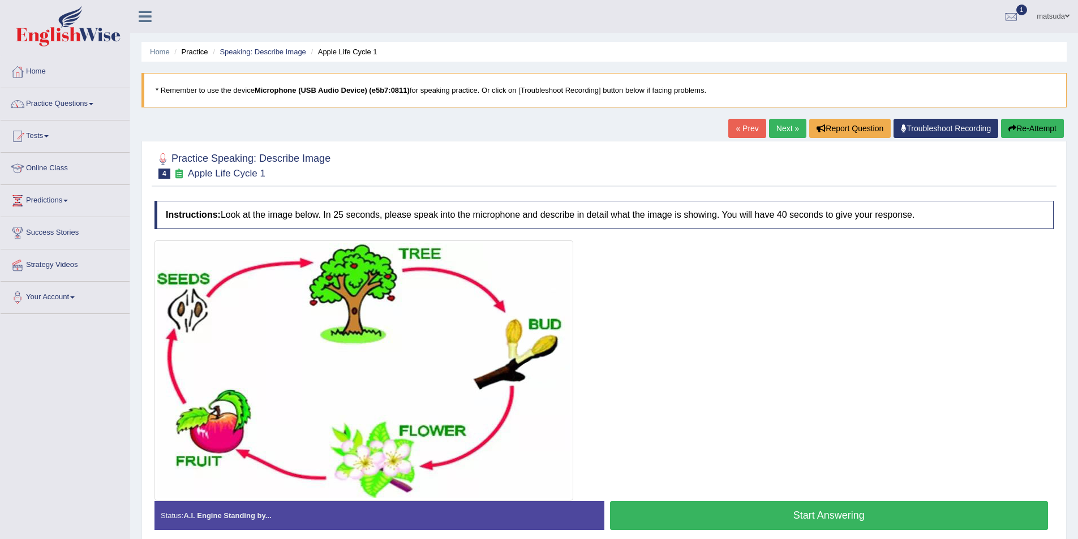
click at [75, 101] on link "Practice Questions" at bounding box center [65, 102] width 129 height 28
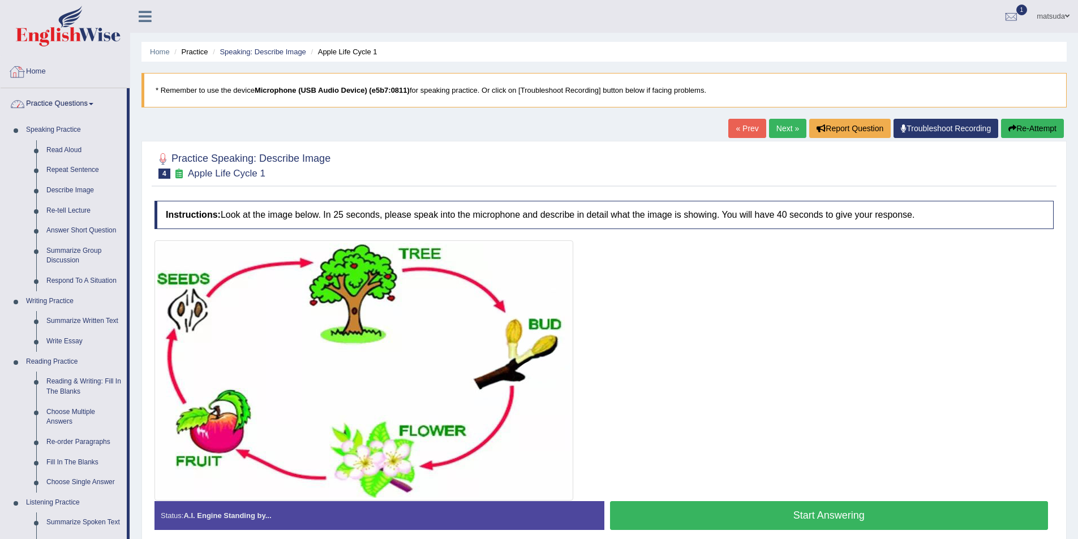
click at [95, 57] on link "Home" at bounding box center [65, 70] width 129 height 28
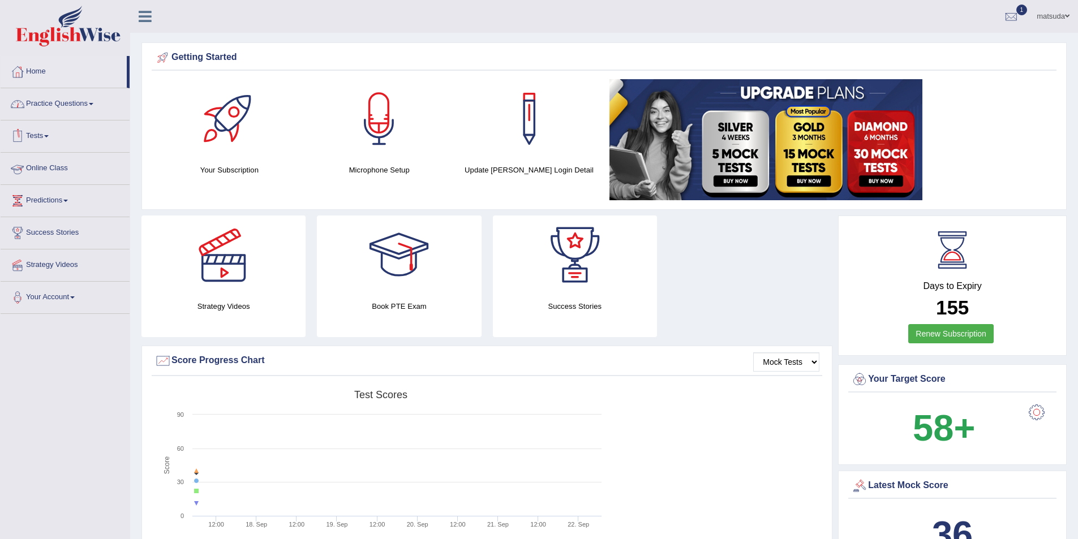
click at [76, 102] on link "Practice Questions" at bounding box center [65, 102] width 129 height 28
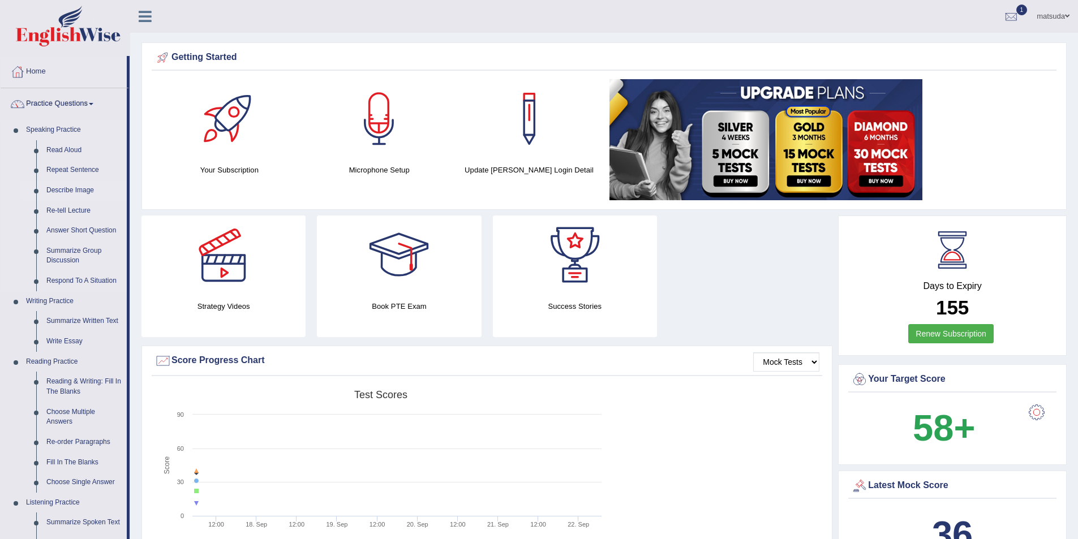
click at [66, 187] on link "Describe Image" at bounding box center [83, 191] width 85 height 20
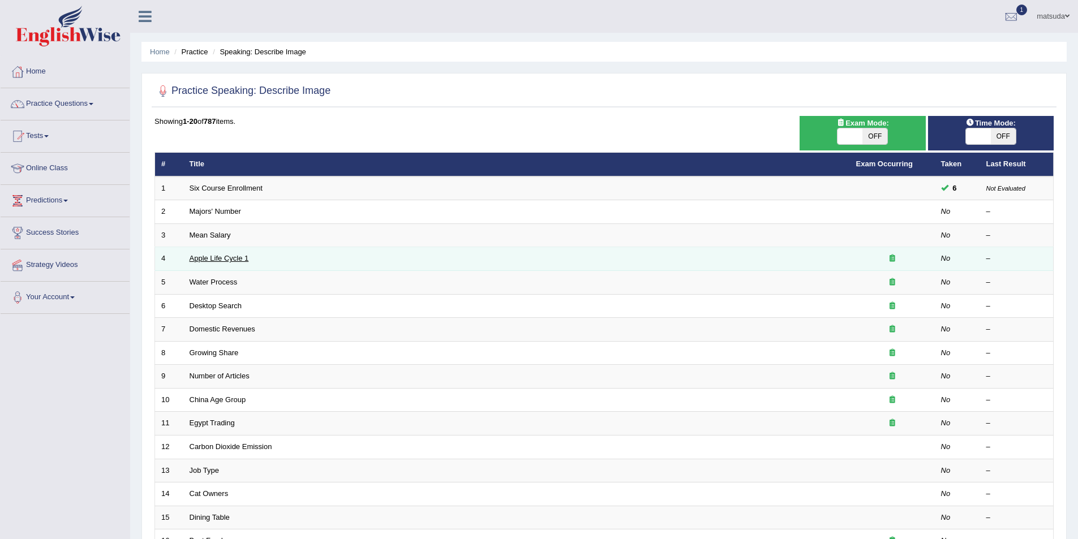
click at [213, 258] on link "Apple Life Cycle 1" at bounding box center [219, 258] width 59 height 8
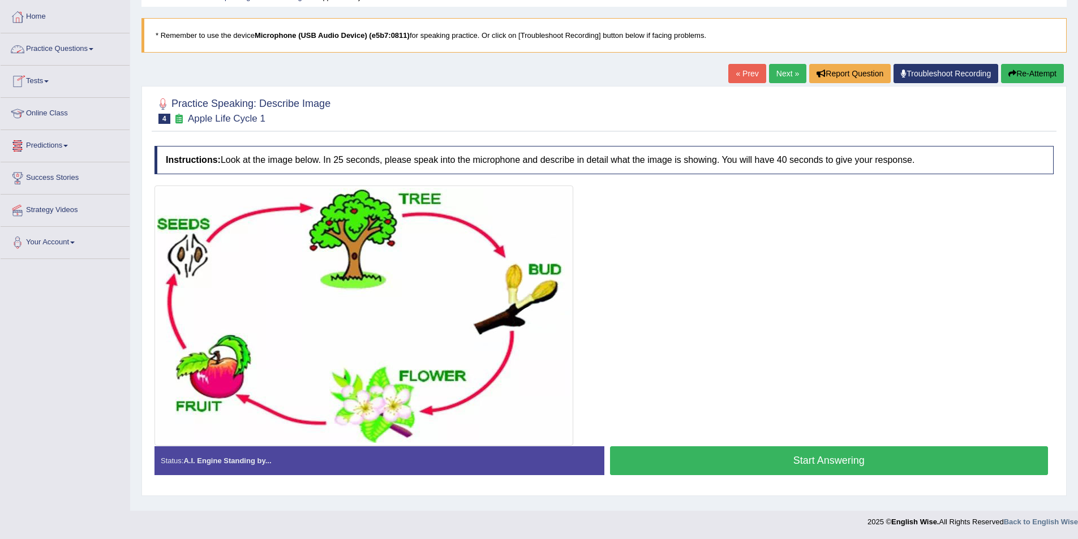
click at [84, 50] on link "Practice Questions" at bounding box center [65, 47] width 129 height 28
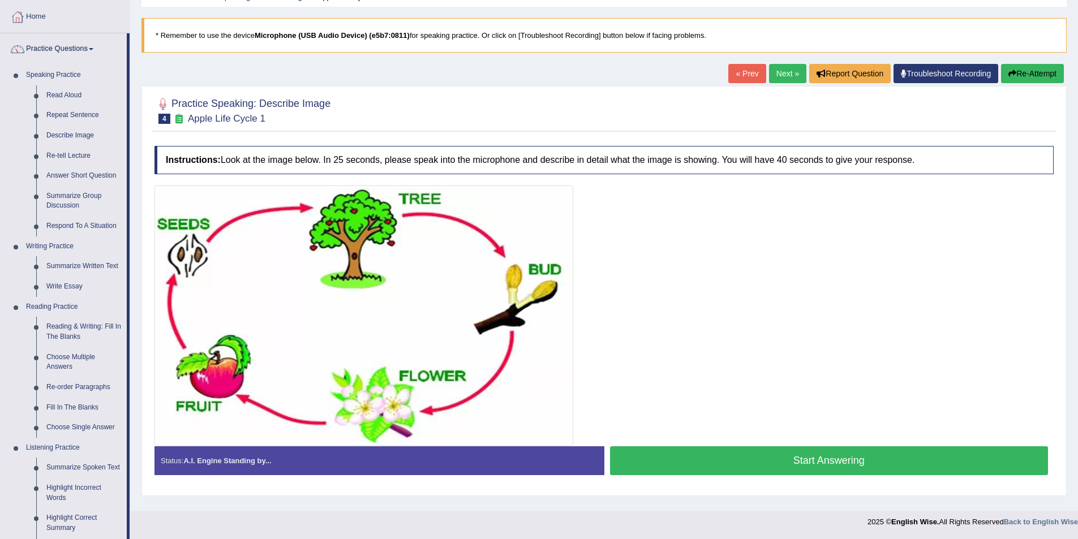
click at [789, 77] on link "Next »" at bounding box center [787, 73] width 37 height 19
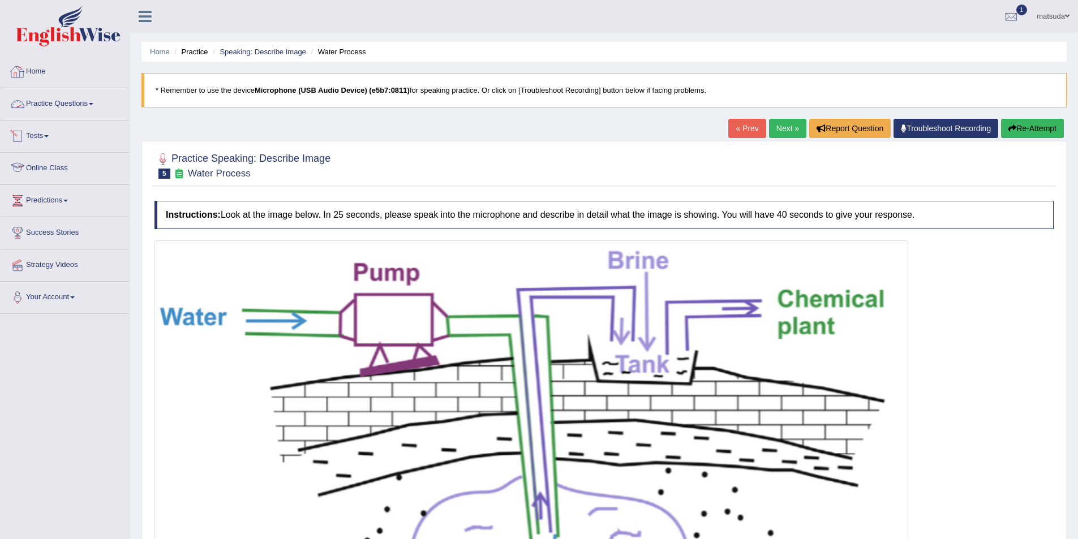
click at [57, 104] on link "Practice Questions" at bounding box center [65, 102] width 129 height 28
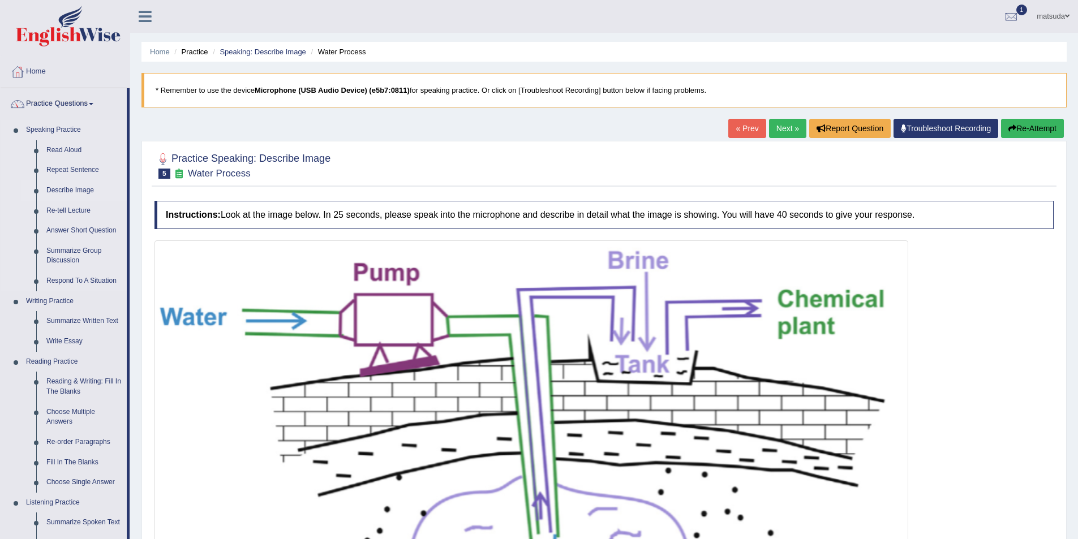
click at [68, 186] on link "Describe Image" at bounding box center [83, 191] width 85 height 20
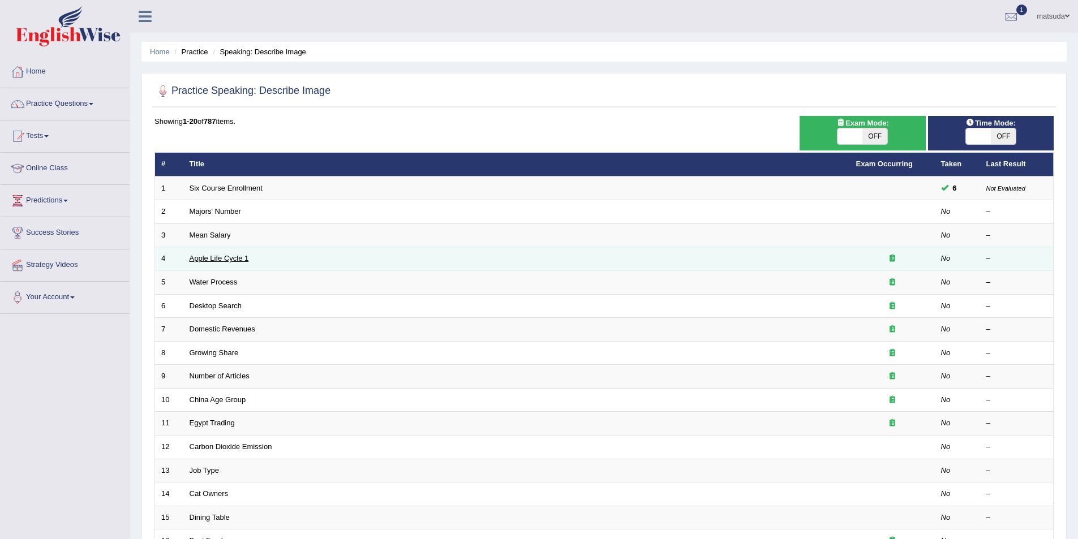
click at [221, 256] on link "Apple Life Cycle 1" at bounding box center [219, 258] width 59 height 8
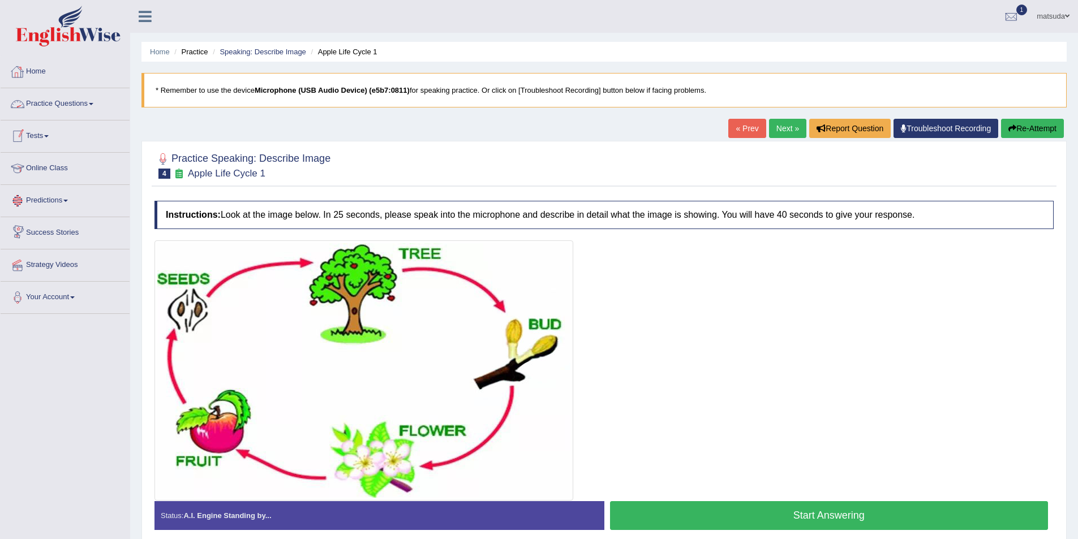
click at [88, 107] on link "Practice Questions" at bounding box center [65, 102] width 129 height 28
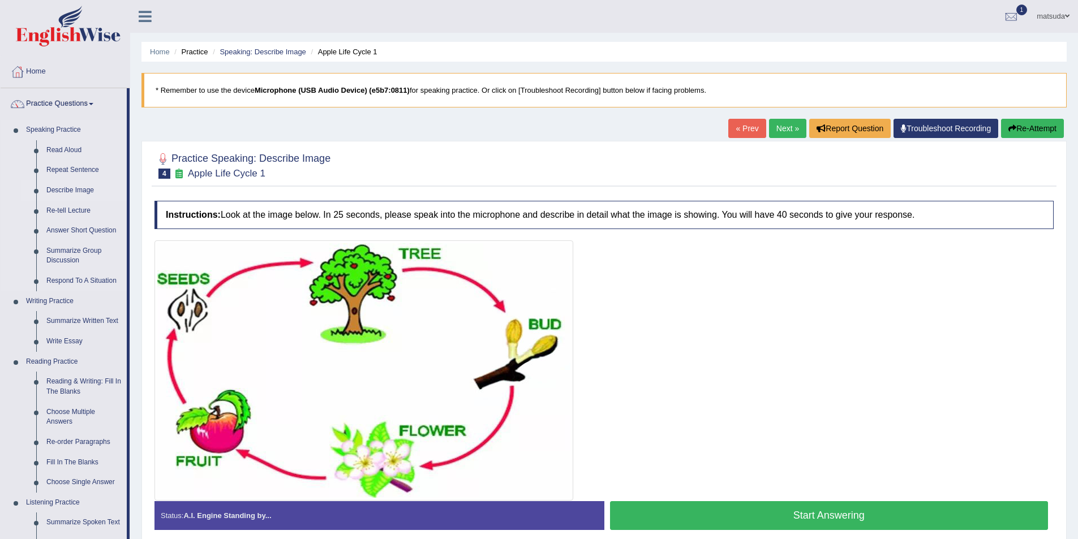
click at [74, 187] on link "Describe Image" at bounding box center [83, 191] width 85 height 20
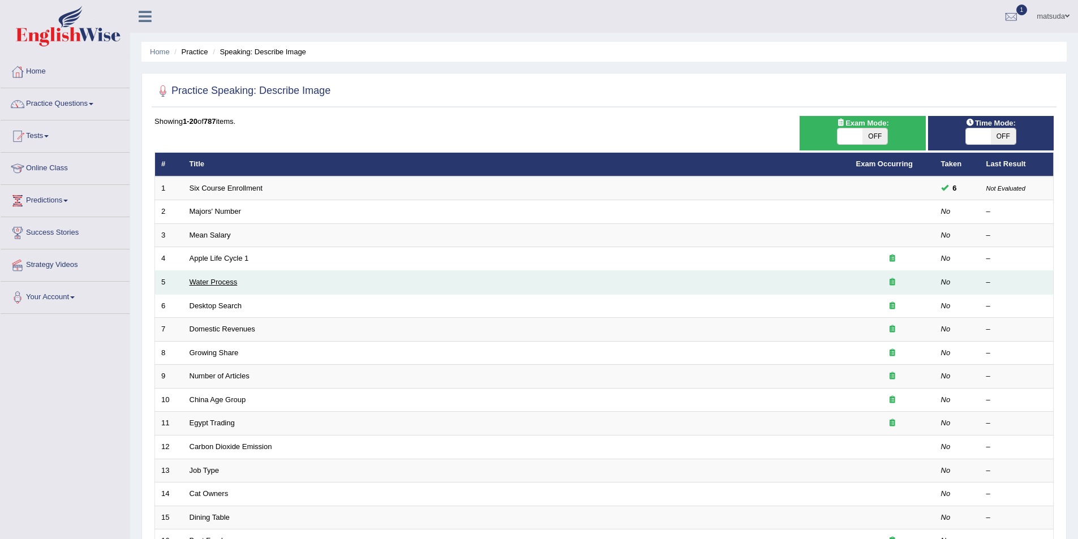
click at [229, 284] on link "Water Process" at bounding box center [214, 282] width 48 height 8
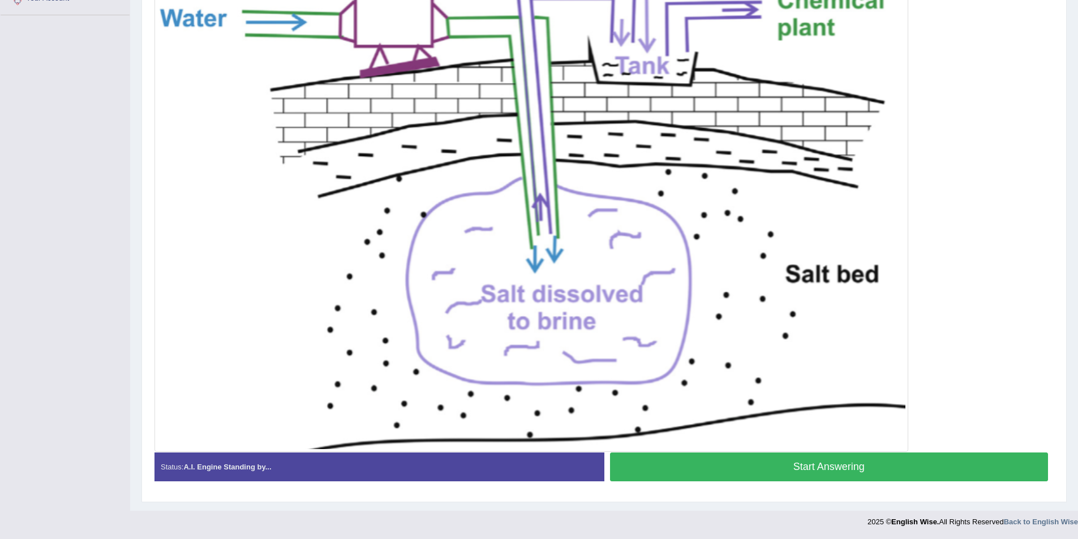
scroll to position [72, 0]
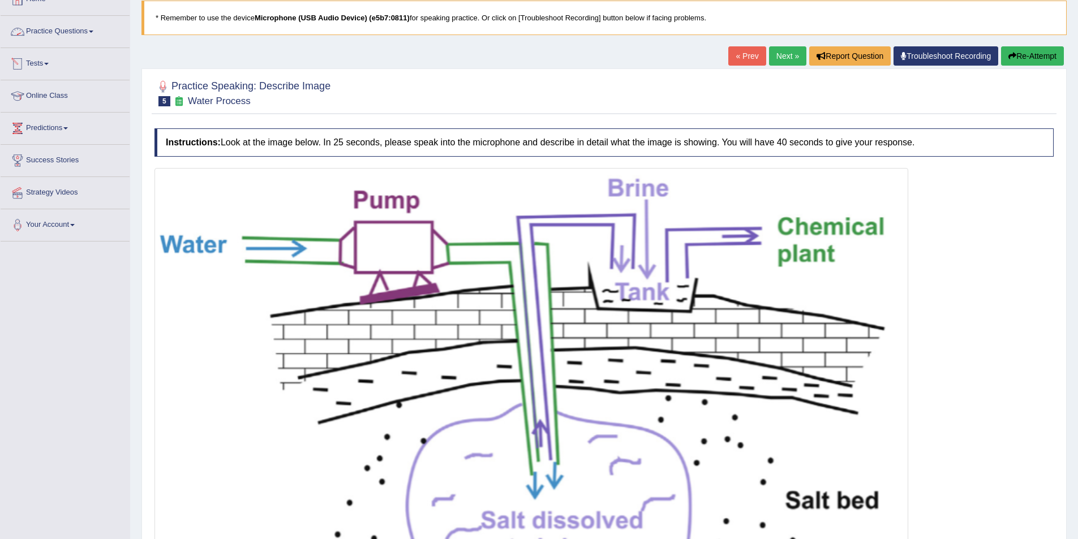
click at [75, 35] on link "Practice Questions" at bounding box center [65, 30] width 129 height 28
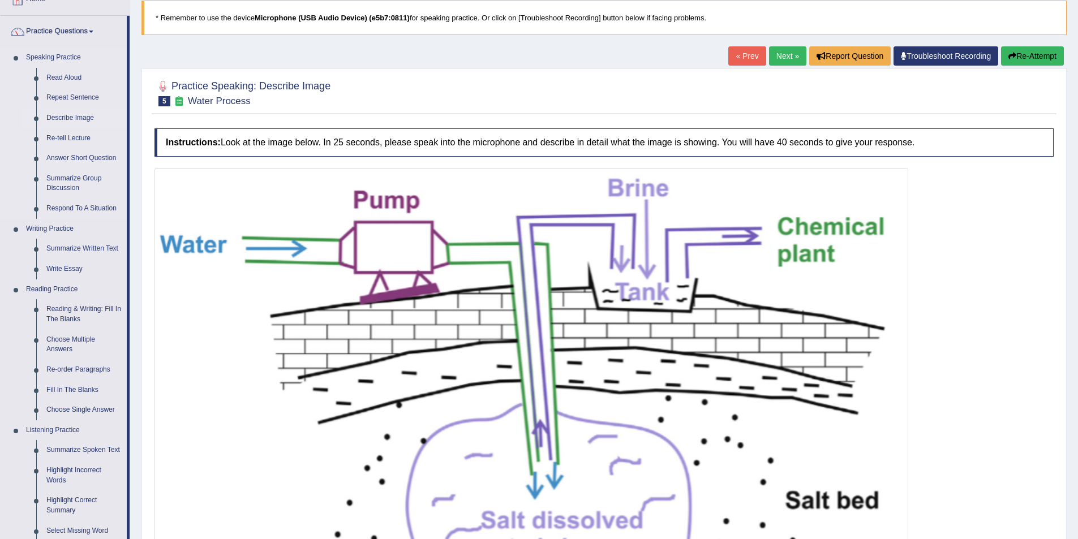
click at [89, 113] on link "Describe Image" at bounding box center [83, 118] width 85 height 20
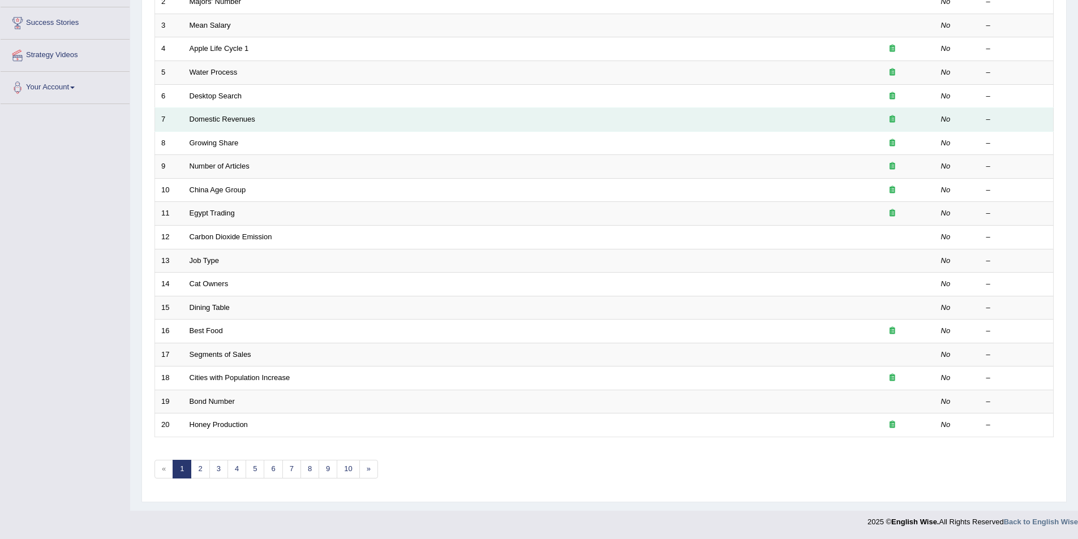
click at [234, 128] on td "Domestic Revenues" at bounding box center [516, 120] width 667 height 24
click at [239, 119] on link "Domestic Revenues" at bounding box center [223, 119] width 66 height 8
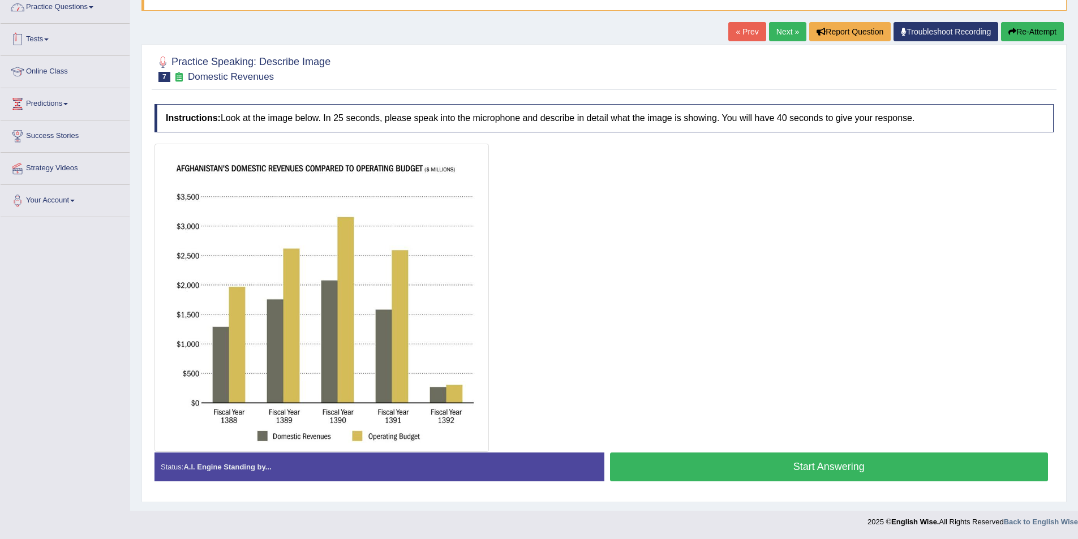
click at [85, 6] on link "Practice Questions" at bounding box center [65, 6] width 129 height 28
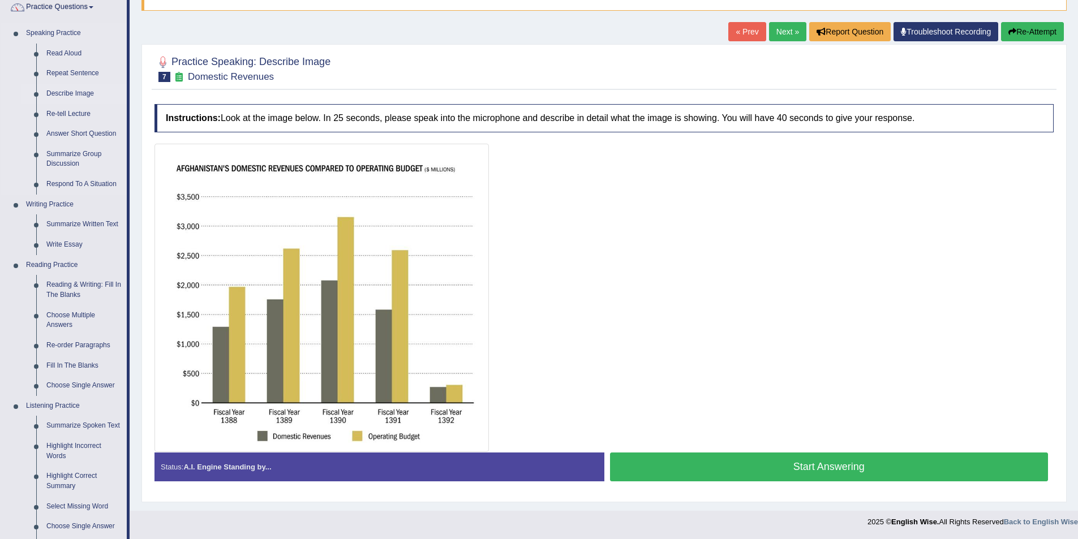
click at [80, 87] on link "Describe Image" at bounding box center [83, 94] width 85 height 20
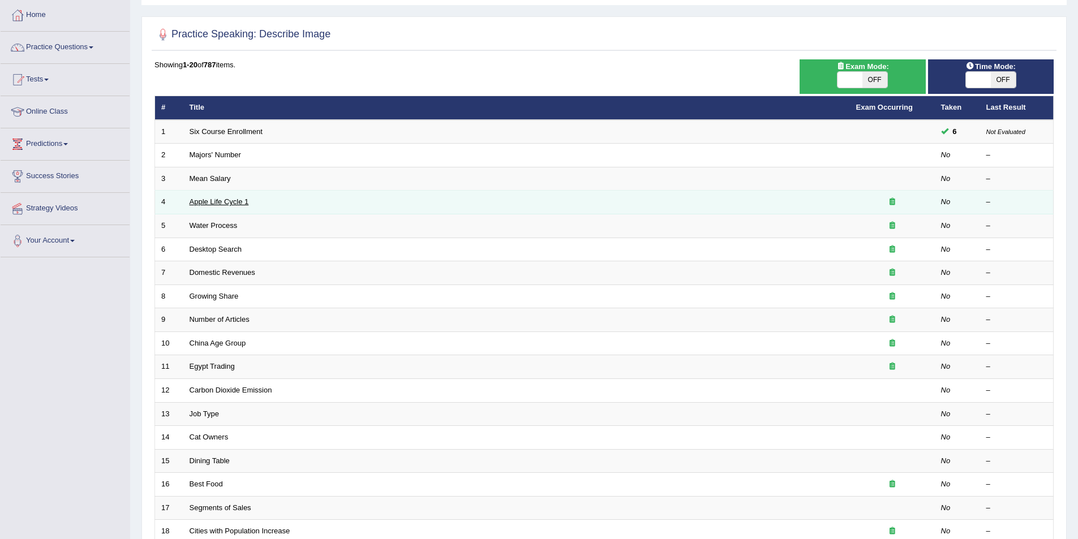
click at [232, 201] on link "Apple Life Cycle 1" at bounding box center [219, 202] width 59 height 8
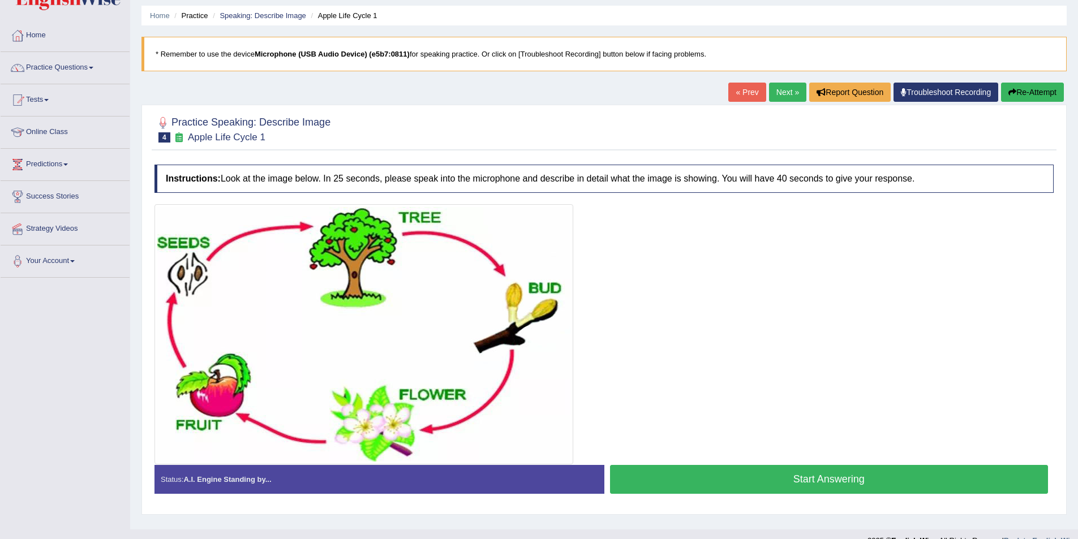
scroll to position [55, 0]
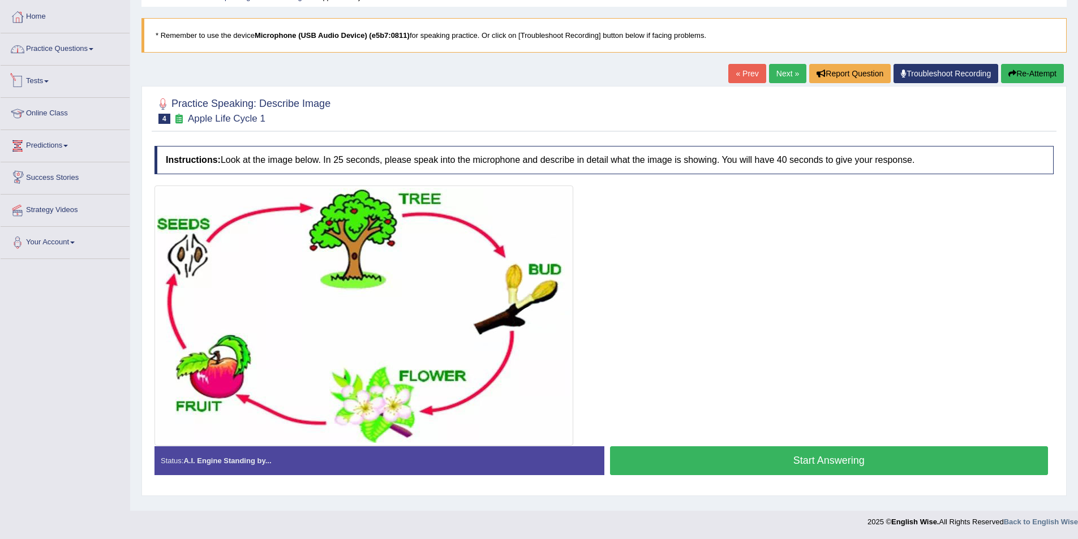
click at [33, 60] on link "Practice Questions" at bounding box center [65, 47] width 129 height 28
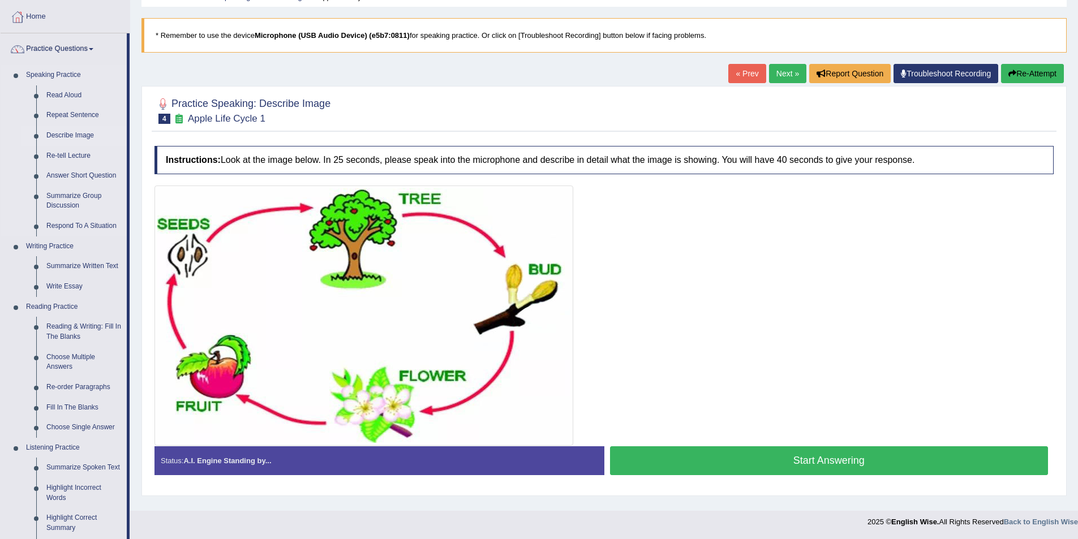
click at [71, 131] on link "Describe Image" at bounding box center [83, 136] width 85 height 20
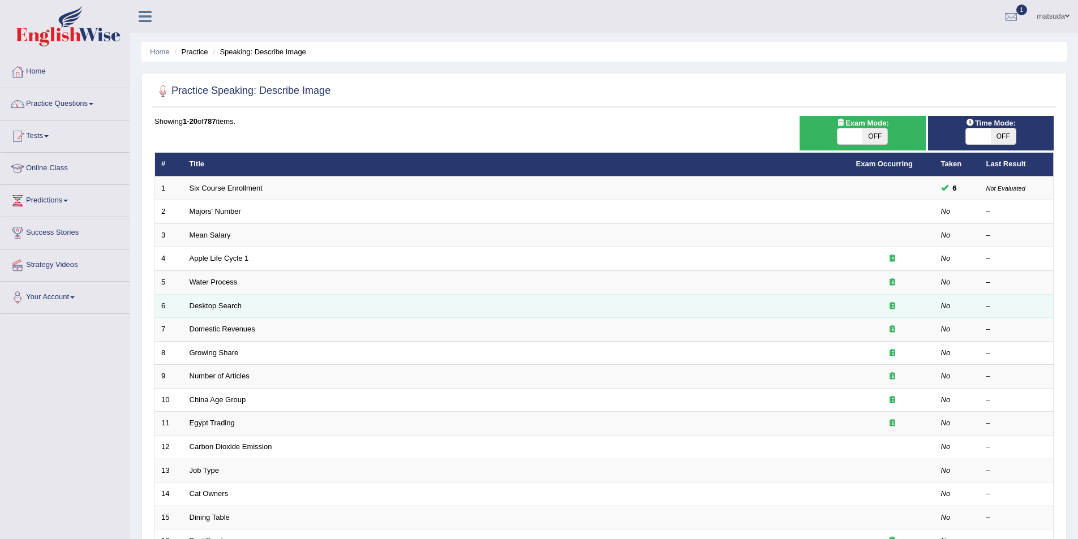
click at [232, 310] on td "Desktop Search" at bounding box center [516, 306] width 667 height 24
click at [232, 307] on link "Desktop Search" at bounding box center [216, 306] width 53 height 8
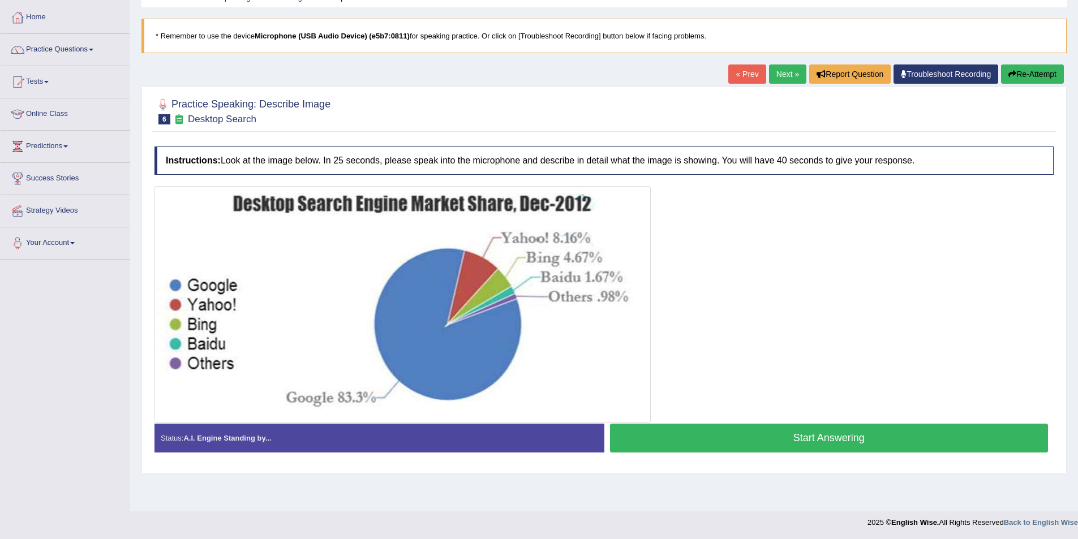
scroll to position [55, 0]
click at [57, 48] on link "Practice Questions" at bounding box center [65, 47] width 129 height 28
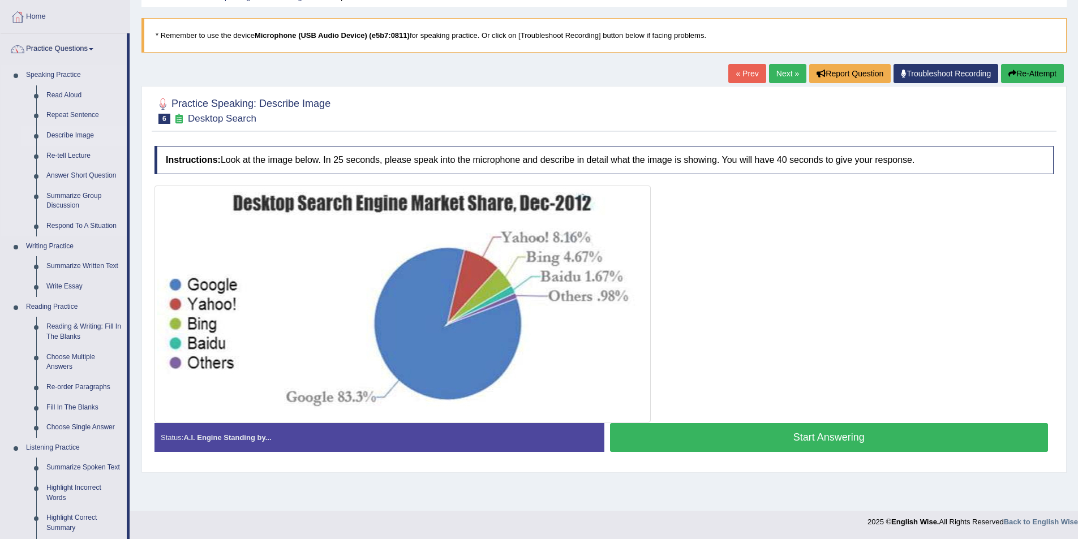
click at [79, 137] on link "Describe Image" at bounding box center [83, 136] width 85 height 20
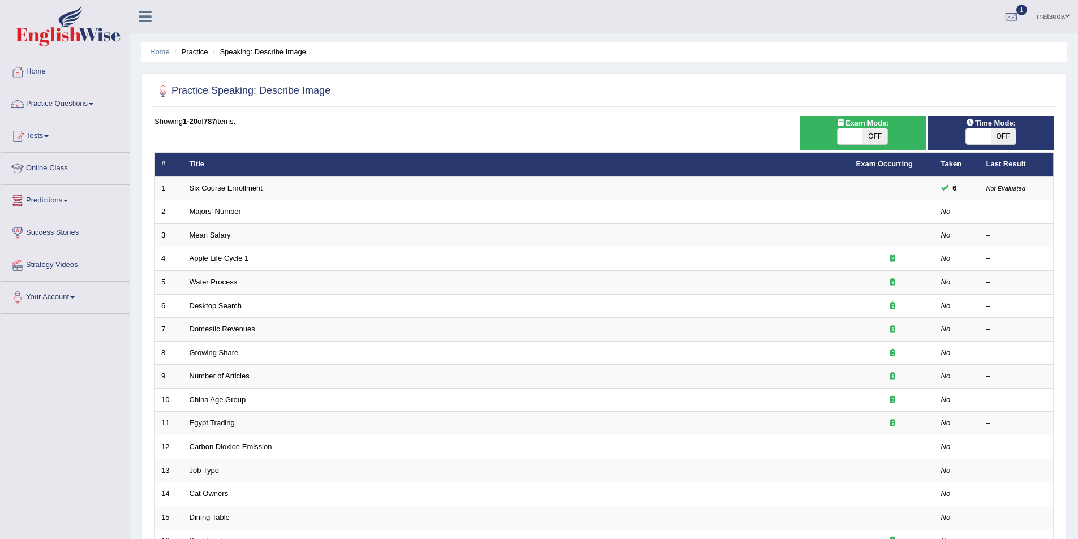
scroll to position [57, 0]
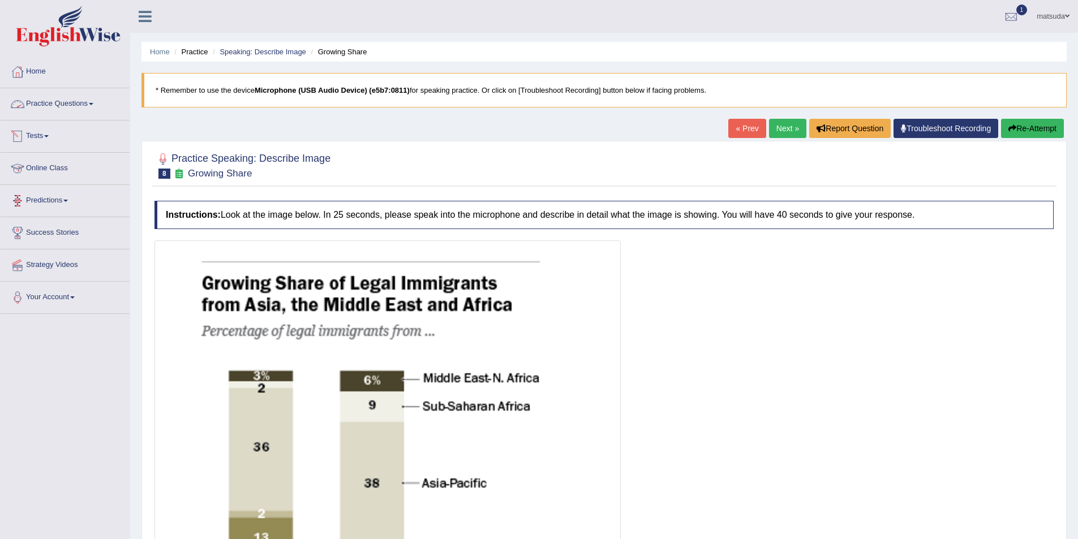
click at [93, 104] on span at bounding box center [91, 104] width 5 height 2
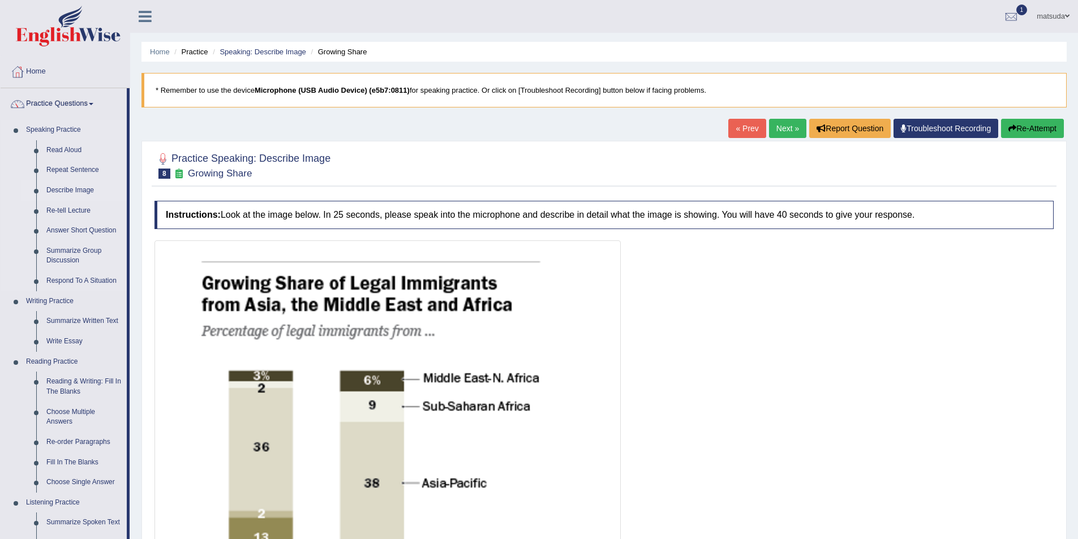
click at [75, 190] on link "Describe Image" at bounding box center [83, 191] width 85 height 20
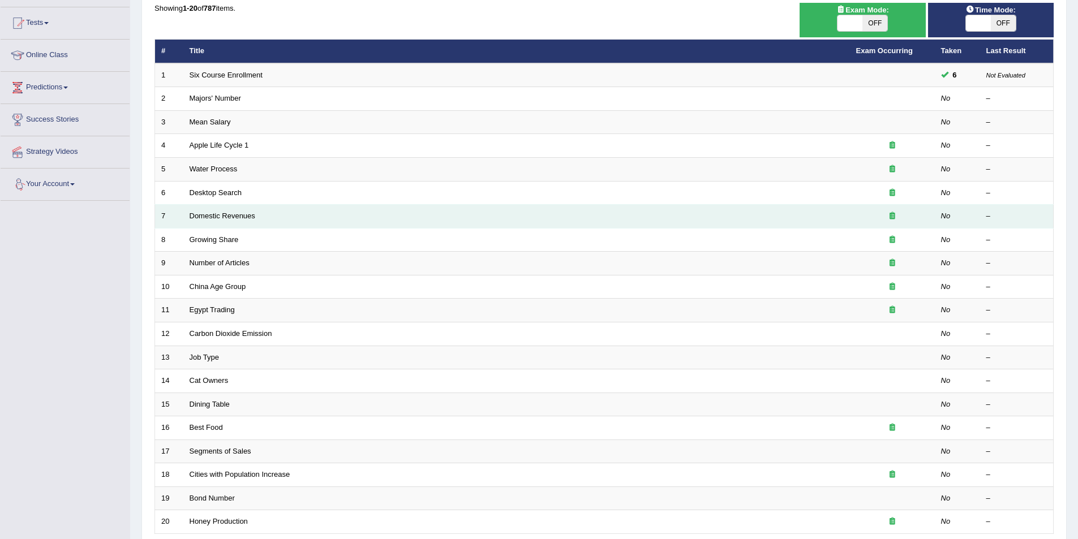
scroll to position [113, 0]
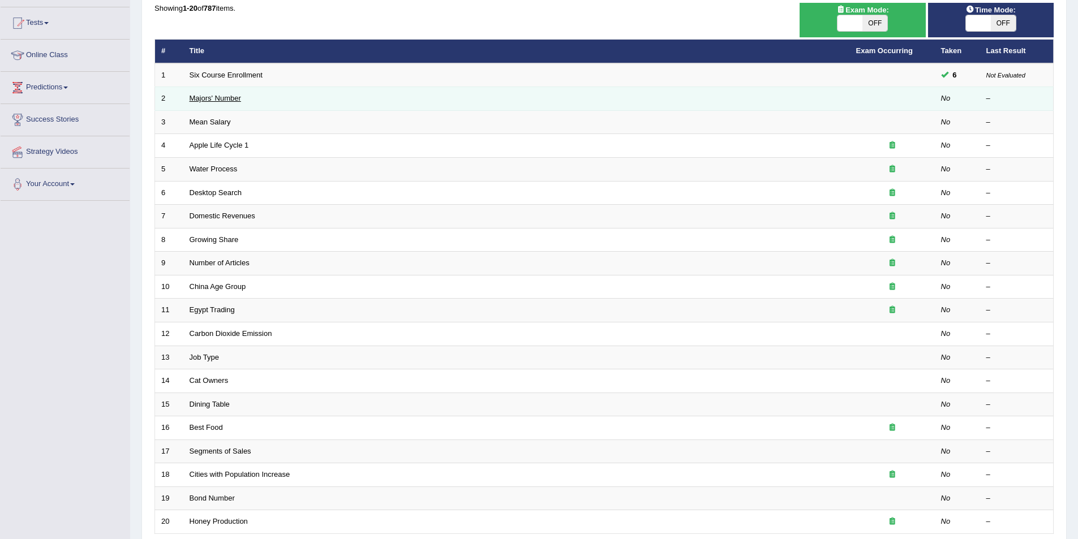
click at [214, 101] on link "Majors' Number" at bounding box center [216, 98] width 52 height 8
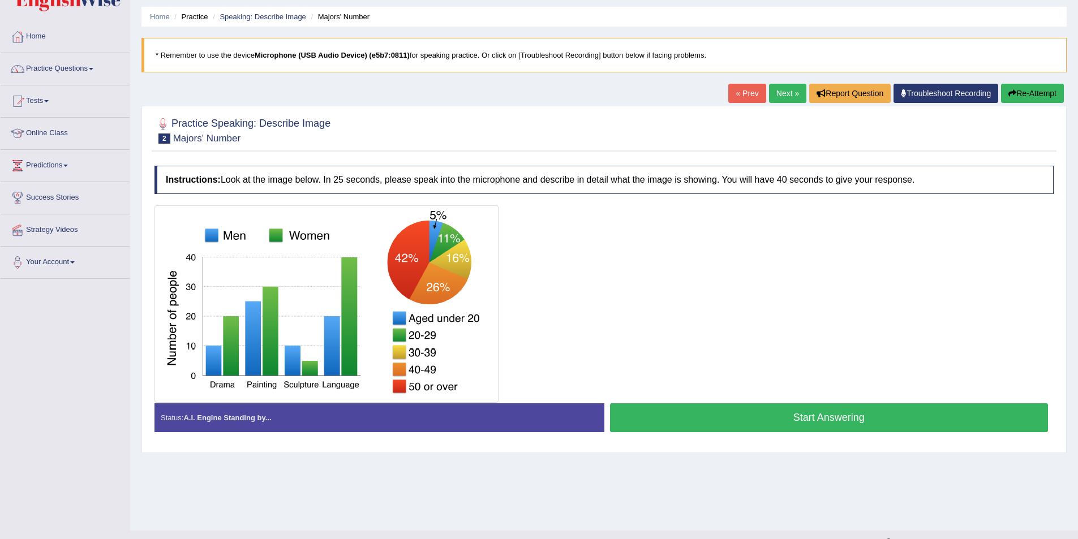
scroll to position [55, 0]
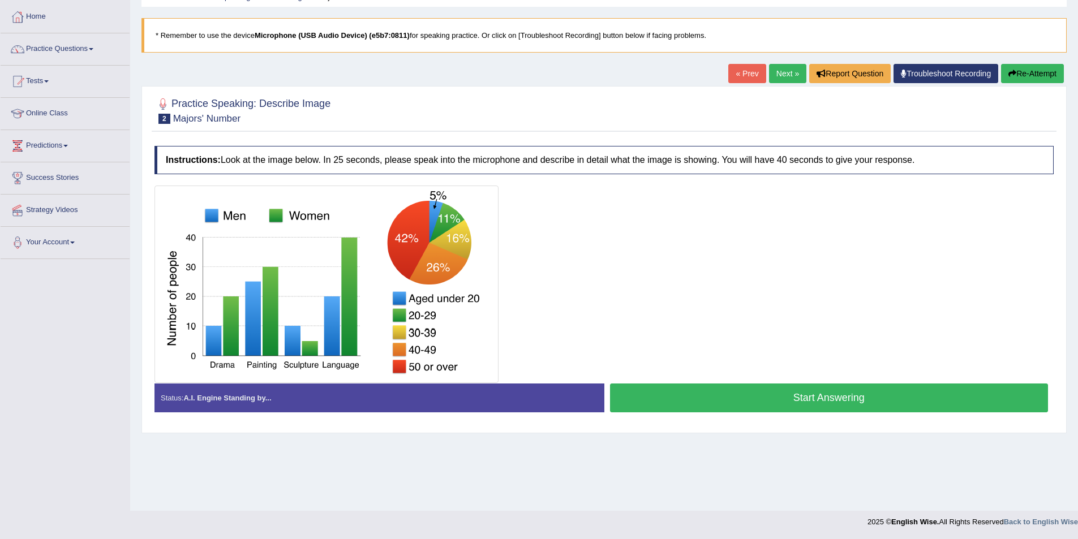
click at [783, 404] on button "Start Answering" at bounding box center [829, 398] width 439 height 29
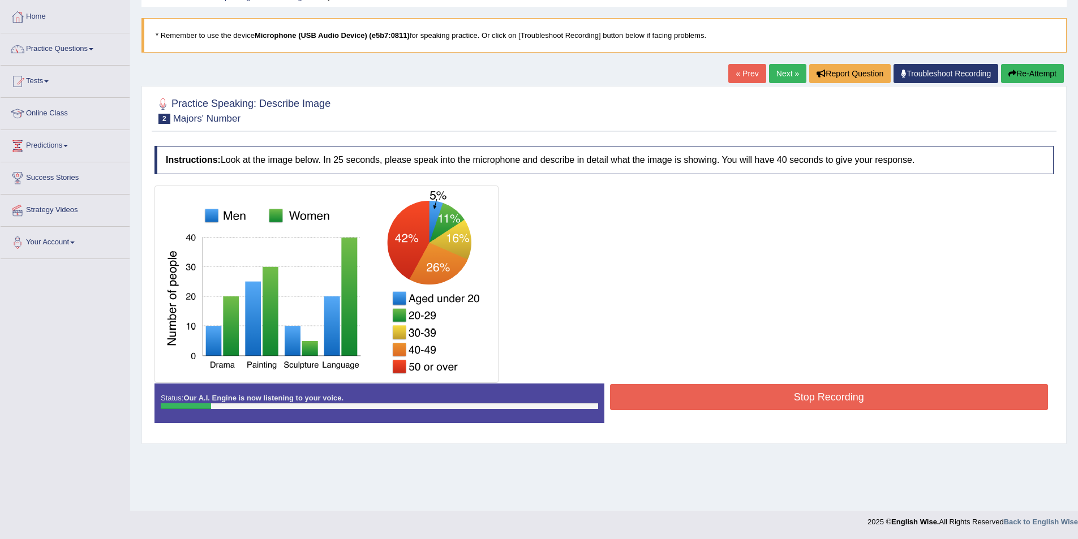
click at [783, 404] on button "Stop Recording" at bounding box center [829, 397] width 439 height 26
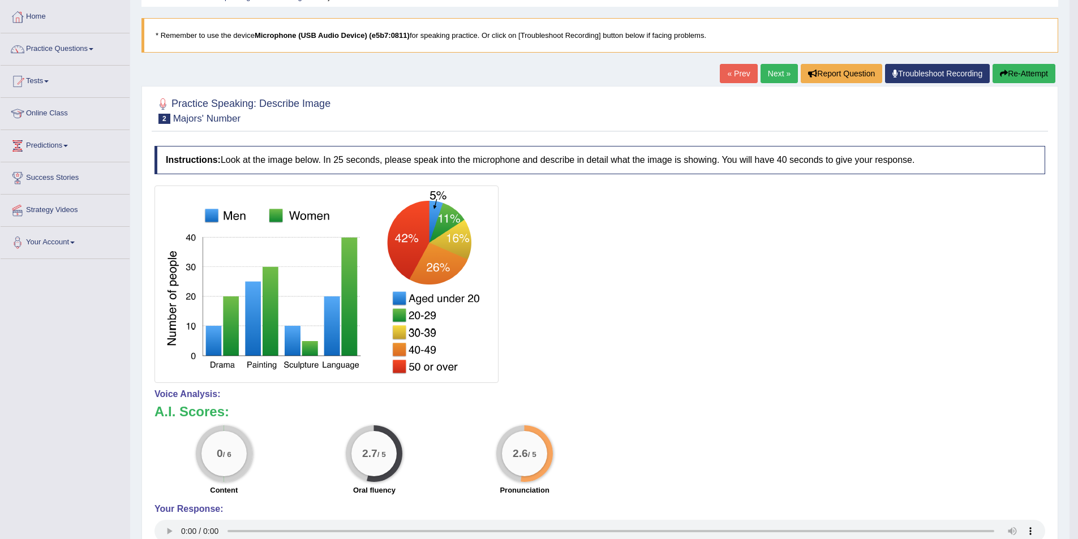
click at [1016, 76] on button "Re-Attempt" at bounding box center [1024, 73] width 63 height 19
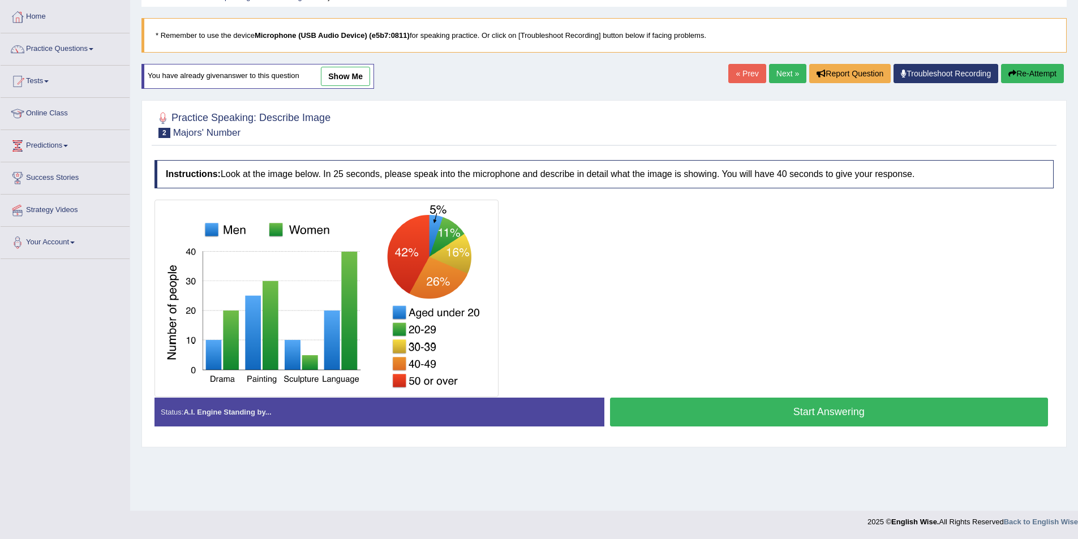
click at [798, 402] on button "Start Answering" at bounding box center [829, 412] width 439 height 29
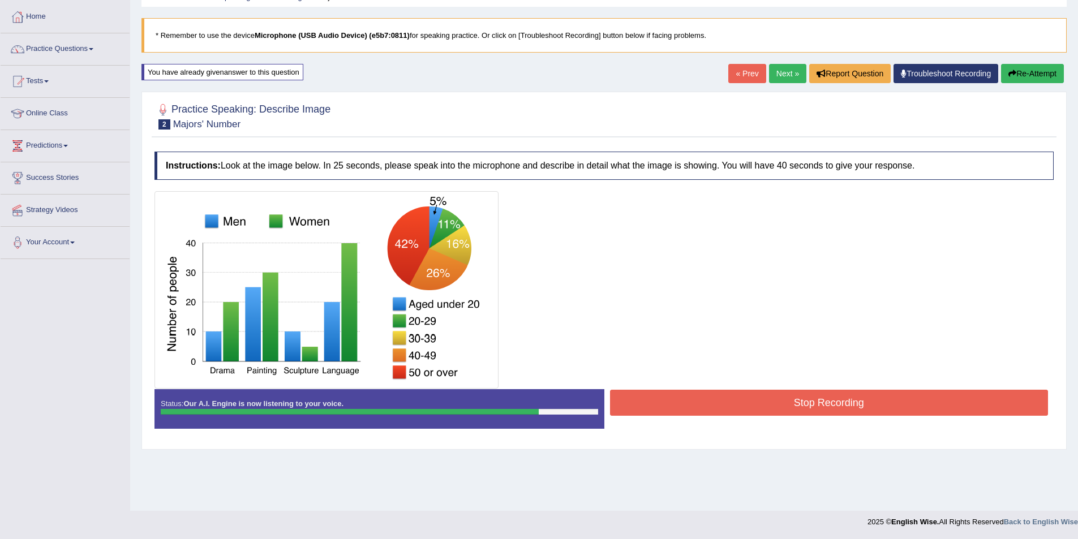
click at [761, 397] on button "Stop Recording" at bounding box center [829, 403] width 439 height 26
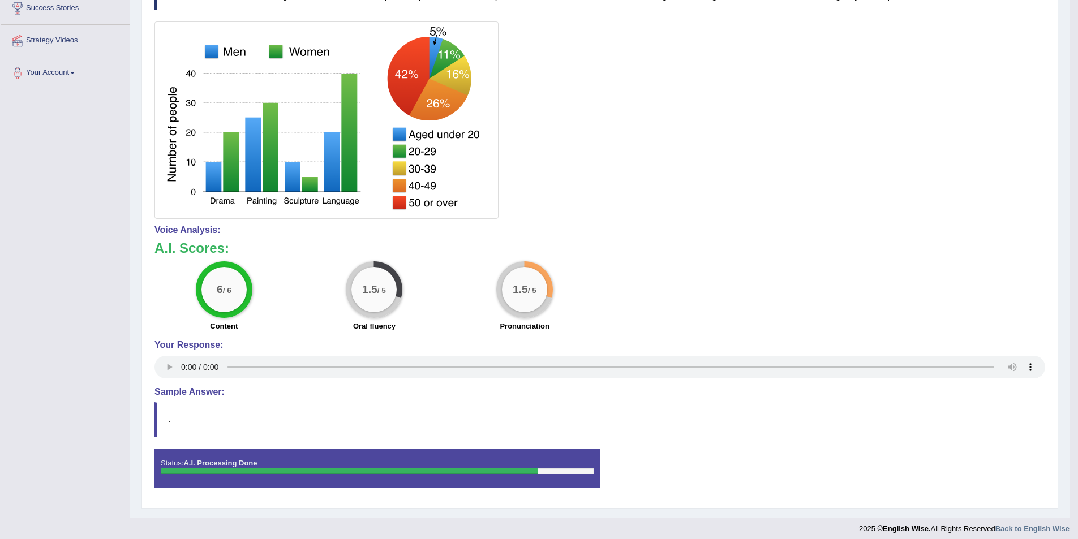
scroll to position [232, 0]
